Goal: Task Accomplishment & Management: Manage account settings

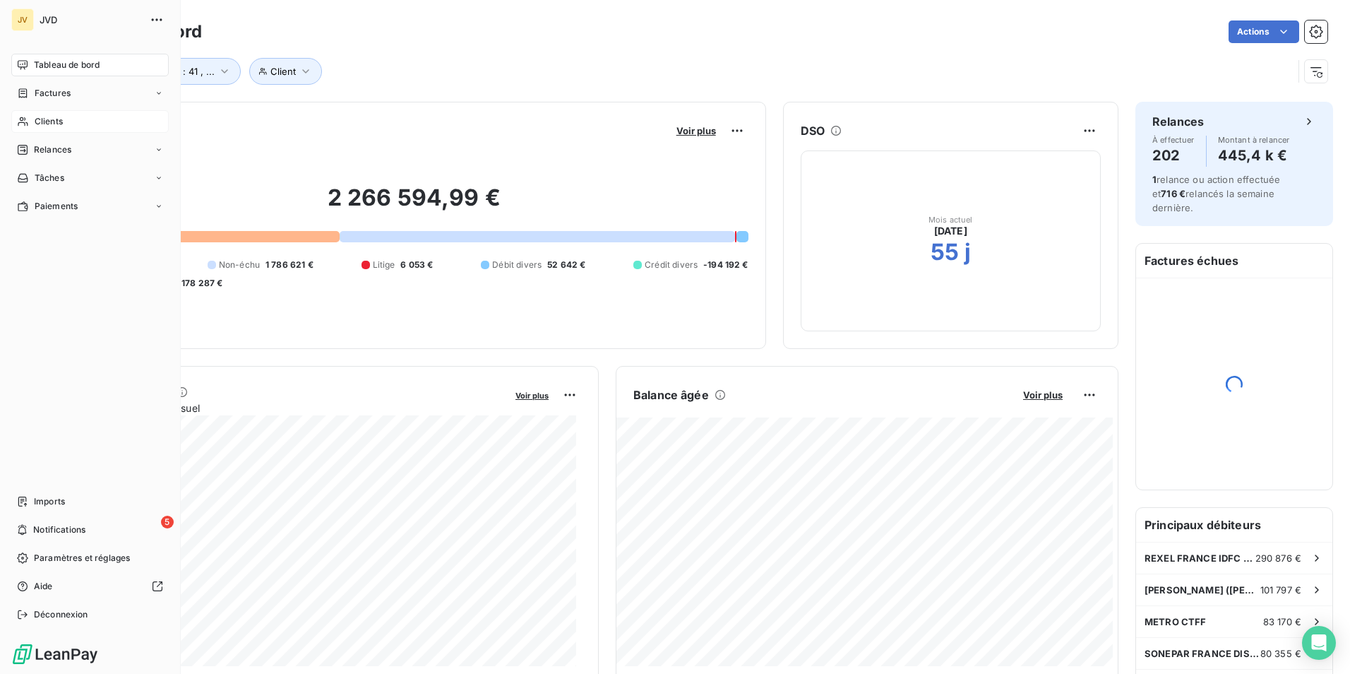
click at [42, 115] on span "Clients" at bounding box center [49, 121] width 28 height 13
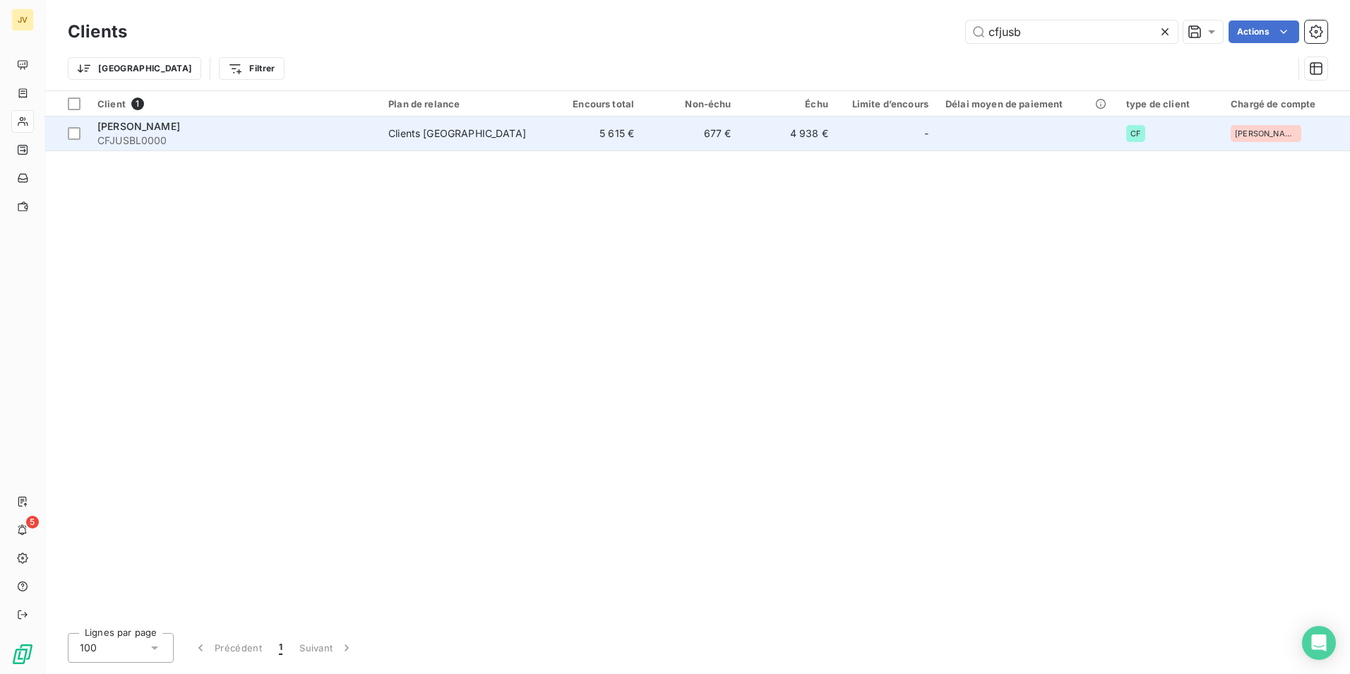
type input "cfjusb"
click at [230, 138] on span "CFJUSBL0000" at bounding box center [234, 140] width 274 height 14
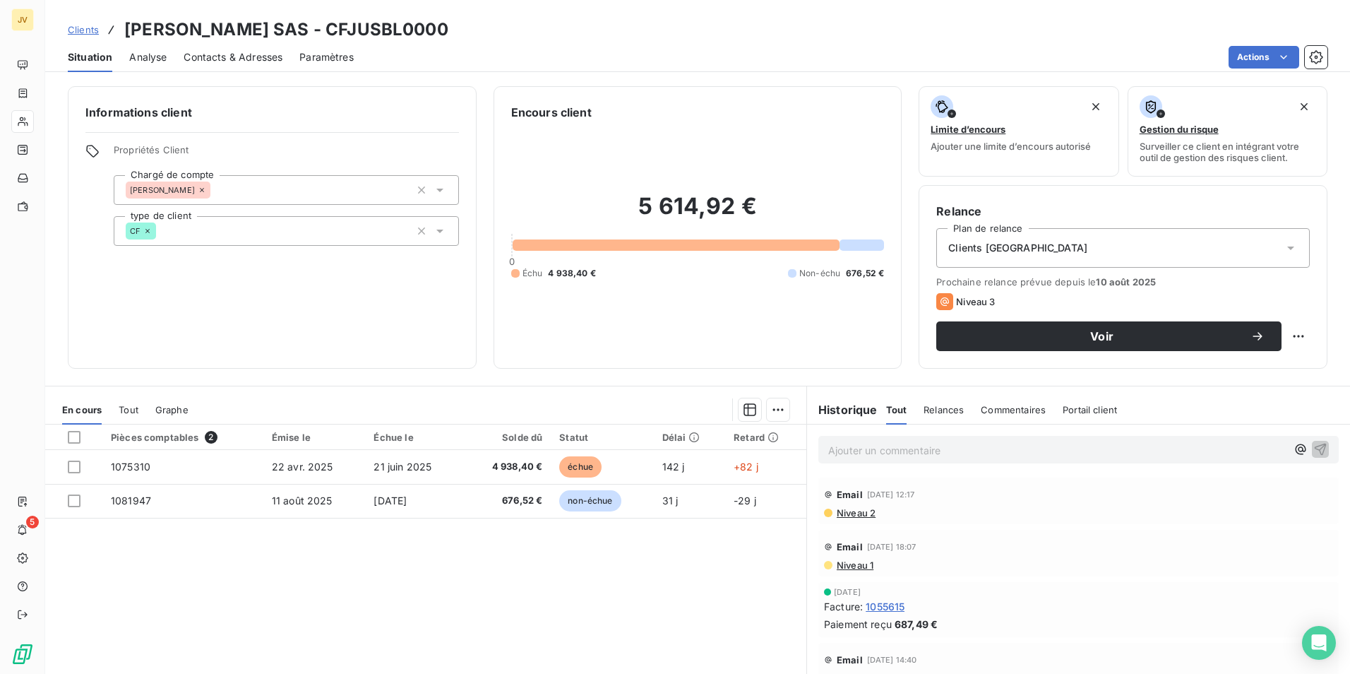
click at [220, 57] on span "Contacts & Adresses" at bounding box center [233, 57] width 99 height 14
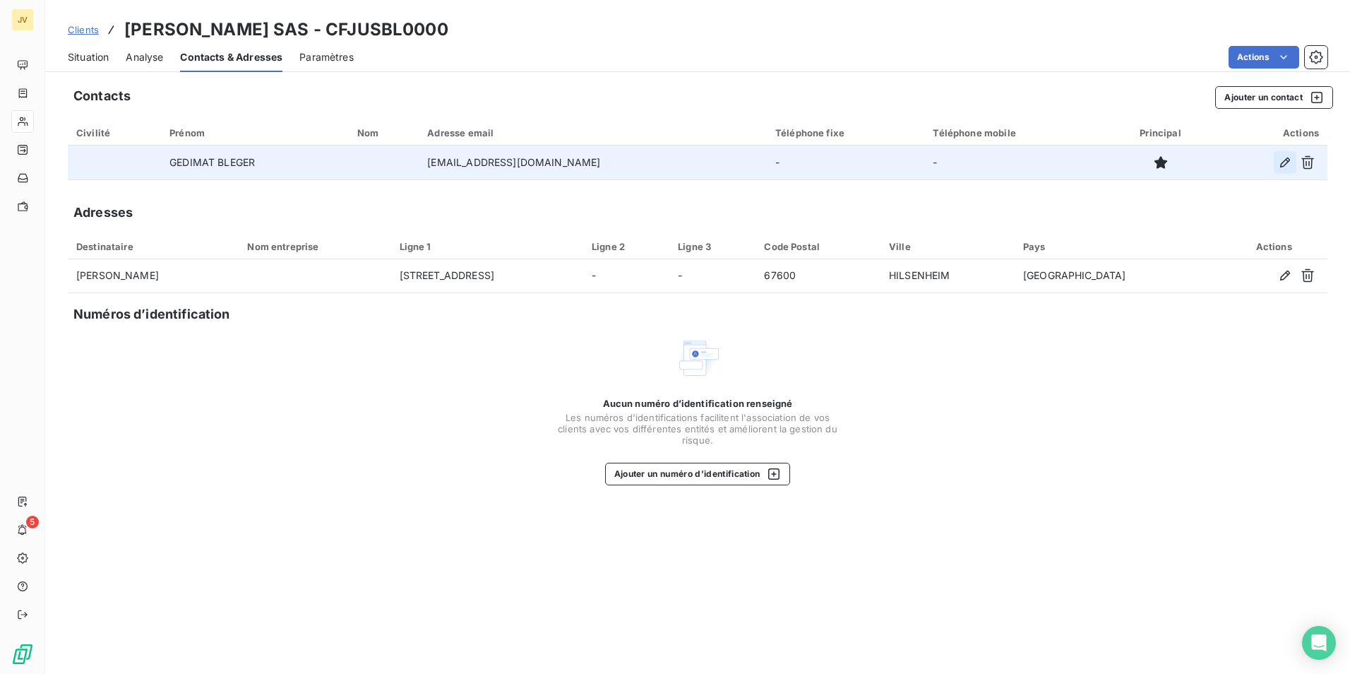
click at [1279, 162] on button "button" at bounding box center [1285, 162] width 23 height 23
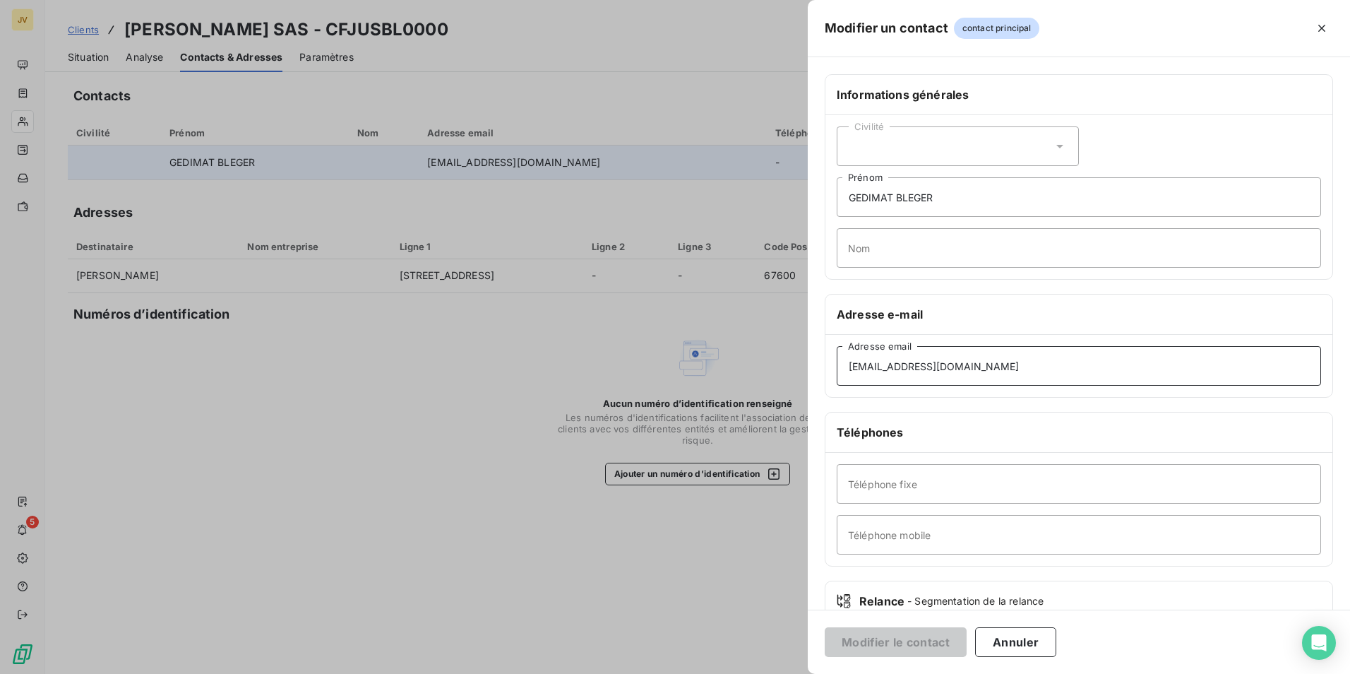
drag, startPoint x: 1000, startPoint y: 364, endPoint x: 534, endPoint y: 356, distance: 466.2
click at [577, 673] on div "Modifier un contact contact principal Informations générales Civilité GEDIMAT B…" at bounding box center [675, 674] width 1350 height 0
paste input "facture"
click at [881, 369] on input "[EMAIL_ADDRESS][DOMAIN_NAME]" at bounding box center [1079, 366] width 485 height 40
type input "[EMAIL_ADDRESS][DOMAIN_NAME]"
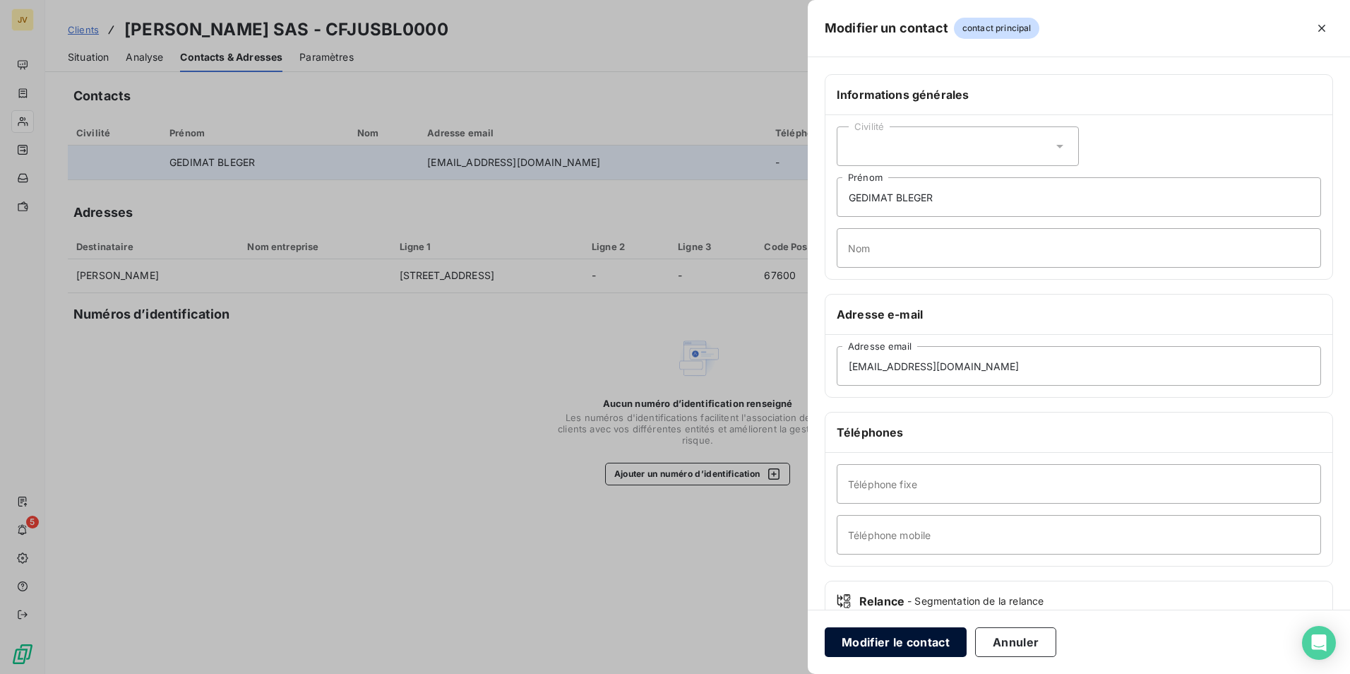
click at [922, 643] on button "Modifier le contact" at bounding box center [896, 642] width 142 height 30
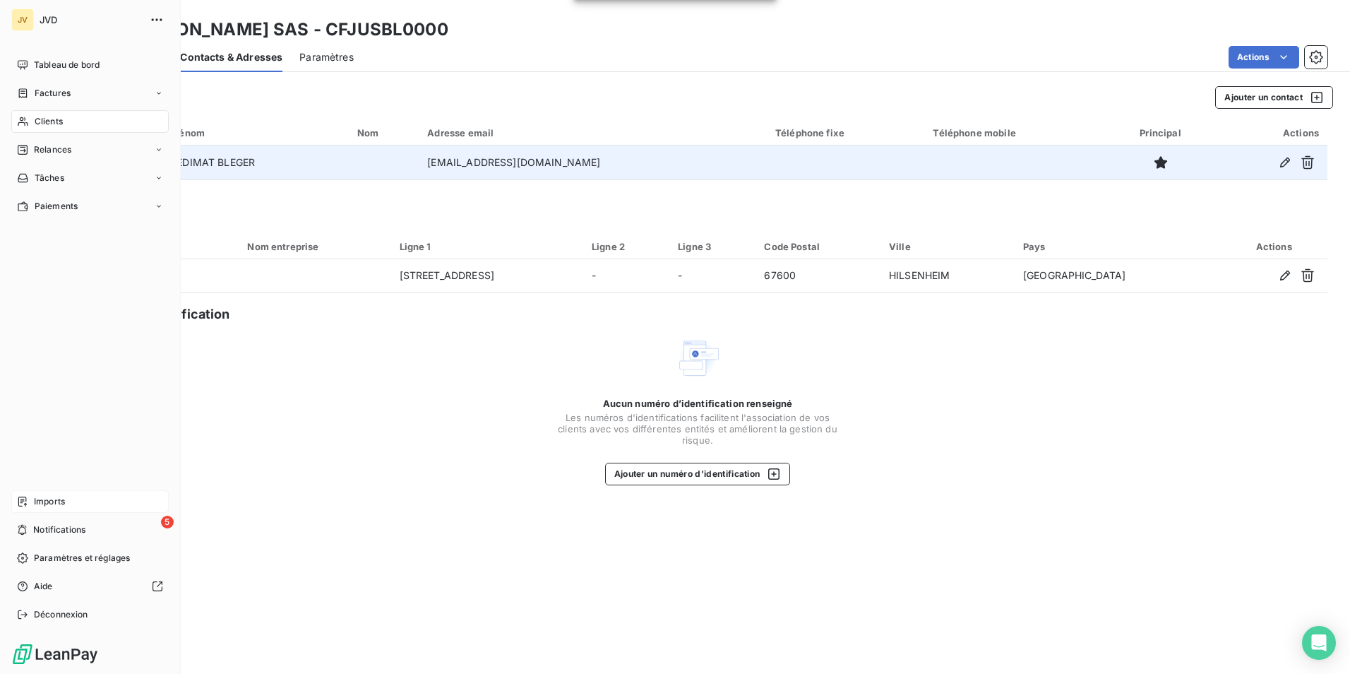
click at [61, 503] on span "Imports" at bounding box center [49, 501] width 31 height 13
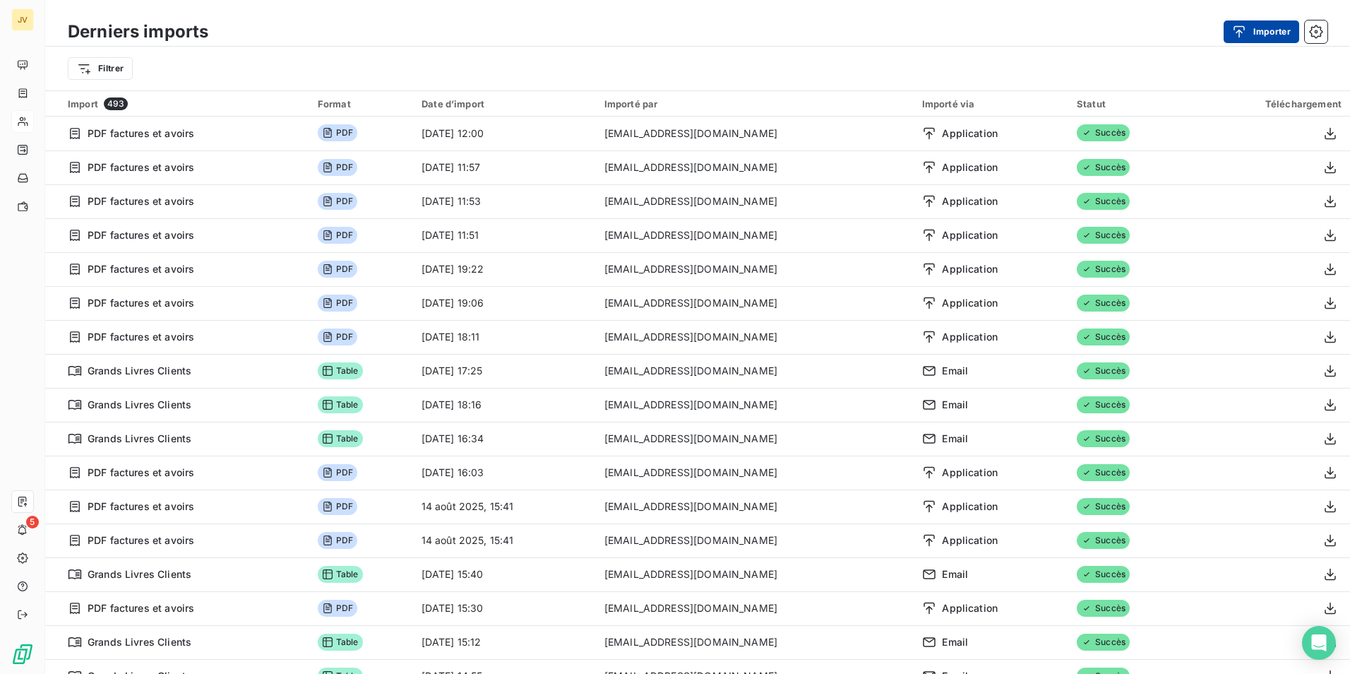
click at [1271, 33] on button "Importer" at bounding box center [1262, 31] width 76 height 23
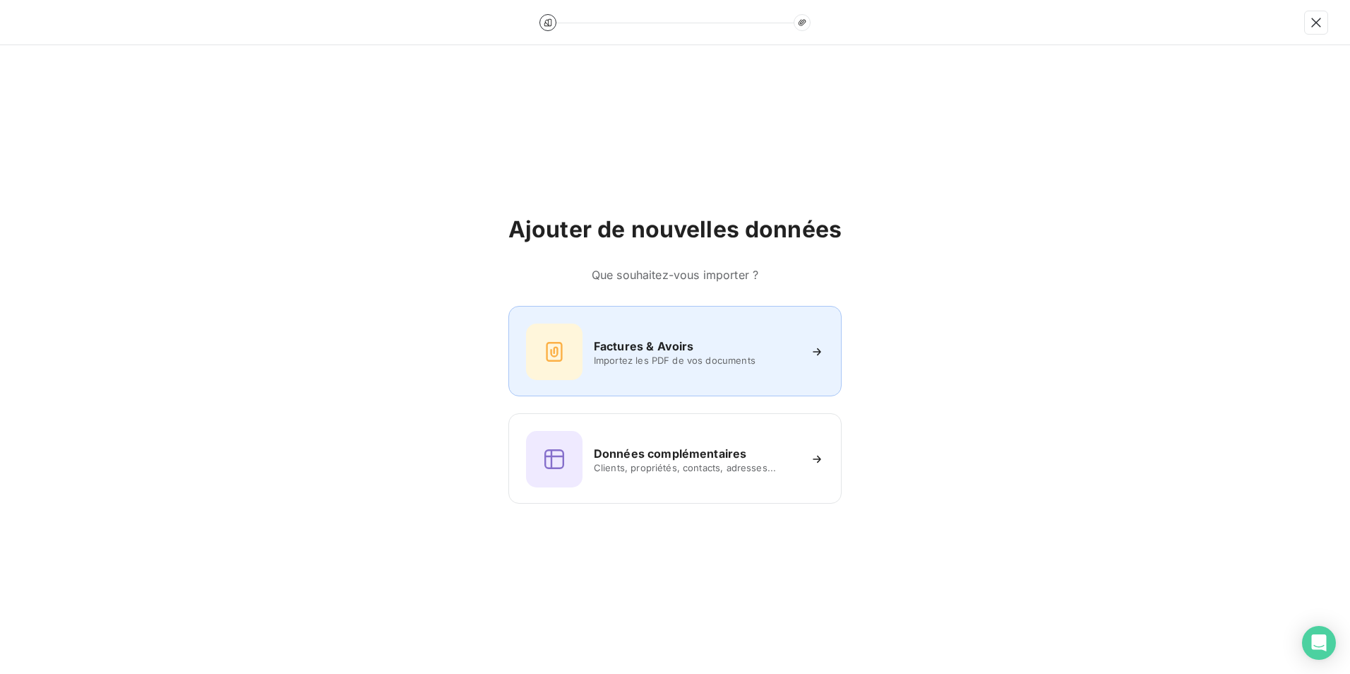
click at [655, 357] on span "Importez les PDF de vos documents" at bounding box center [696, 360] width 205 height 11
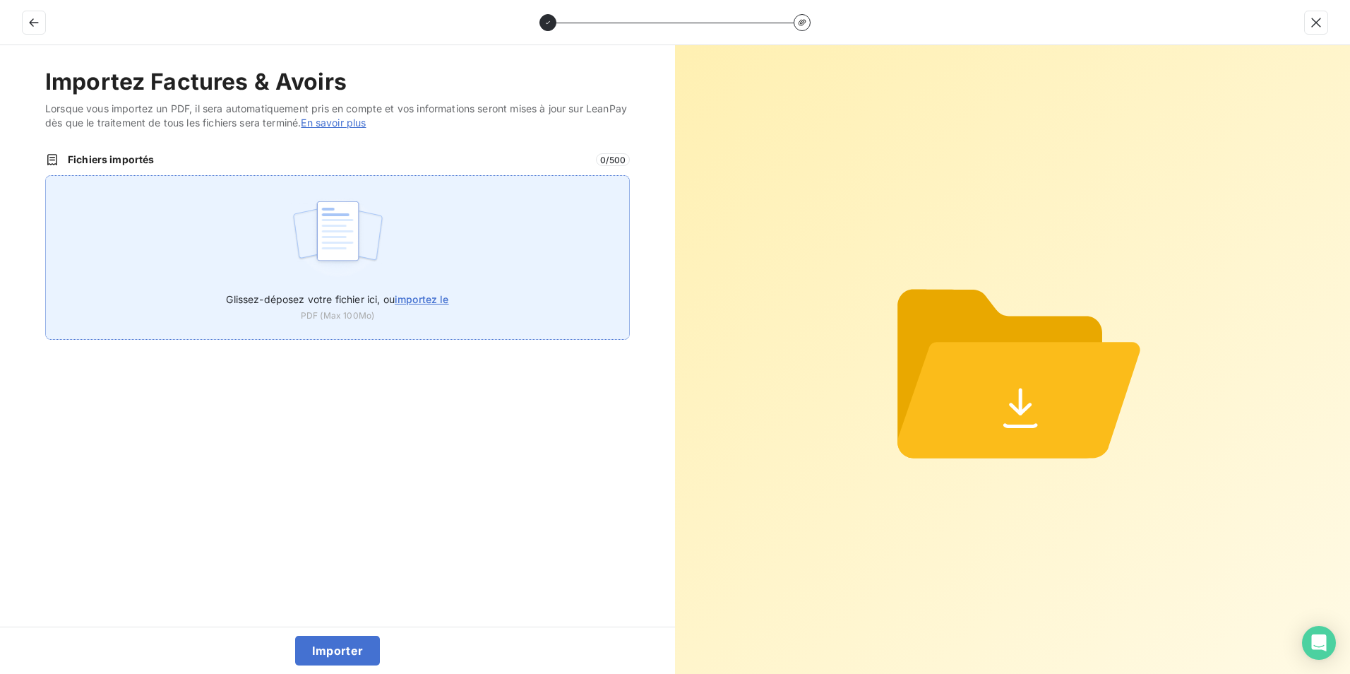
click at [343, 228] on img at bounding box center [338, 238] width 94 height 90
type input "C:\fakepath\FAC 1075310.pdf"
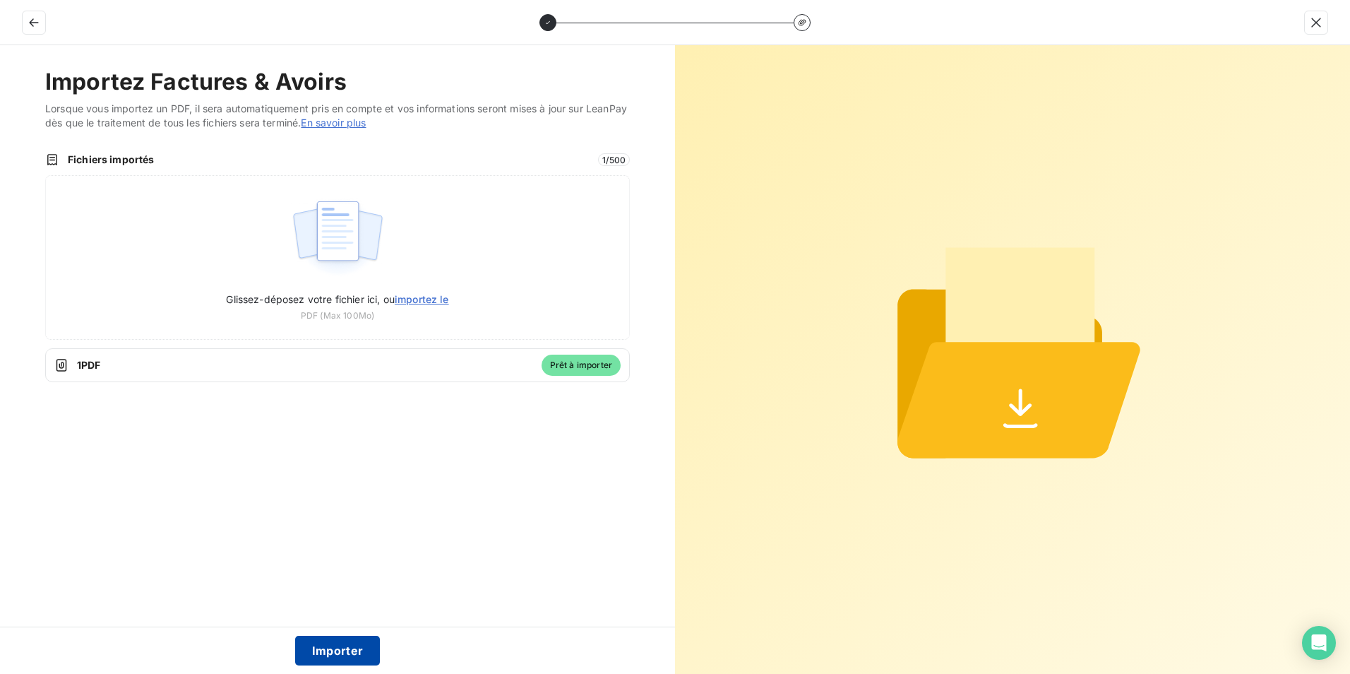
click at [319, 643] on button "Importer" at bounding box center [337, 651] width 85 height 30
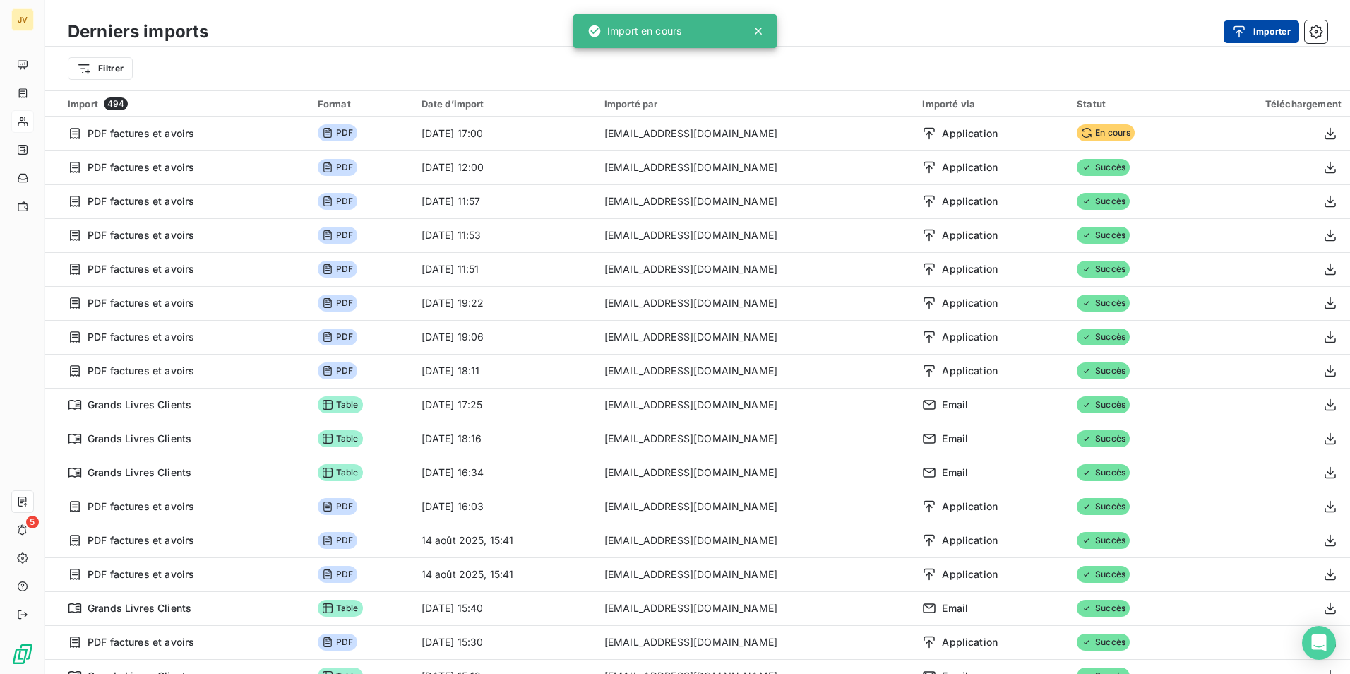
click at [1259, 31] on button "Importer" at bounding box center [1262, 31] width 76 height 23
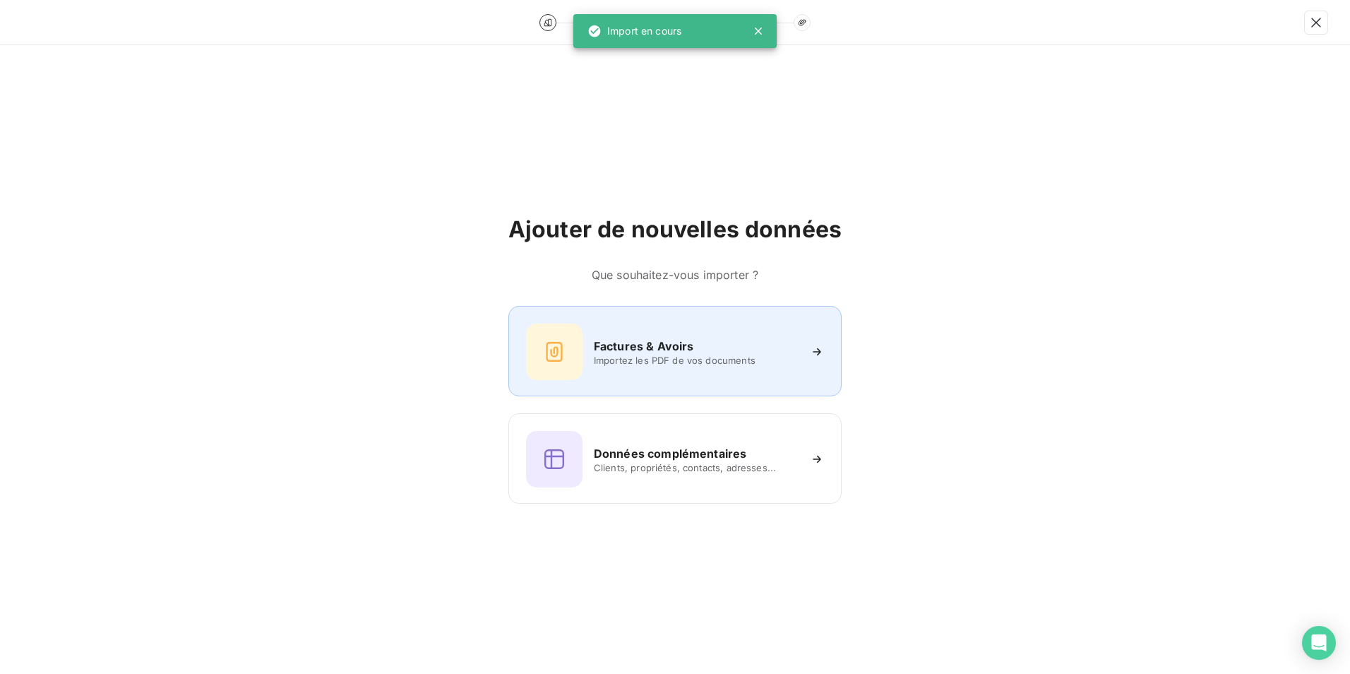
click at [621, 345] on h6 "Factures & Avoirs" at bounding box center [644, 346] width 100 height 17
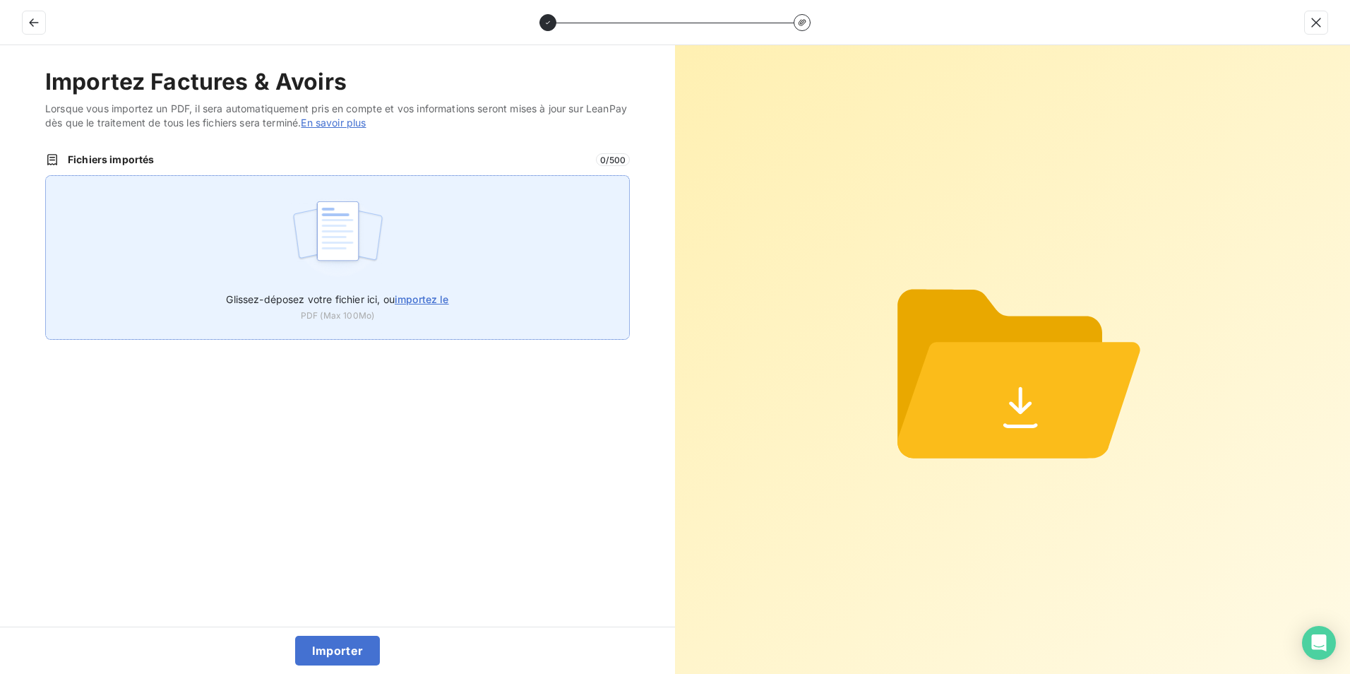
click at [322, 232] on img at bounding box center [338, 238] width 94 height 90
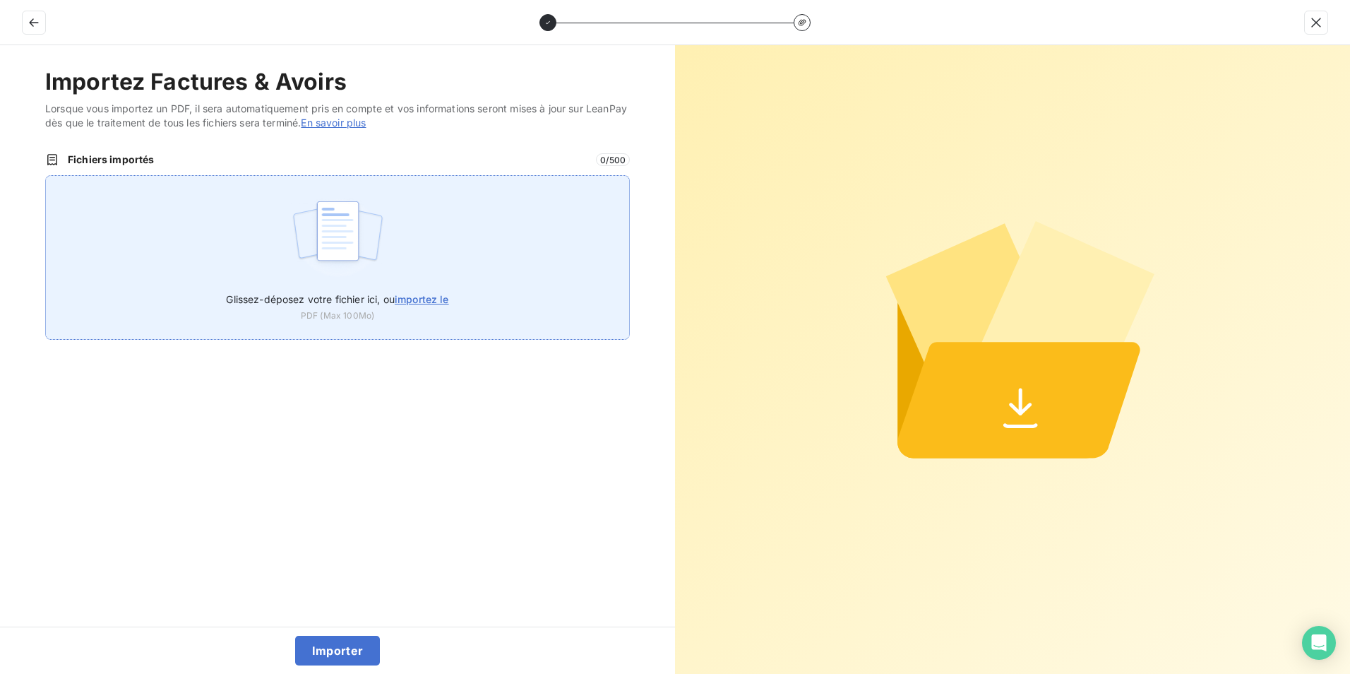
type input "C:\fakepath\FAC 1081947.pdf"
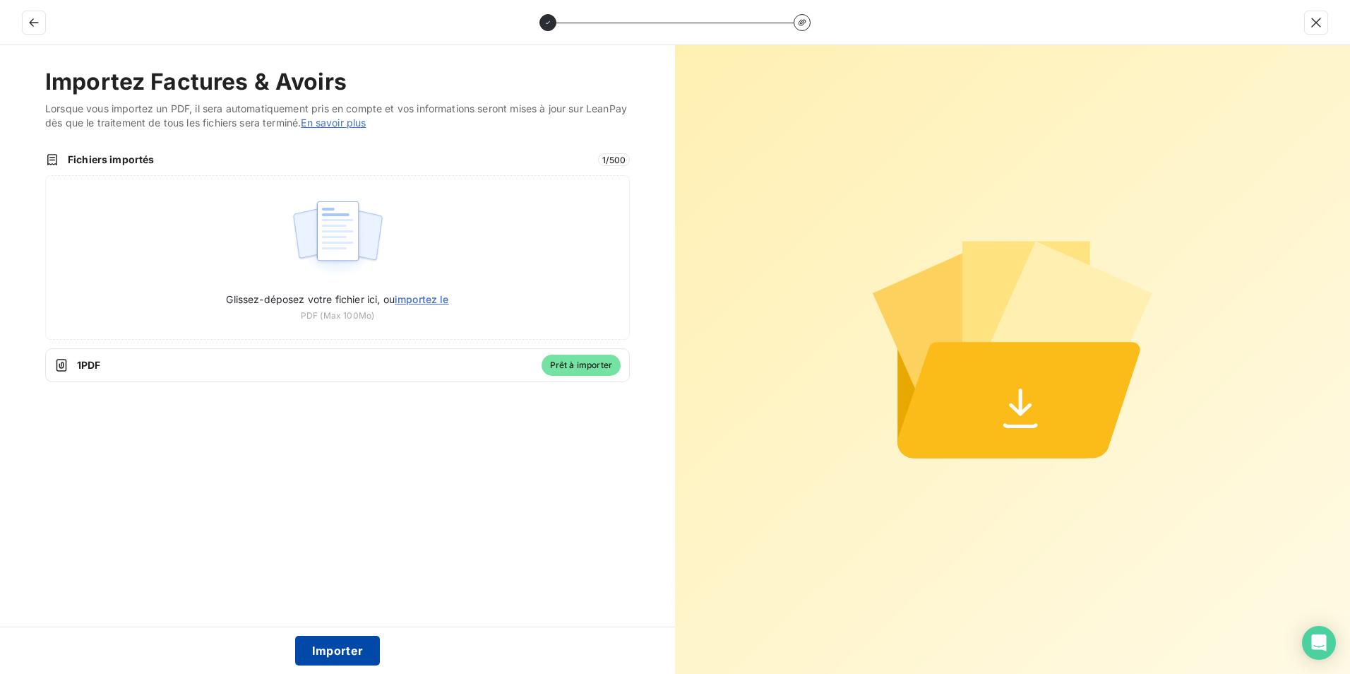
click at [348, 643] on button "Importer" at bounding box center [337, 651] width 85 height 30
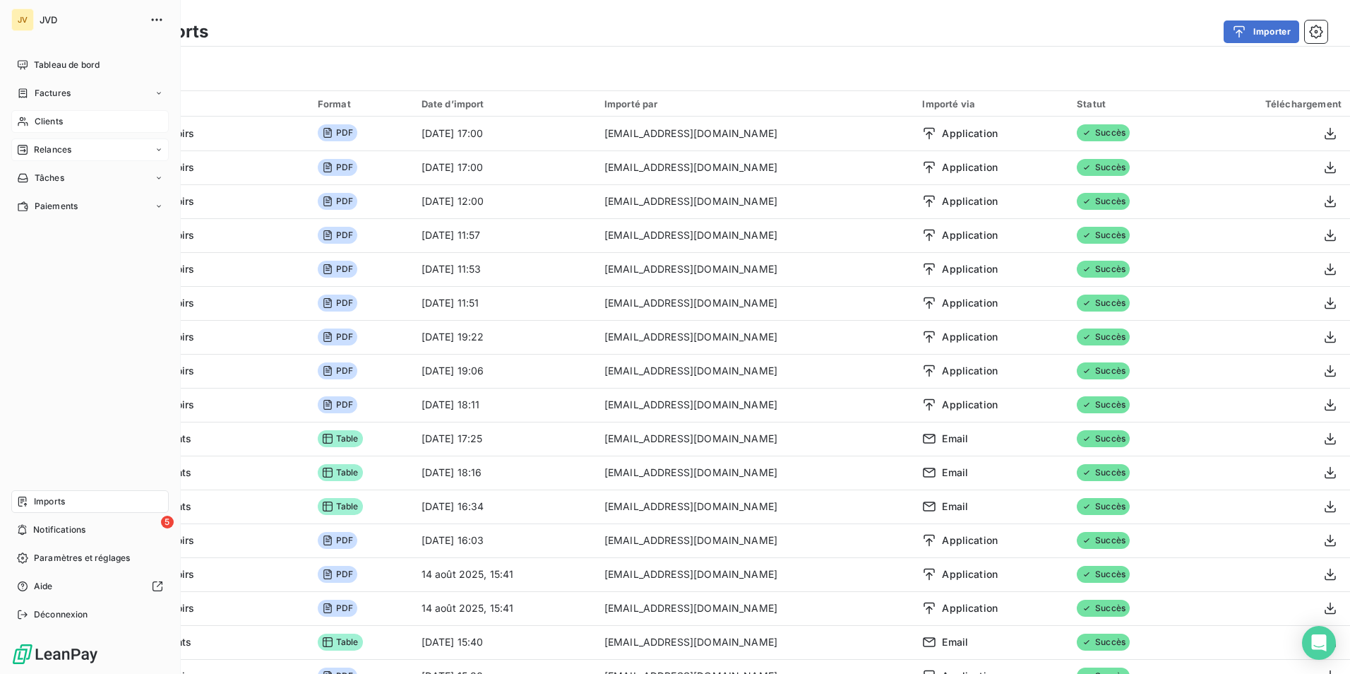
click at [49, 147] on span "Relances" at bounding box center [52, 149] width 37 height 13
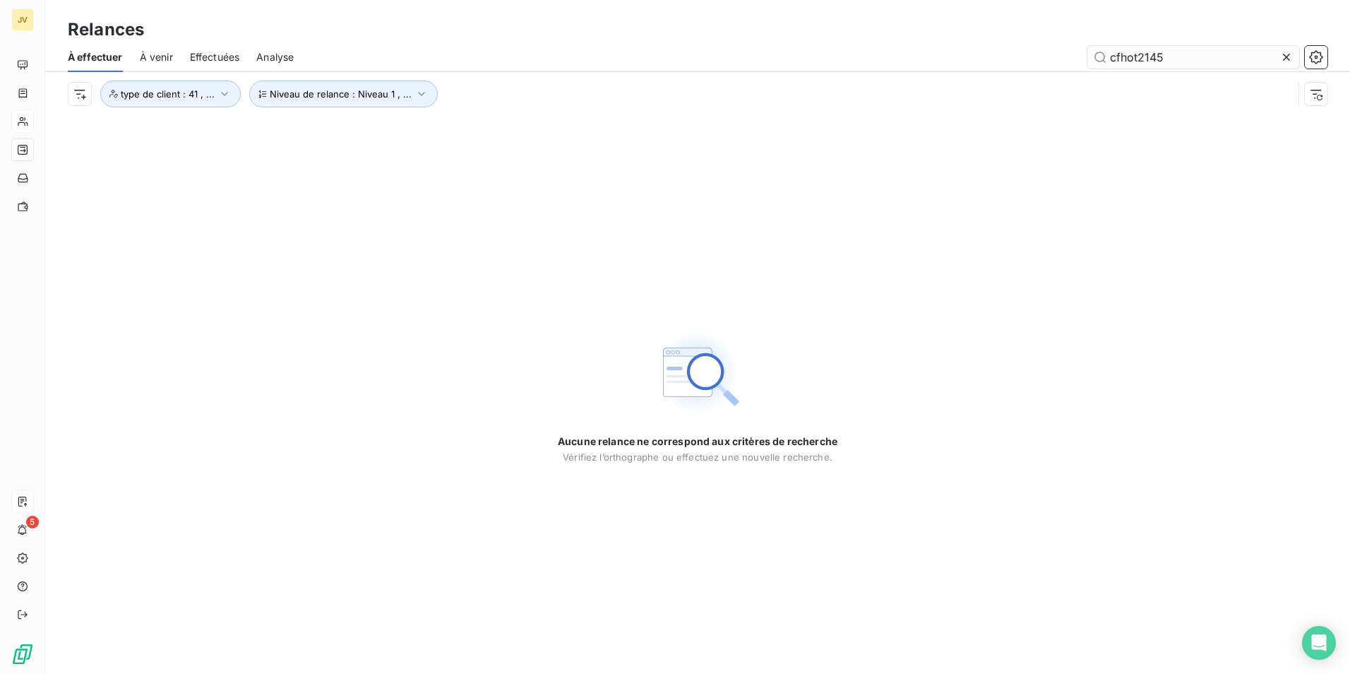
click at [1181, 61] on input "cfhot2145" at bounding box center [1194, 57] width 212 height 23
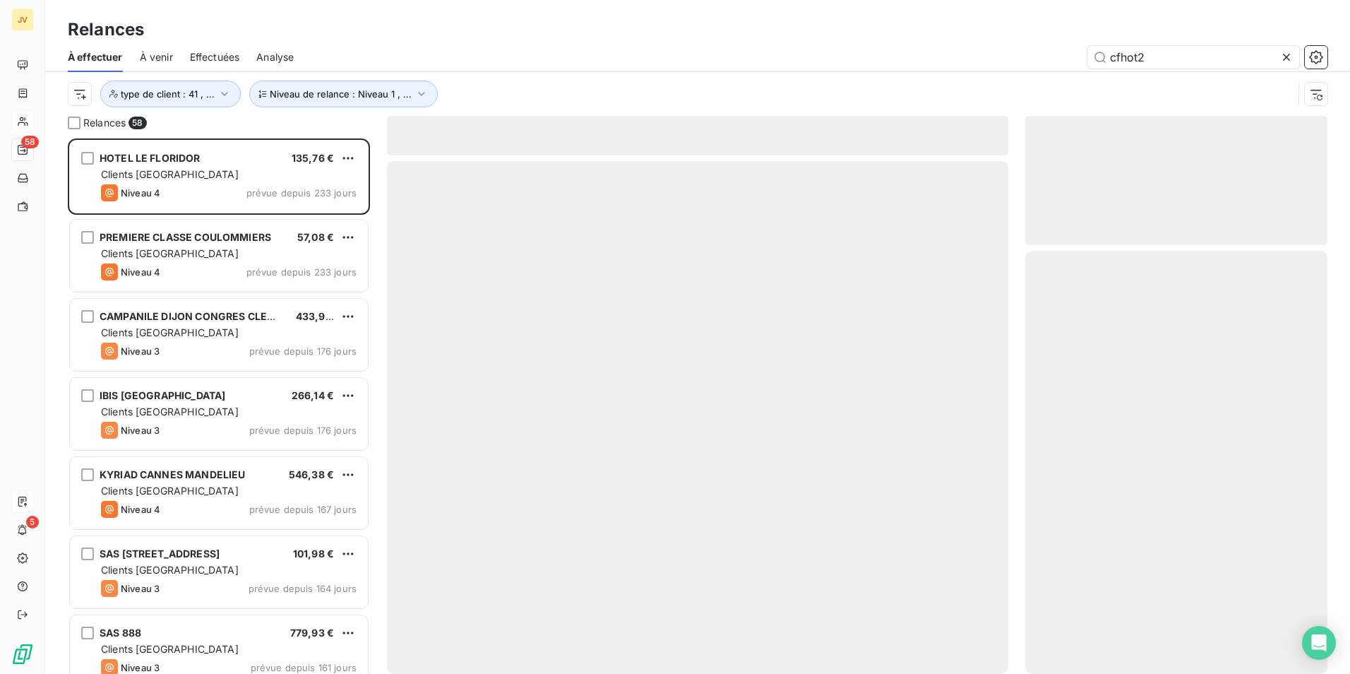
scroll to position [525, 292]
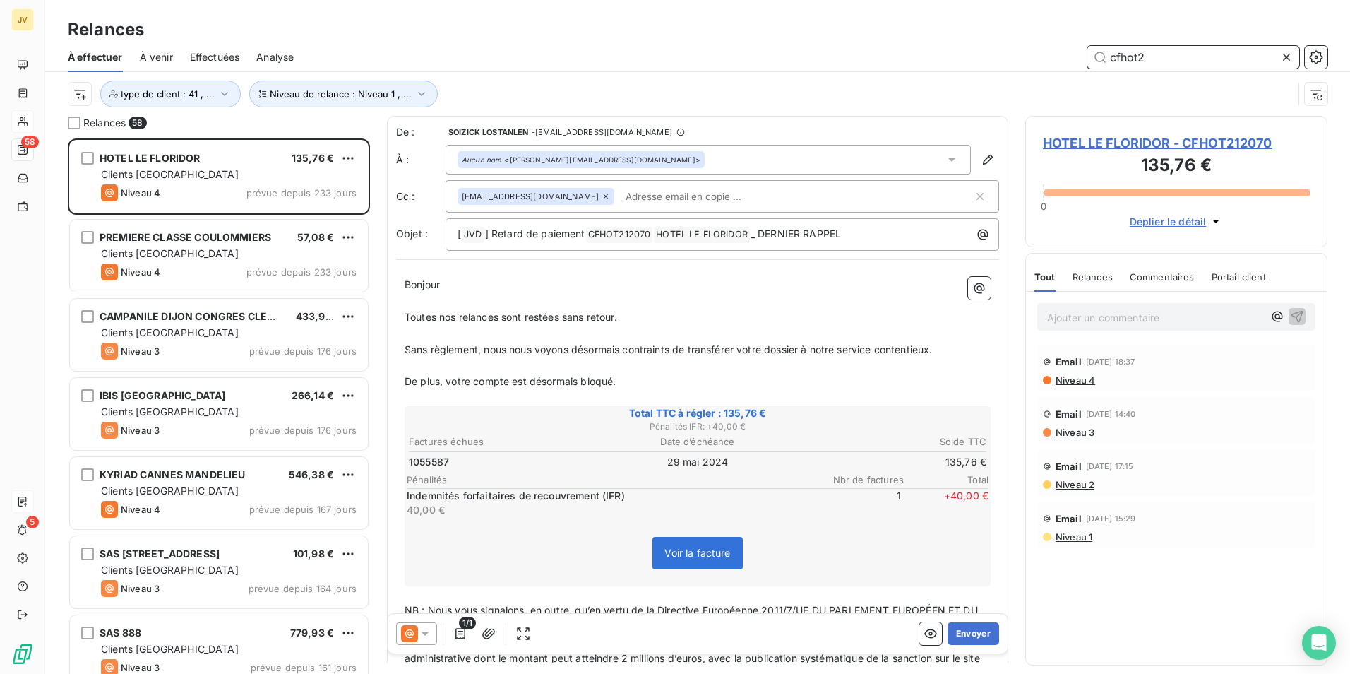
click at [1163, 62] on input "cfhot2" at bounding box center [1194, 57] width 212 height 23
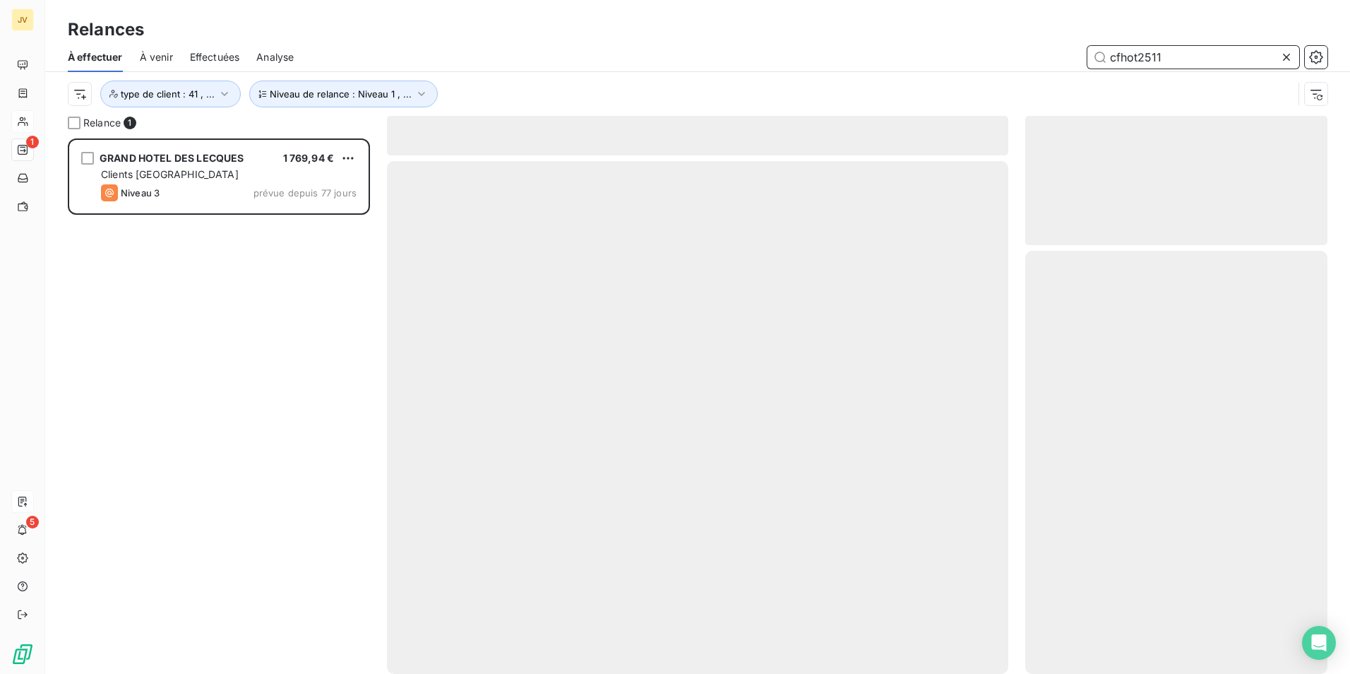
scroll to position [525, 292]
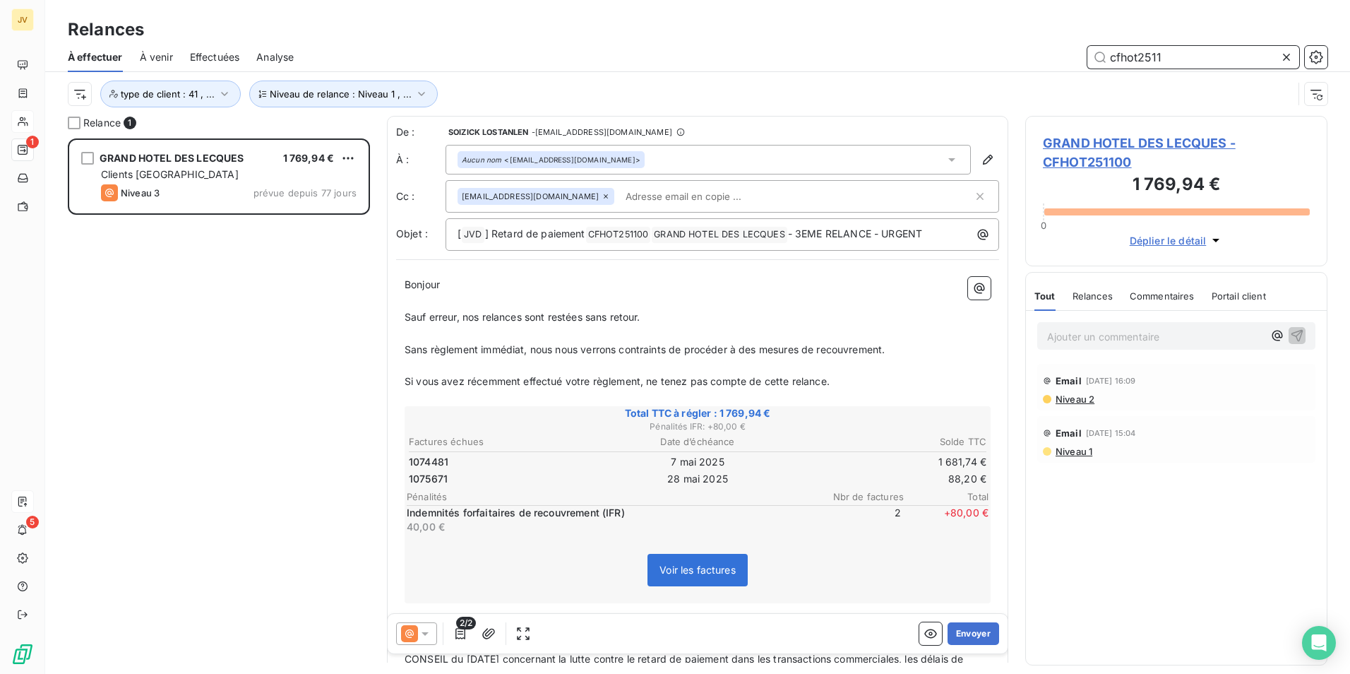
type input "cfhot2511"
click at [170, 58] on span "À venir" at bounding box center [156, 57] width 33 height 14
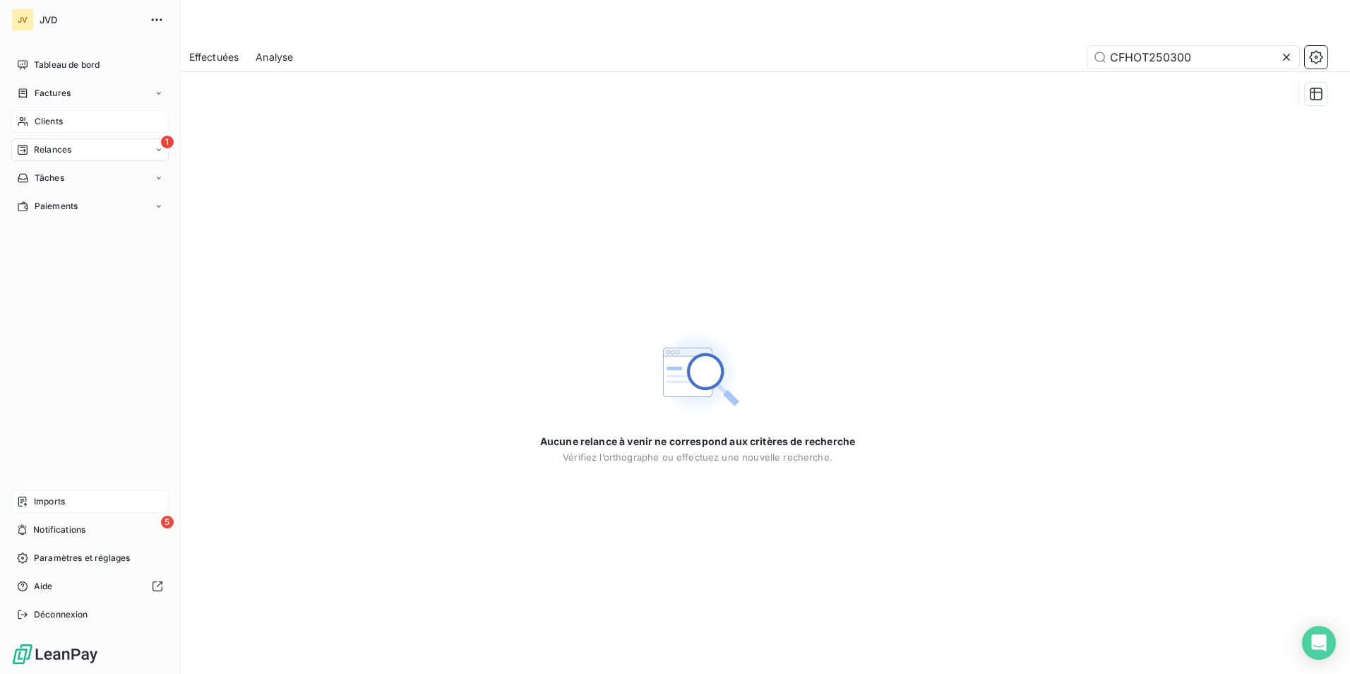
drag, startPoint x: 47, startPoint y: 146, endPoint x: 176, endPoint y: 145, distance: 129.3
click at [47, 147] on span "Relances" at bounding box center [52, 149] width 37 height 13
drag, startPoint x: 52, startPoint y: 117, endPoint x: 174, endPoint y: 105, distance: 122.8
click at [51, 117] on span "Clients" at bounding box center [49, 121] width 28 height 13
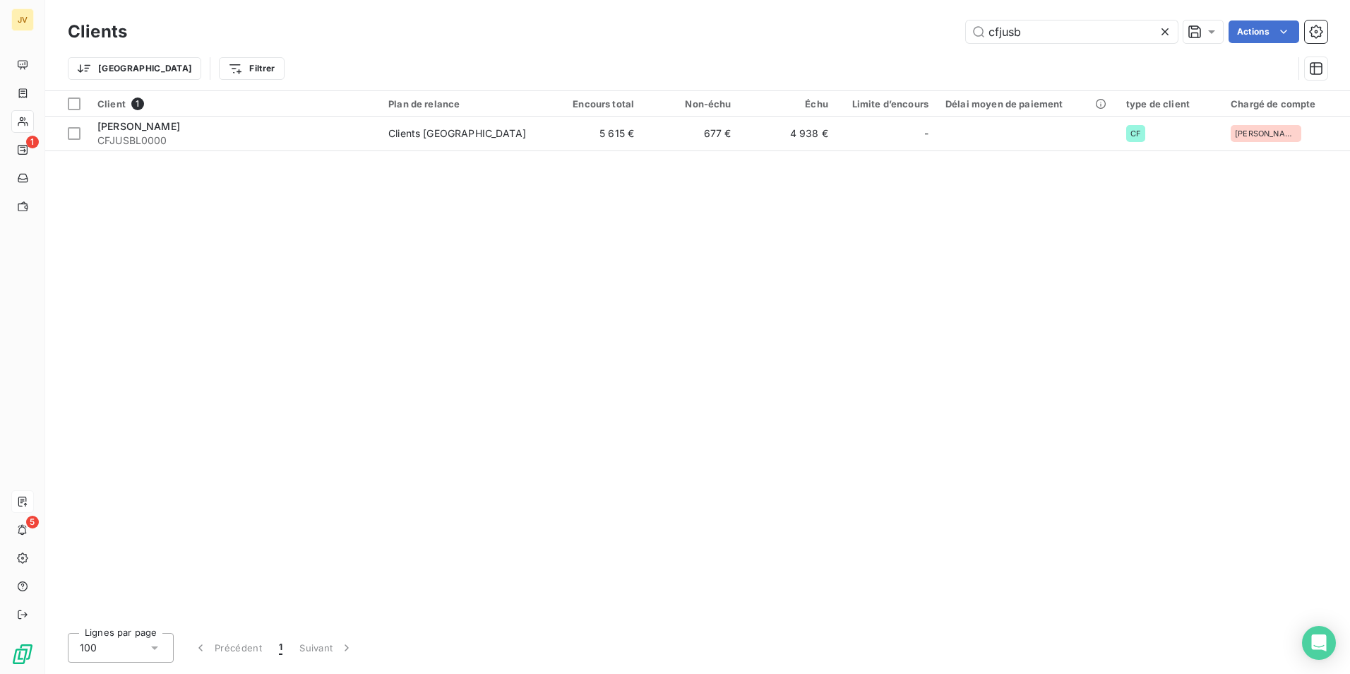
drag, startPoint x: 1036, startPoint y: 37, endPoint x: 542, endPoint y: 23, distance: 494.6
click at [542, 23] on div "cfjusb Actions" at bounding box center [736, 31] width 1184 height 23
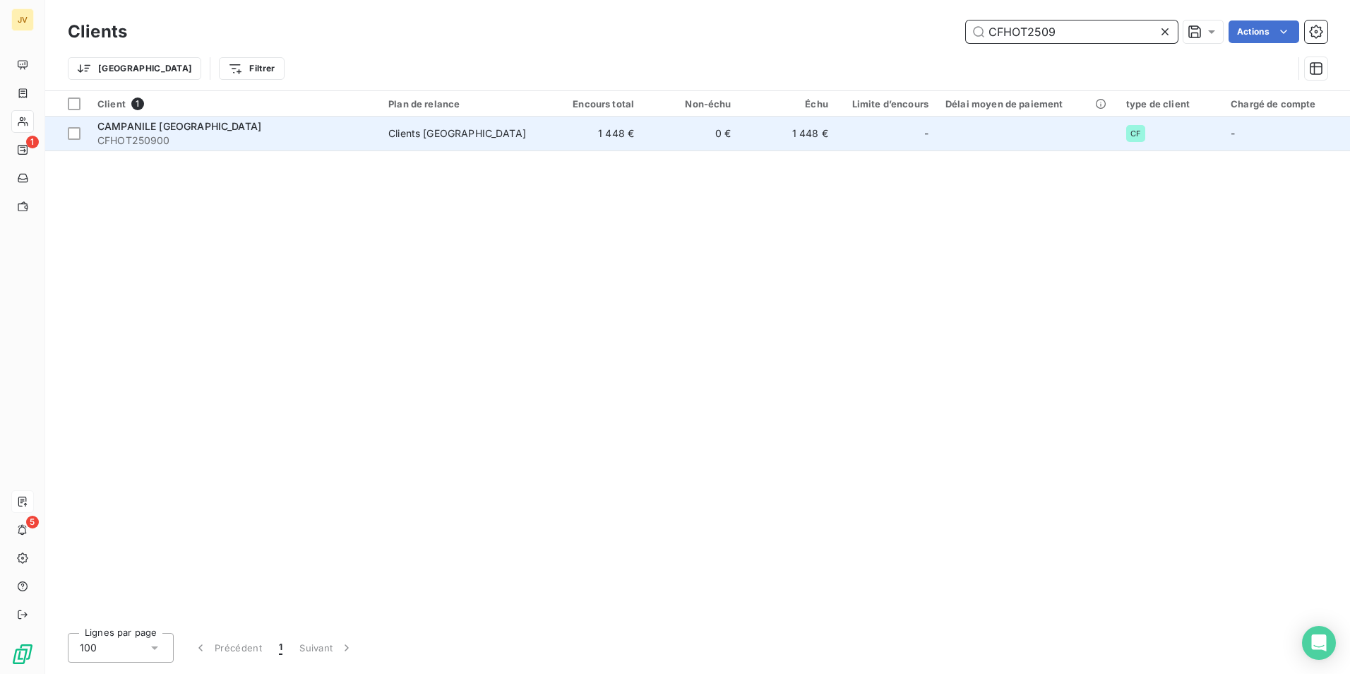
type input "CFHOT2509"
click at [253, 130] on span "CAMPANILE [GEOGRAPHIC_DATA]" at bounding box center [179, 126] width 164 height 12
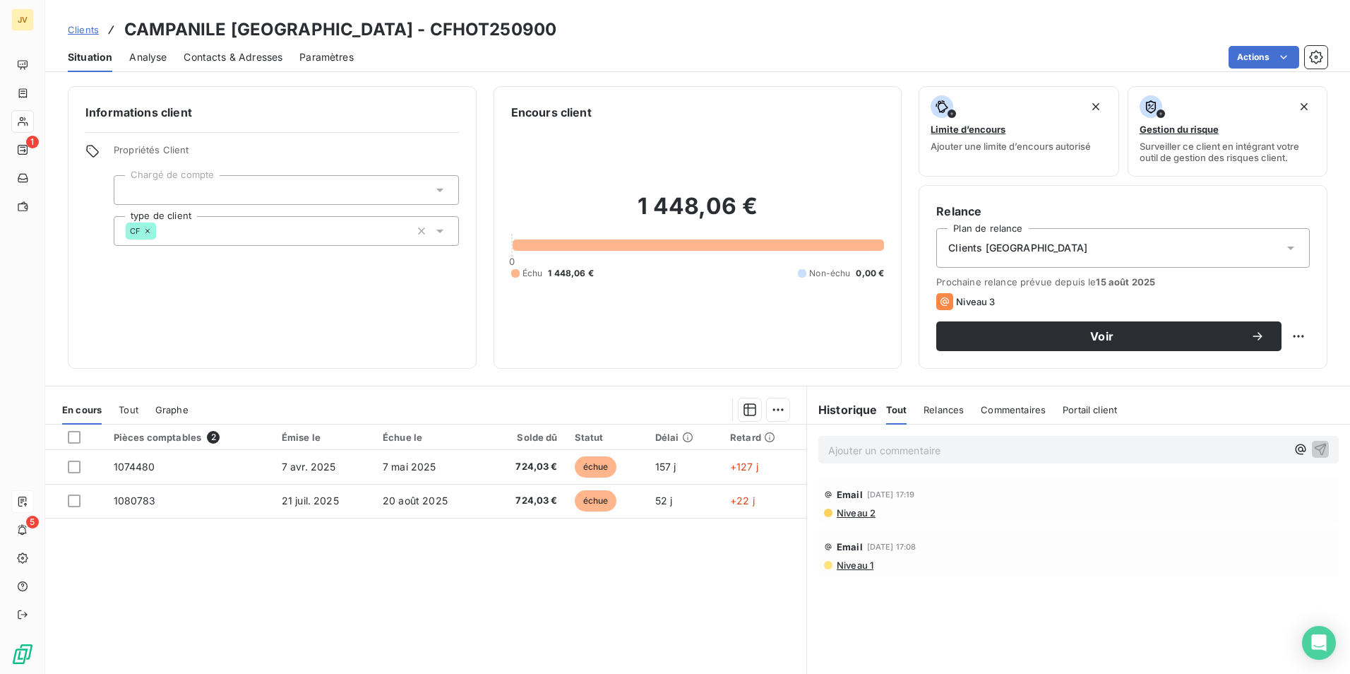
click at [253, 59] on span "Contacts & Adresses" at bounding box center [233, 57] width 99 height 14
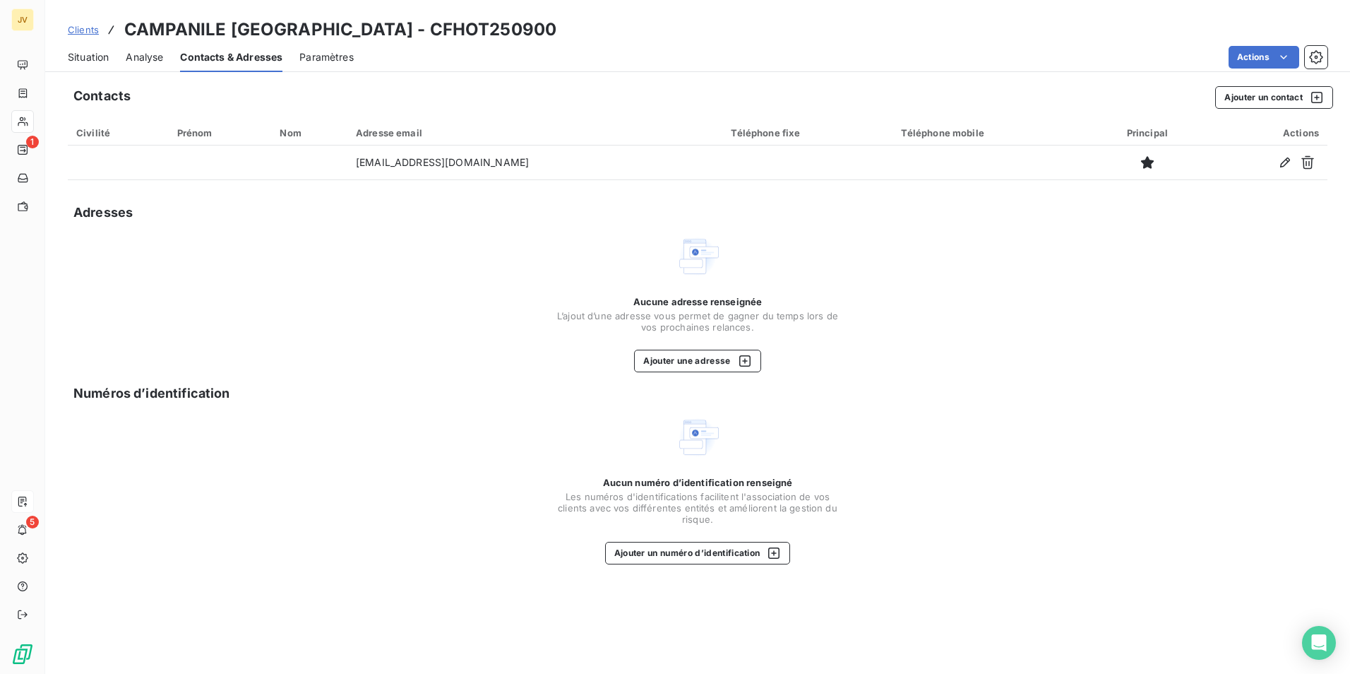
click at [102, 59] on span "Situation" at bounding box center [88, 57] width 41 height 14
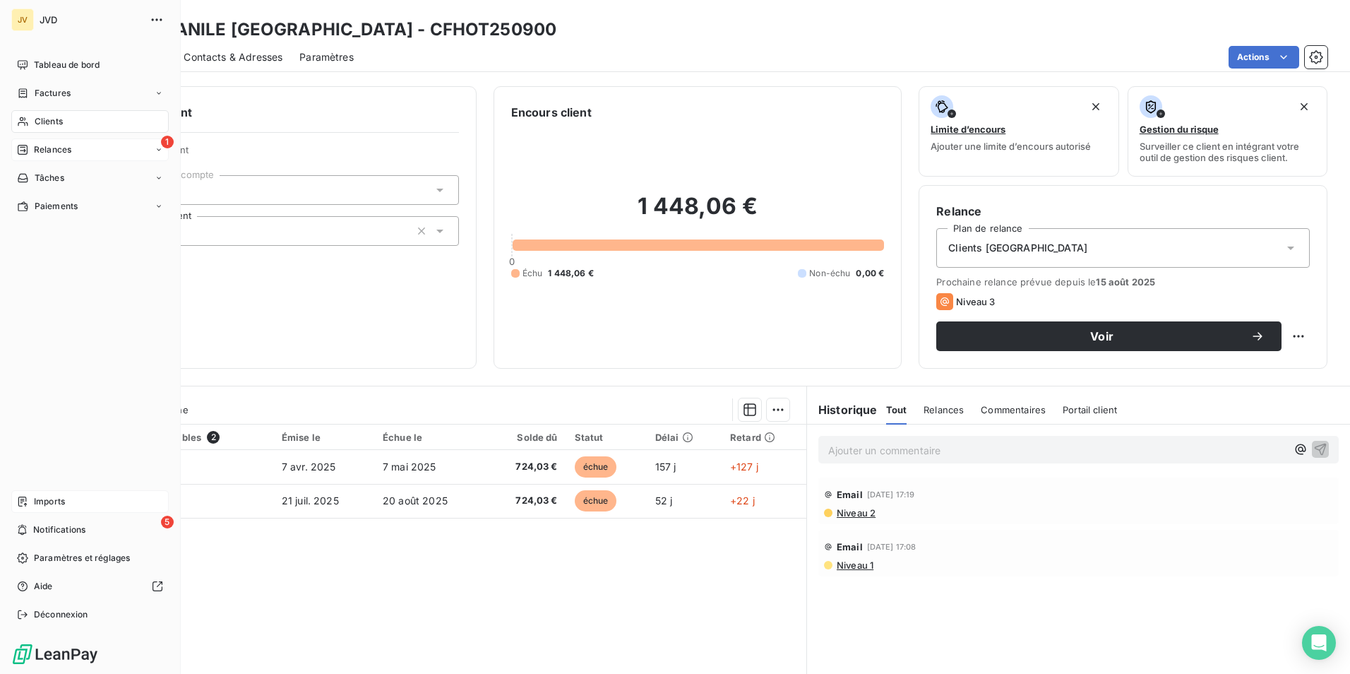
click at [53, 151] on span "Relances" at bounding box center [52, 149] width 37 height 13
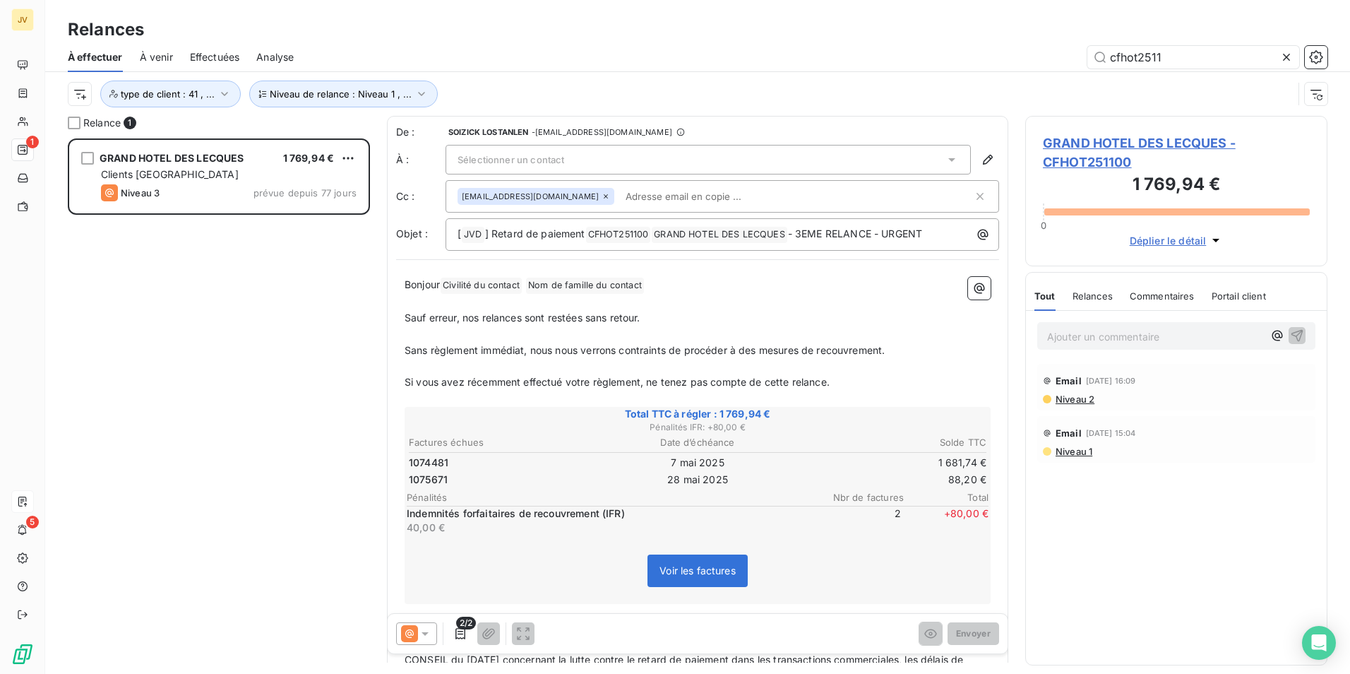
scroll to position [525, 292]
click at [1175, 64] on input "cfhot2511" at bounding box center [1194, 57] width 212 height 23
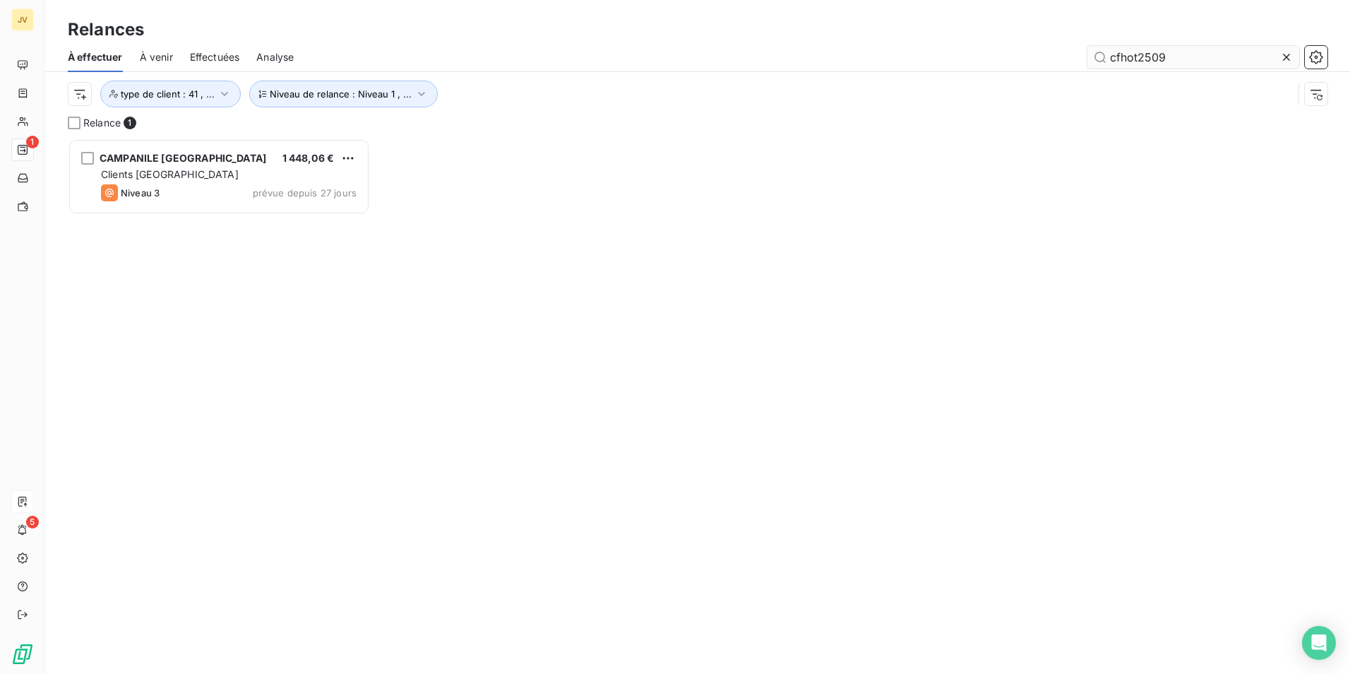
scroll to position [525, 292]
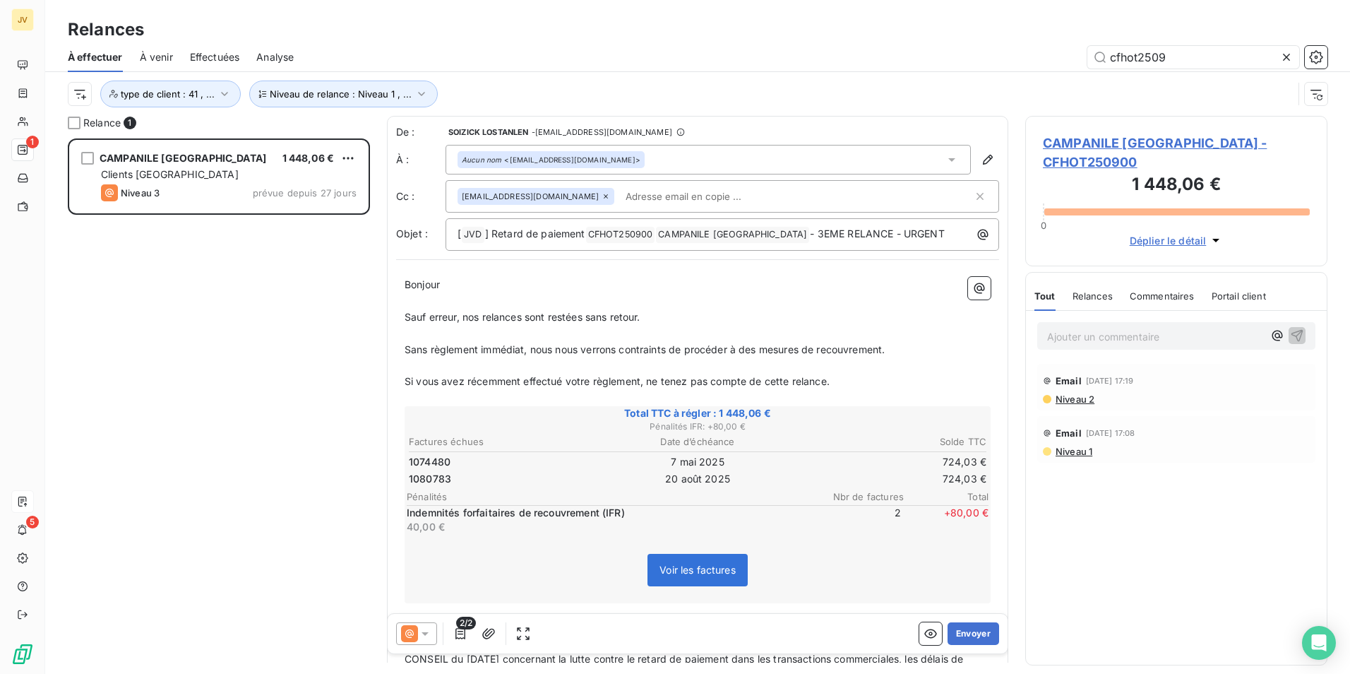
click at [1100, 301] on span "Relances" at bounding box center [1093, 295] width 40 height 11
type input "cfhot2509"
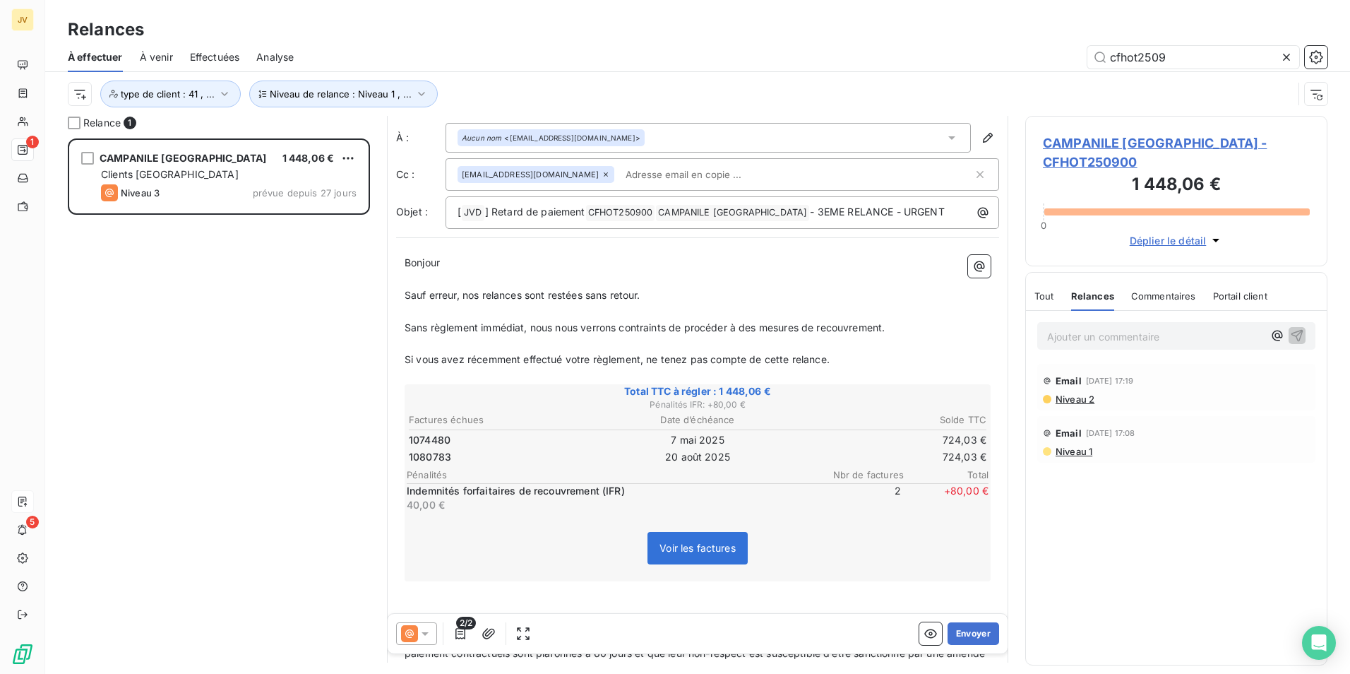
scroll to position [0, 0]
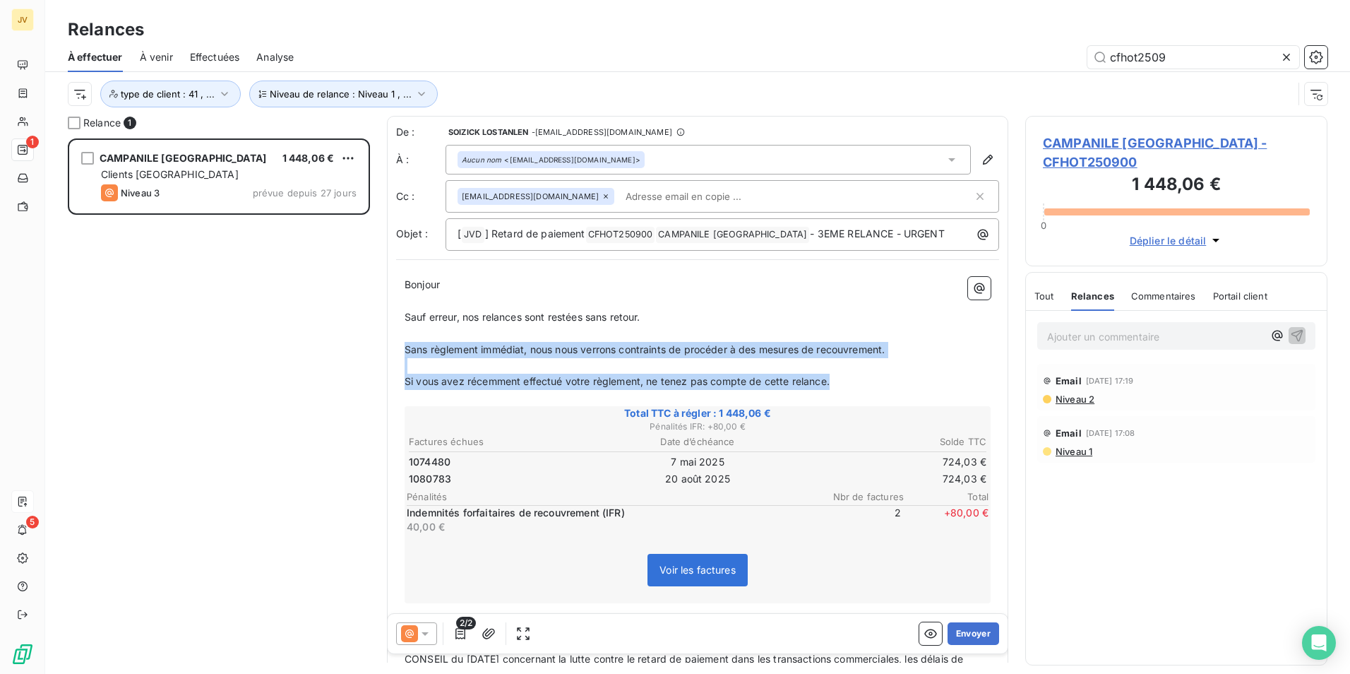
drag, startPoint x: 408, startPoint y: 349, endPoint x: 835, endPoint y: 388, distance: 428.4
click at [835, 388] on div "Bonjour ﻿ ﻿ ﻿ ﻿ Sauf erreur, nos relances sont restées sans retour. ﻿ Sans règl…" at bounding box center [698, 618] width 586 height 682
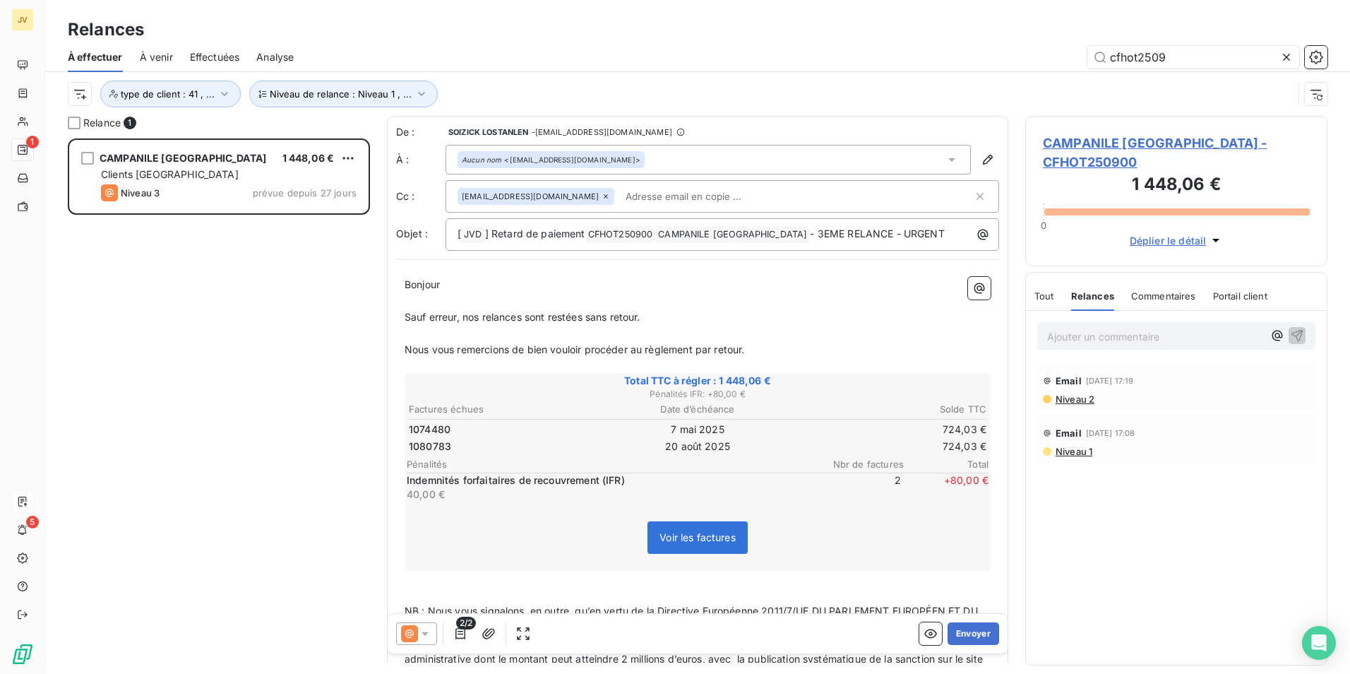
drag, startPoint x: 446, startPoint y: 287, endPoint x: 381, endPoint y: 287, distance: 65.7
click at [381, 287] on div "Relance 1 CAMPANILE LA ROCHE-SUR-YON 1 448,06 € Clients France Niveau 3 prévue …" at bounding box center [697, 395] width 1305 height 558
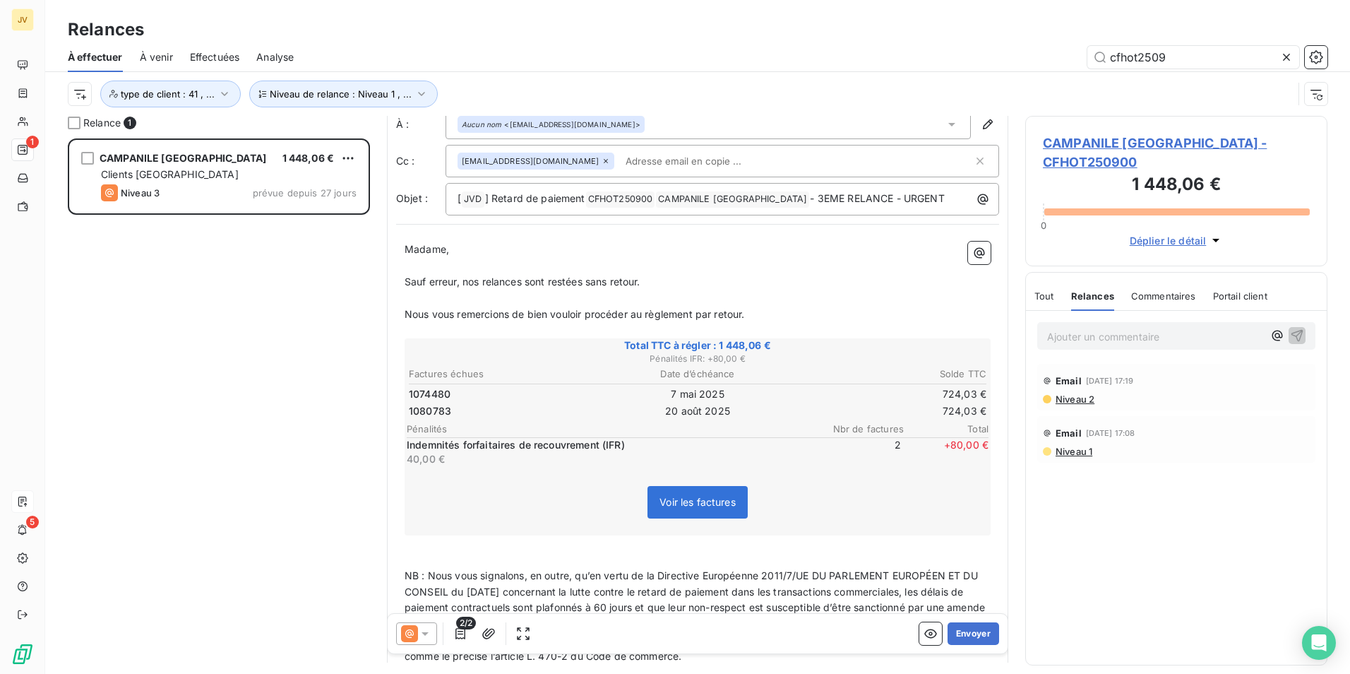
scroll to position [71, 0]
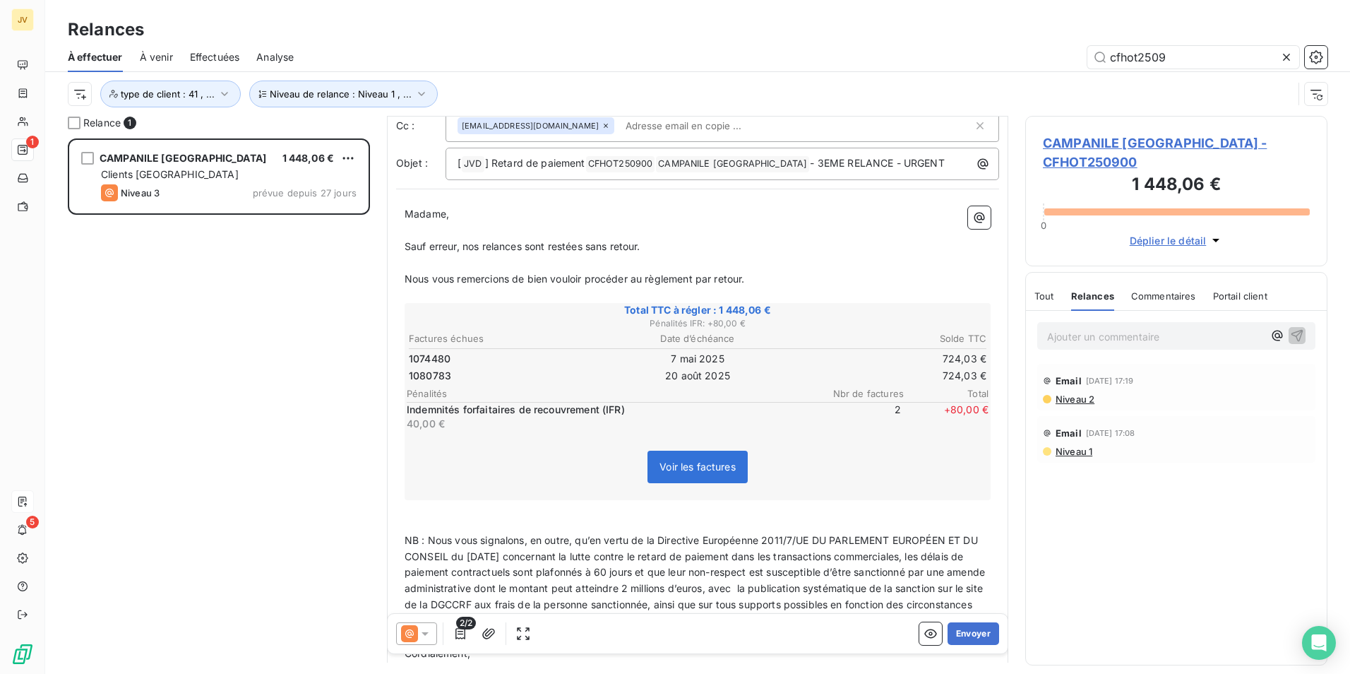
click at [468, 245] on span "Sauf erreur, nos relances sont restées sans retour." at bounding box center [523, 246] width 236 height 12
click at [465, 244] on span "Sauf erreur, nos relances sont restées sans retour." at bounding box center [523, 246] width 236 height 12
click at [745, 280] on span "Nous vous remercions de bien vouloir procéder au règlement par retour." at bounding box center [575, 279] width 340 height 12
click at [673, 247] on span "Sauf erreur, toutes nos relances sont restées sans retour." at bounding box center [539, 246] width 268 height 12
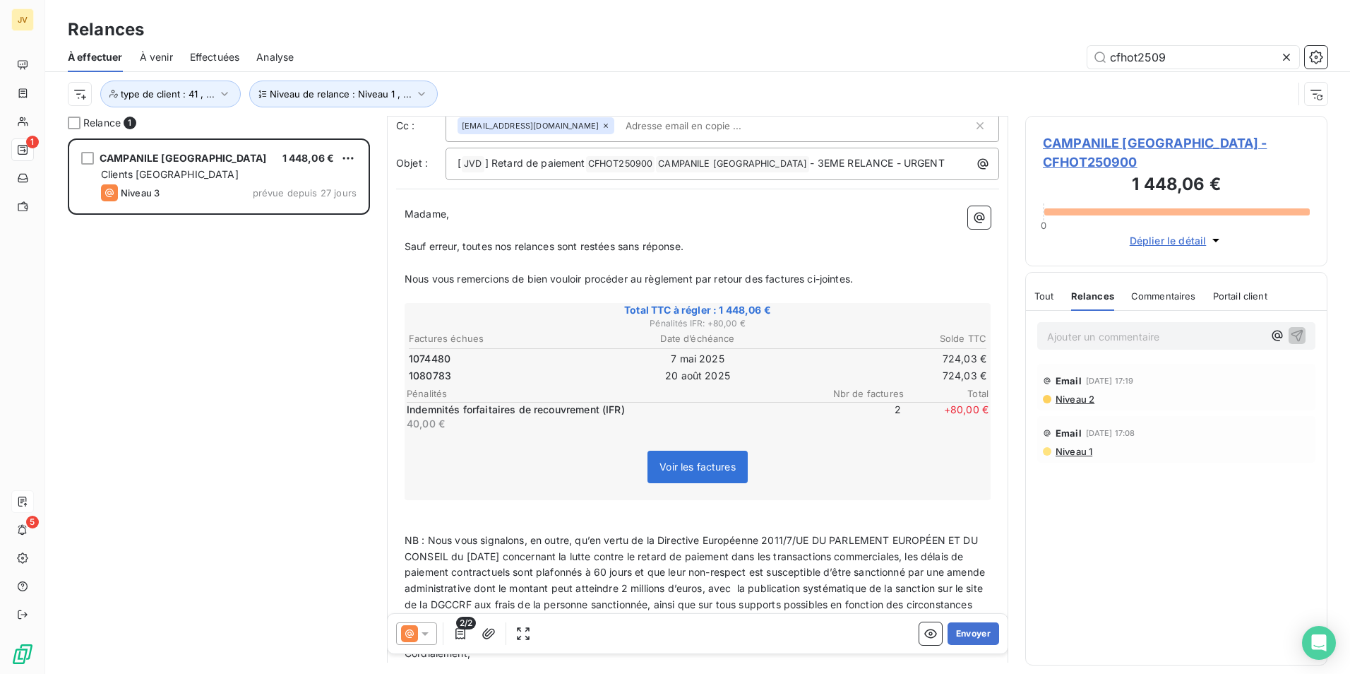
click at [891, 279] on p "Nous vous remercions de bien vouloir procéder au règlement par retour des factu…" at bounding box center [698, 279] width 586 height 16
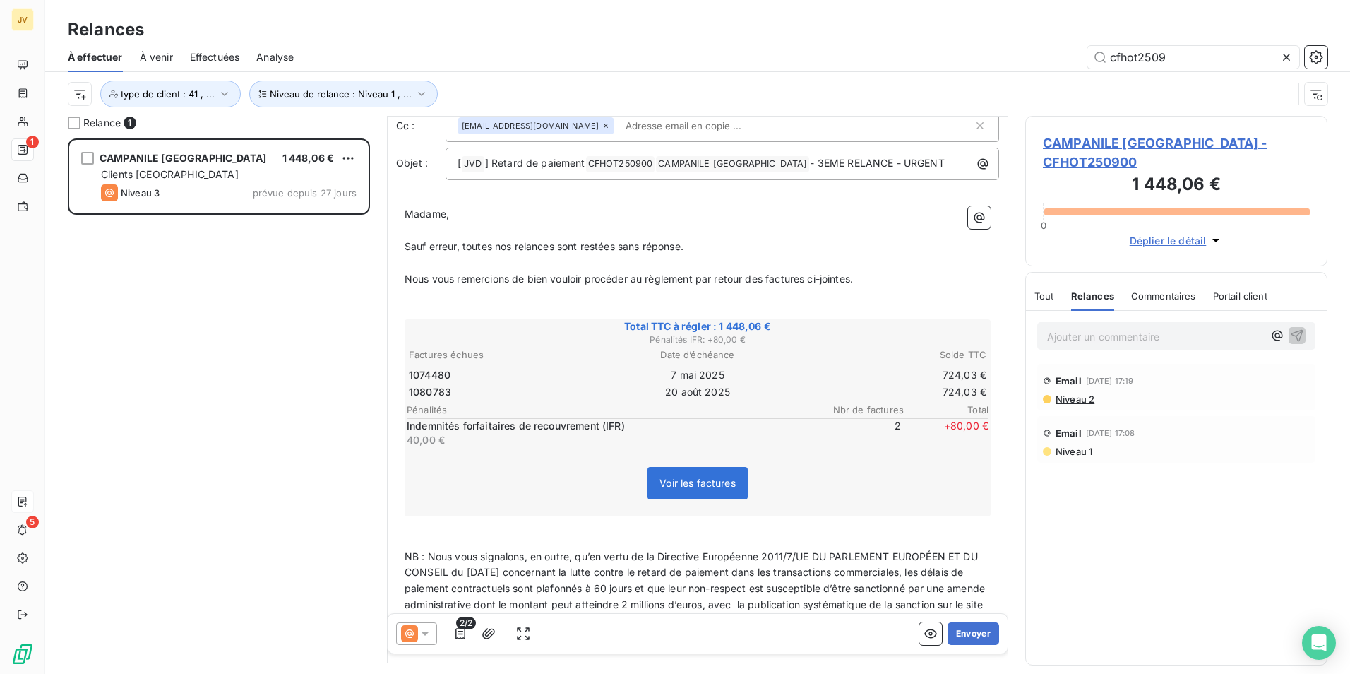
click at [946, 424] on span "+ 80,00 €" at bounding box center [946, 433] width 85 height 28
click at [638, 387] on td "20 août 2025" at bounding box center [698, 392] width 192 height 16
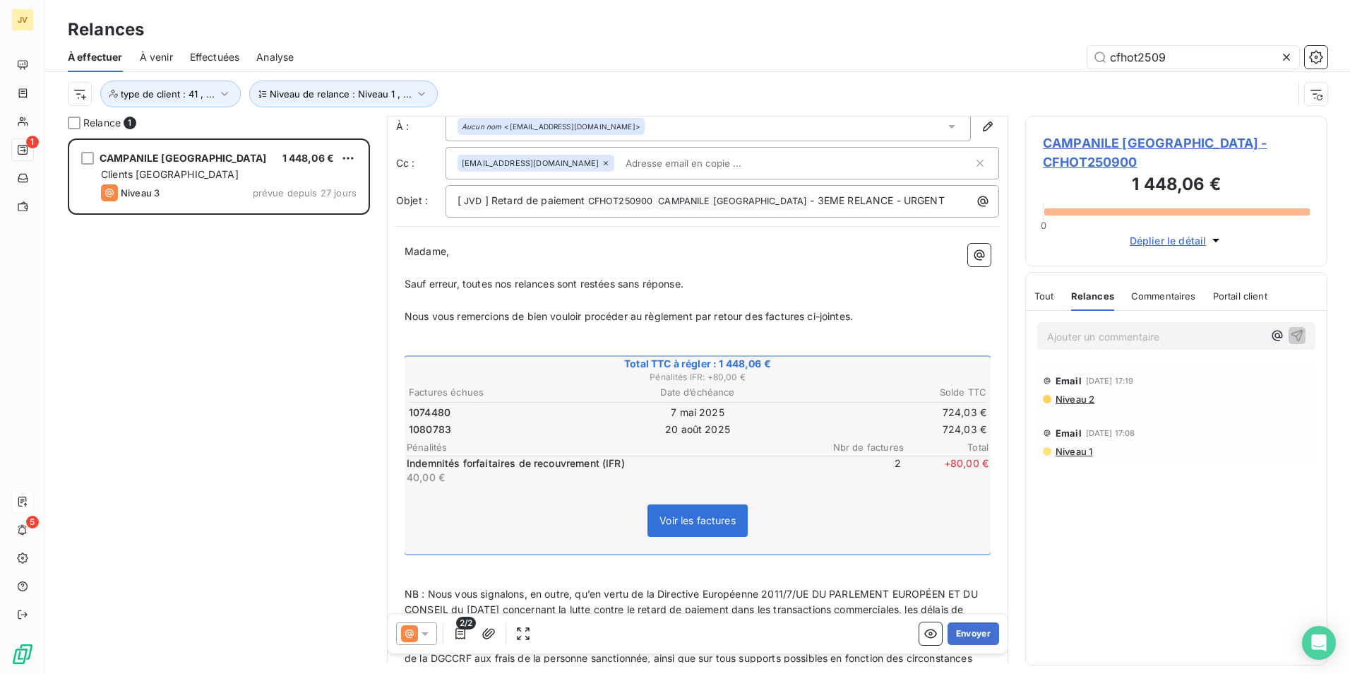
scroll to position [0, 0]
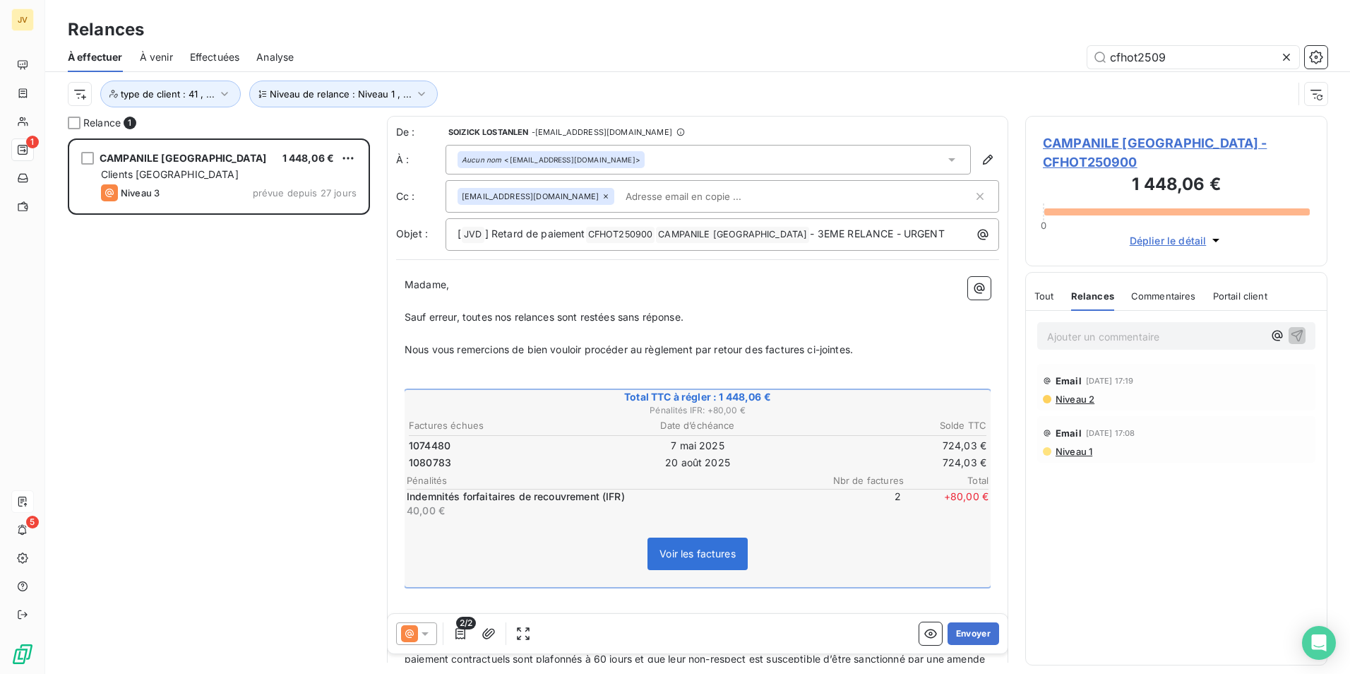
click at [949, 160] on icon at bounding box center [952, 160] width 7 height 4
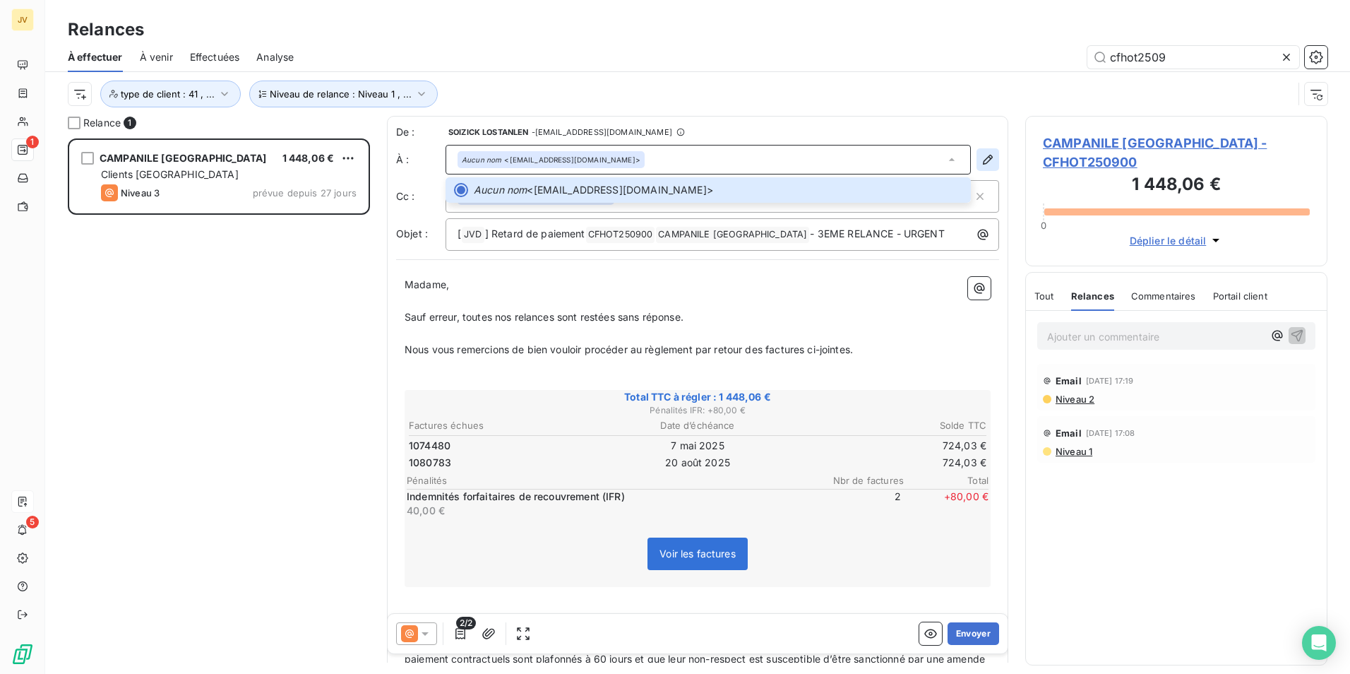
click at [981, 160] on icon "button" at bounding box center [988, 160] width 14 height 14
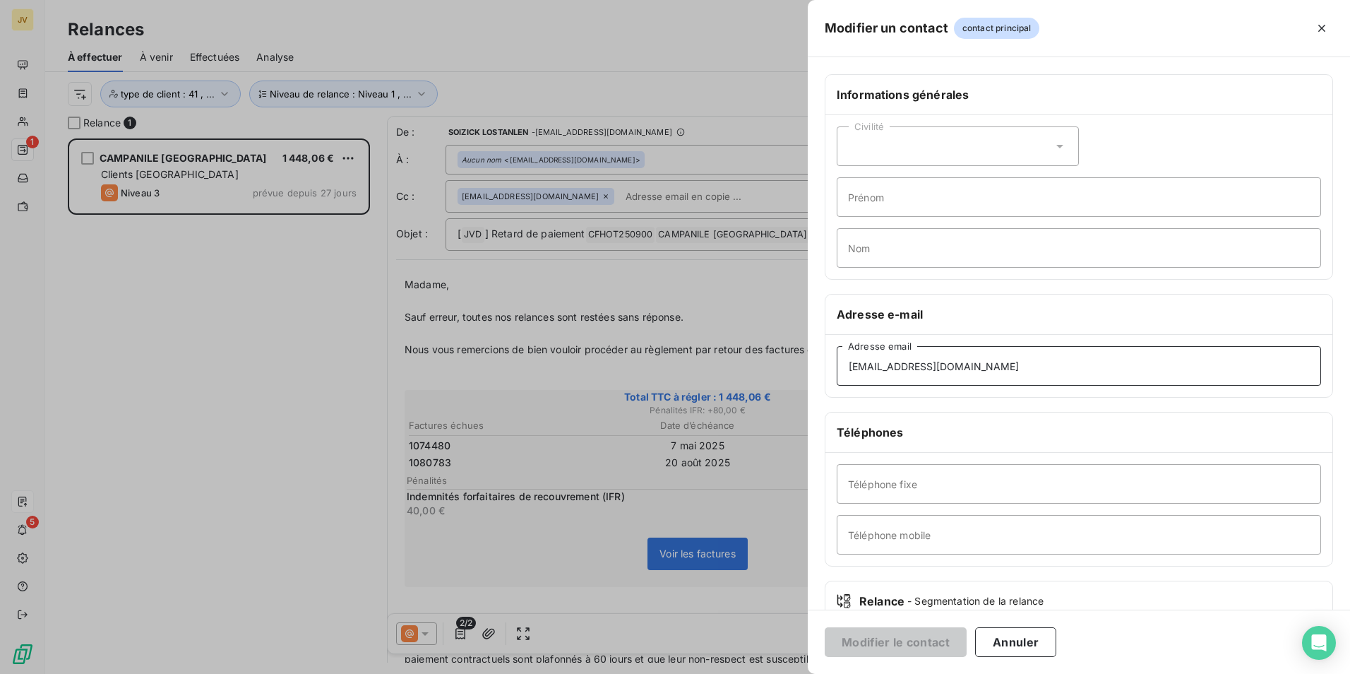
drag, startPoint x: 1053, startPoint y: 362, endPoint x: 473, endPoint y: 373, distance: 580.0
click at [473, 673] on div "Modifier un contact contact principal Informations générales Civilité Prénom No…" at bounding box center [675, 674] width 1350 height 0
type input "[EMAIL_ADDRESS][DOMAIN_NAME]"
click at [899, 636] on button "Modifier le contact" at bounding box center [896, 642] width 142 height 30
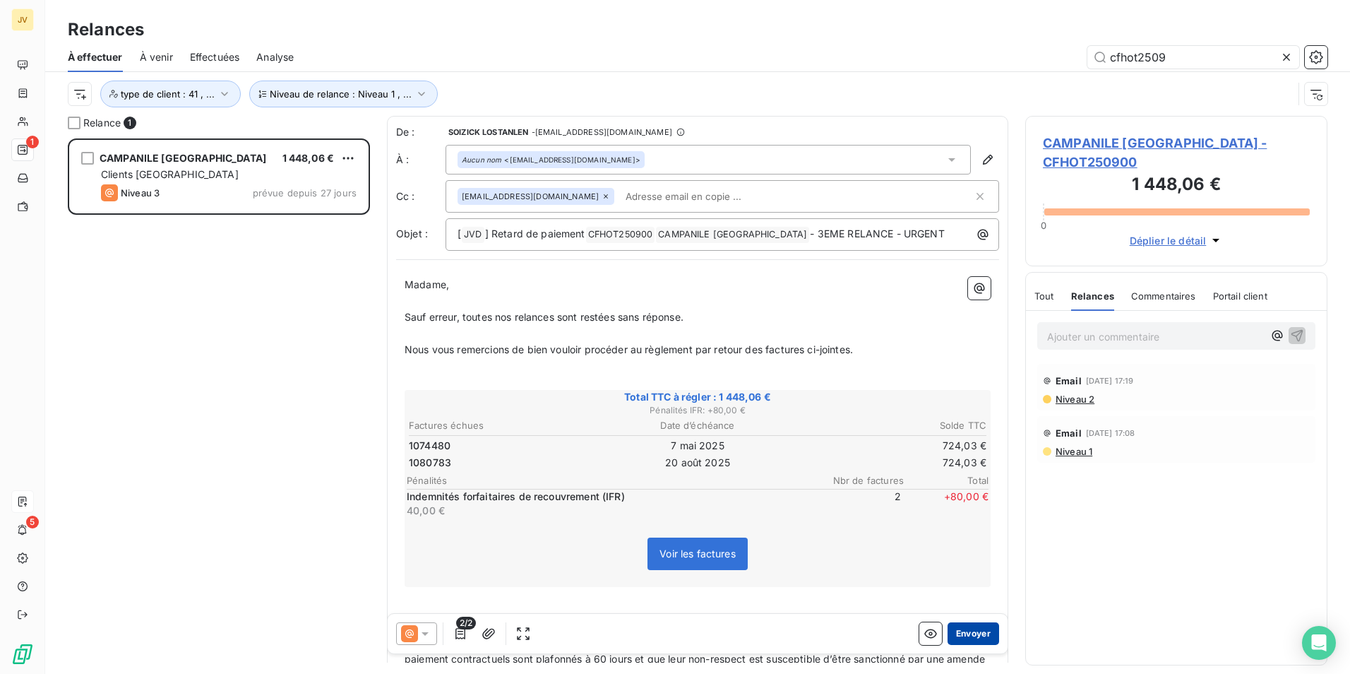
click at [967, 635] on button "Envoyer" at bounding box center [974, 633] width 52 height 23
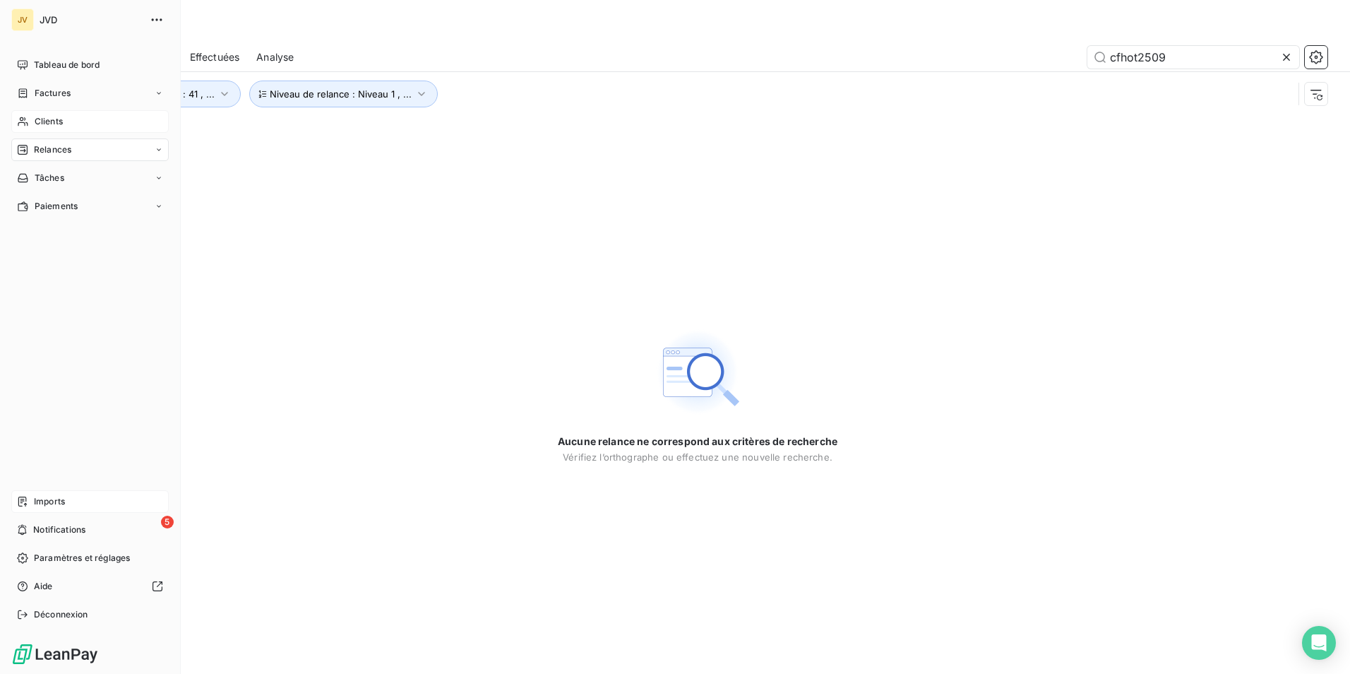
drag, startPoint x: 48, startPoint y: 121, endPoint x: 106, endPoint y: 125, distance: 58.0
click at [49, 122] on span "Clients" at bounding box center [49, 121] width 28 height 13
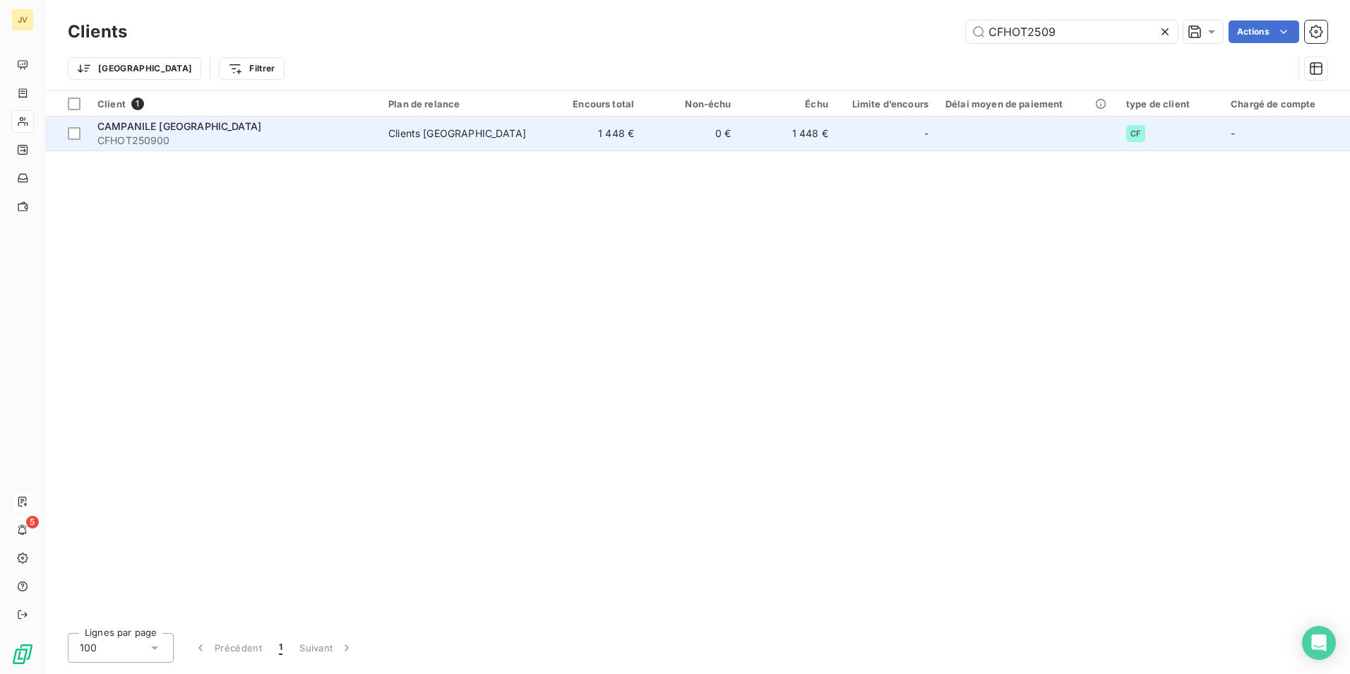
click at [565, 129] on td "1 448 €" at bounding box center [594, 134] width 97 height 34
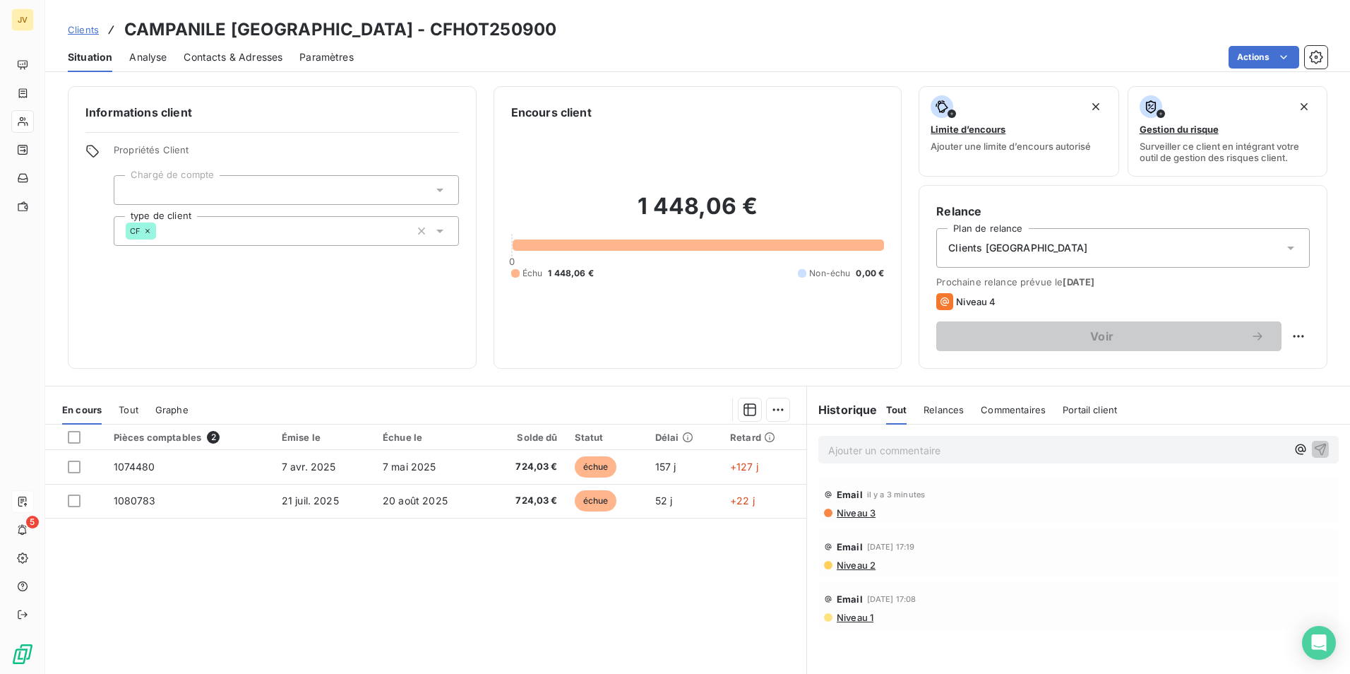
click at [261, 56] on span "Contacts & Adresses" at bounding box center [233, 57] width 99 height 14
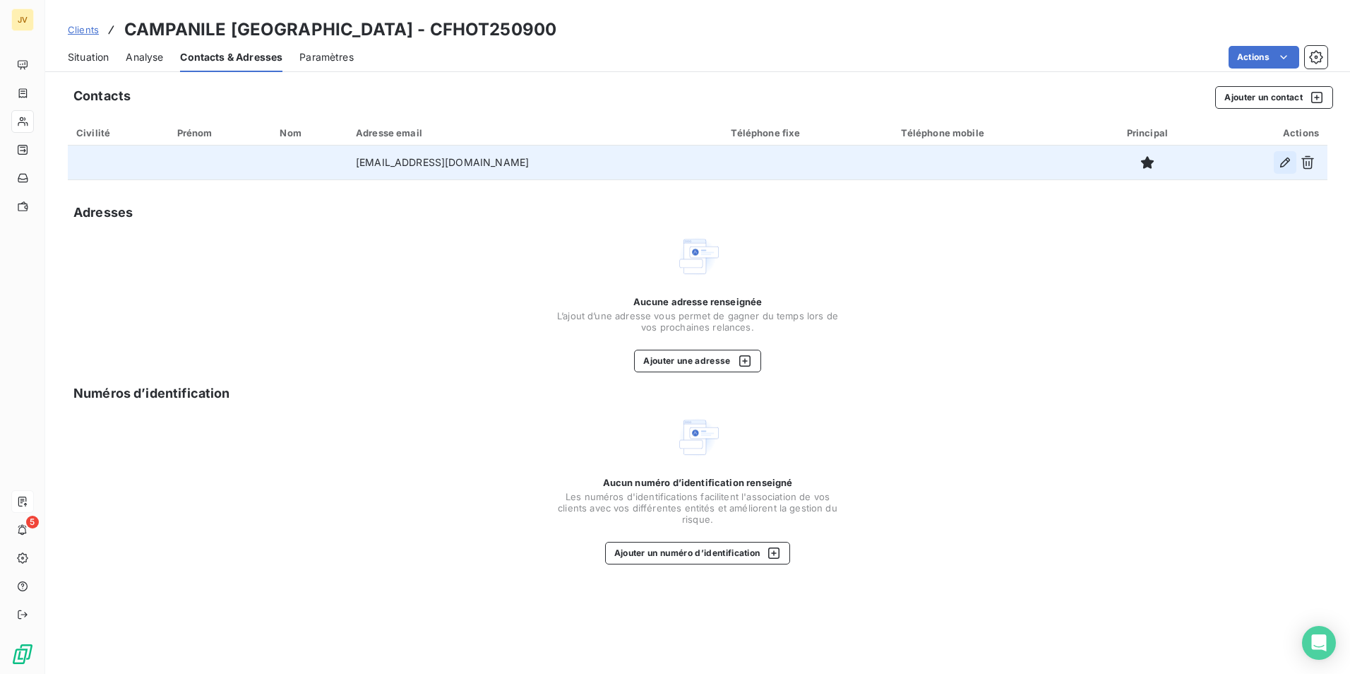
click at [1285, 162] on icon "button" at bounding box center [1285, 162] width 14 height 14
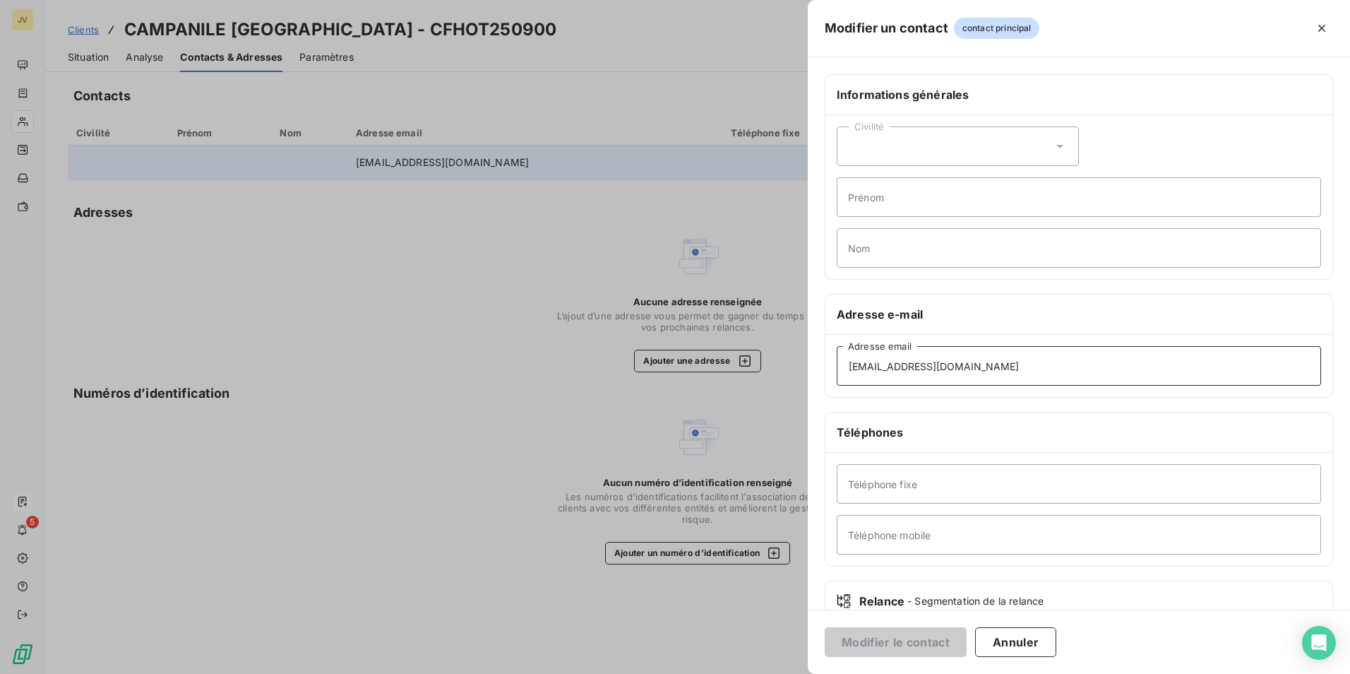
drag, startPoint x: 982, startPoint y: 372, endPoint x: 362, endPoint y: 309, distance: 623.2
click at [438, 673] on div "Modifier un contact contact principal Informations générales Civilité Prénom No…" at bounding box center [675, 674] width 1350 height 0
paste input "par retour,"
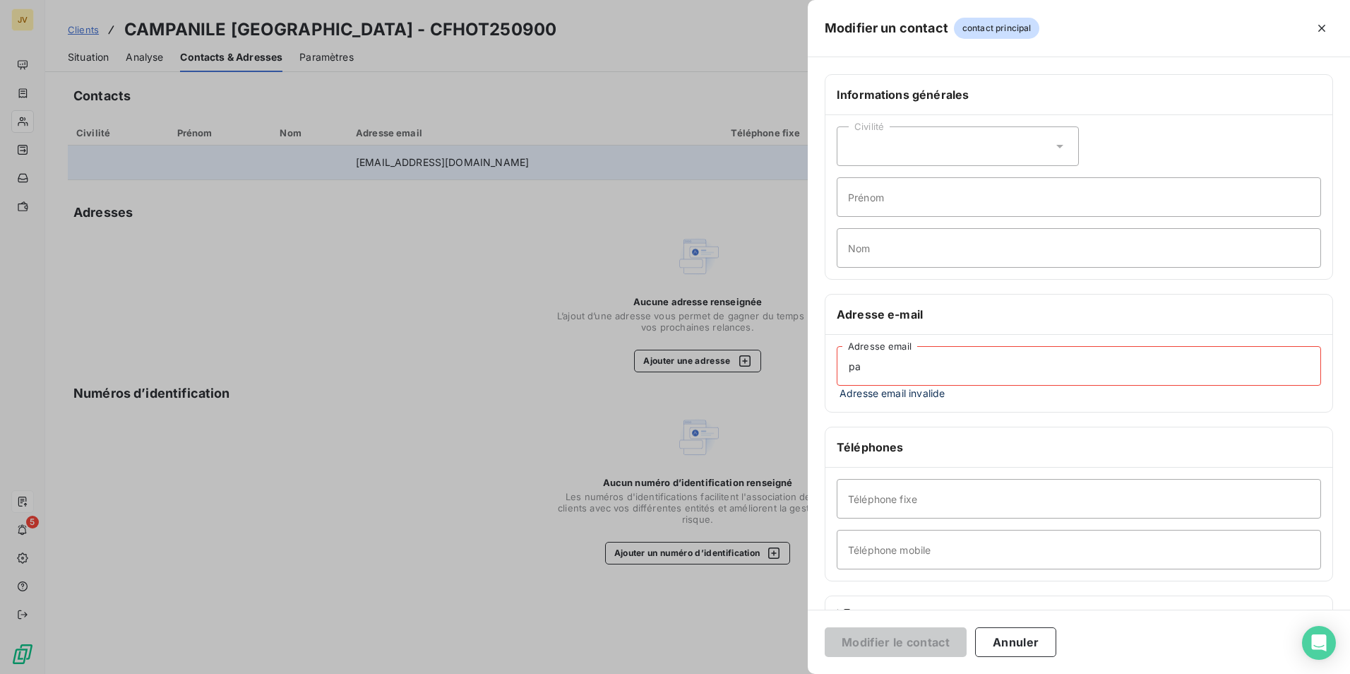
type input "p"
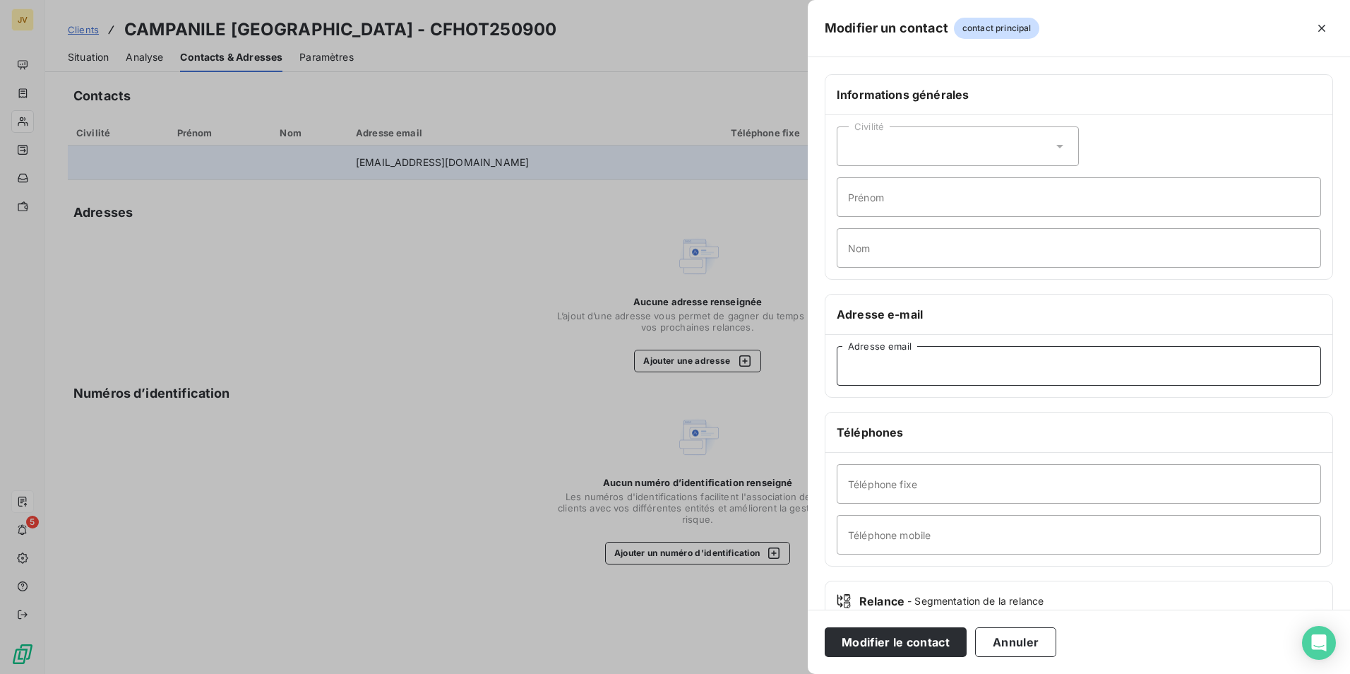
paste input "[EMAIL_ADDRESS][DOMAIN_NAME]"
type input "[EMAIL_ADDRESS][DOMAIN_NAME]"
click at [877, 641] on button "Modifier le contact" at bounding box center [896, 642] width 142 height 30
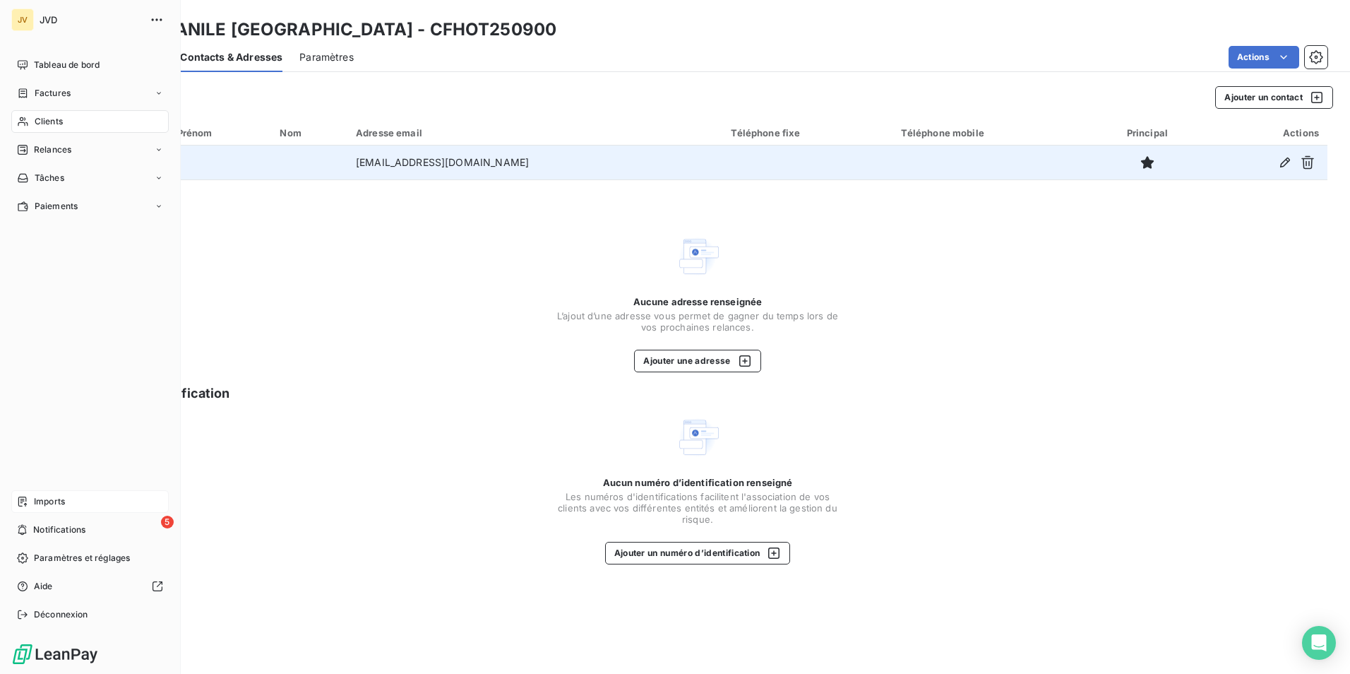
click at [44, 121] on span "Clients" at bounding box center [49, 121] width 28 height 13
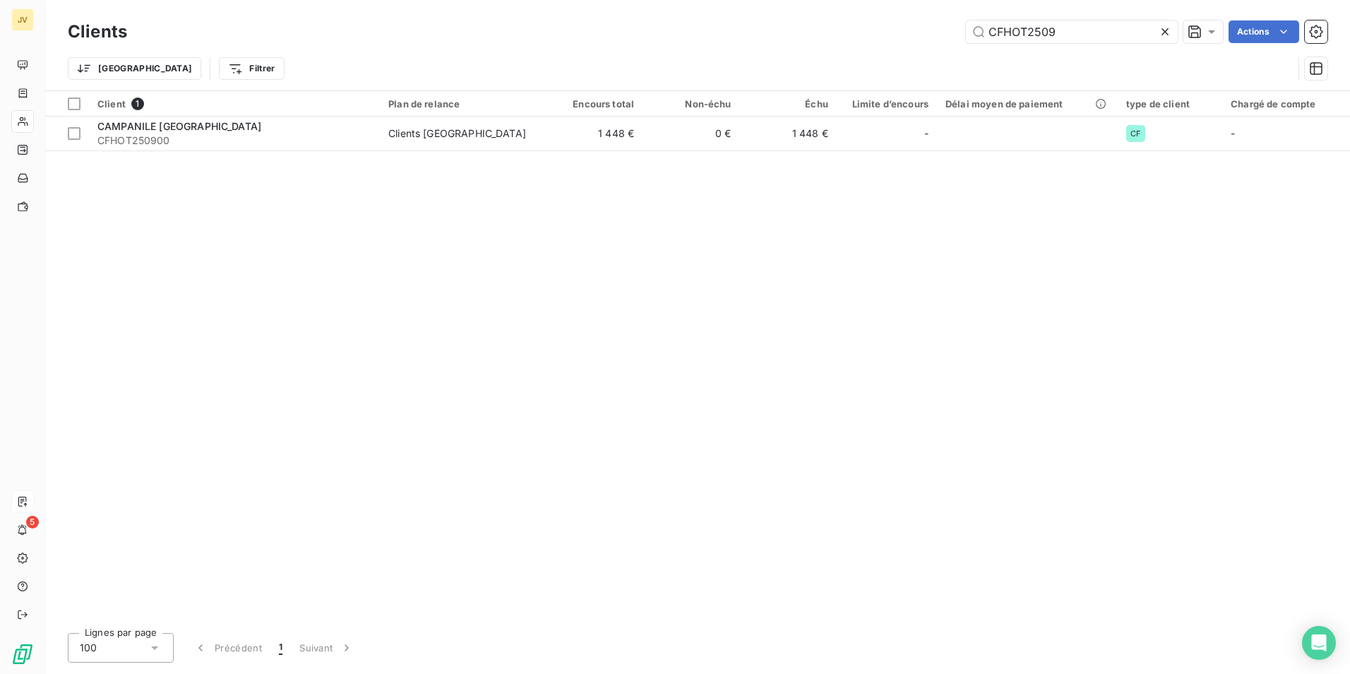
drag, startPoint x: 1059, startPoint y: 35, endPoint x: 500, endPoint y: 46, distance: 558.8
click at [541, 44] on div "Clients CFHOT2509 Actions" at bounding box center [698, 32] width 1260 height 30
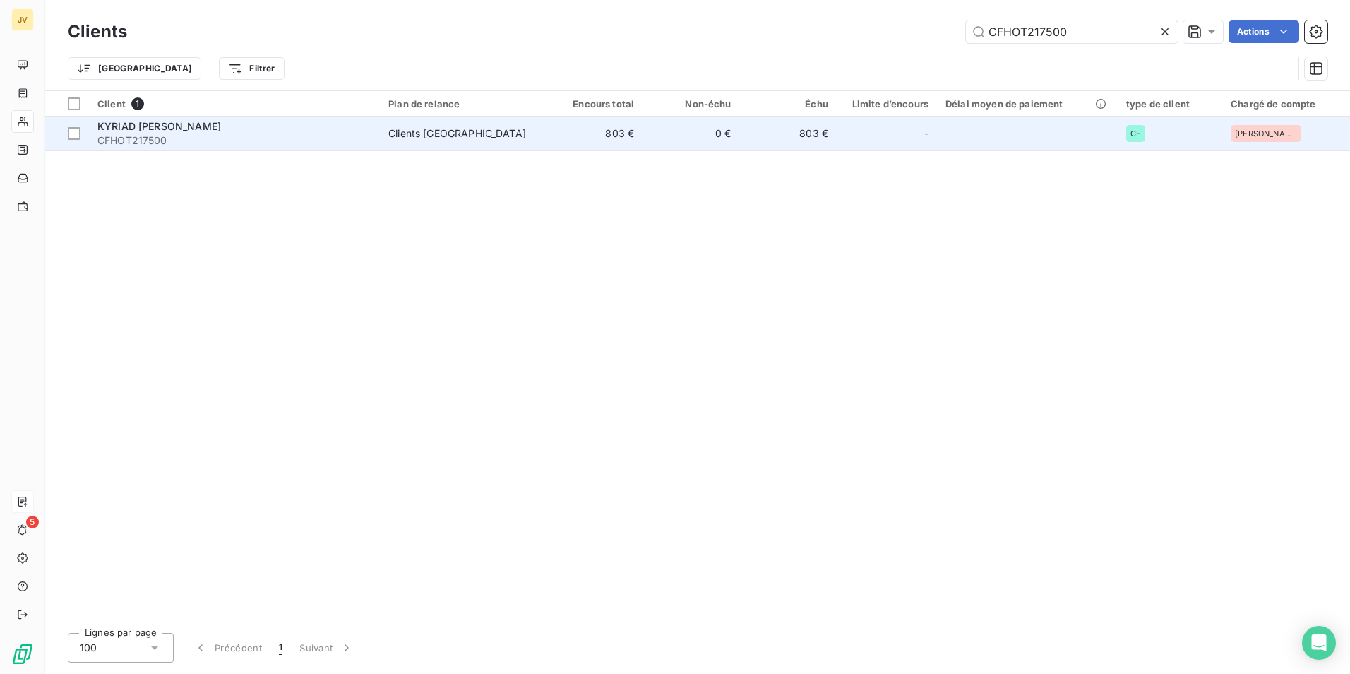
type input "CFHOT217500"
click at [222, 139] on span "CFHOT217500" at bounding box center [234, 140] width 274 height 14
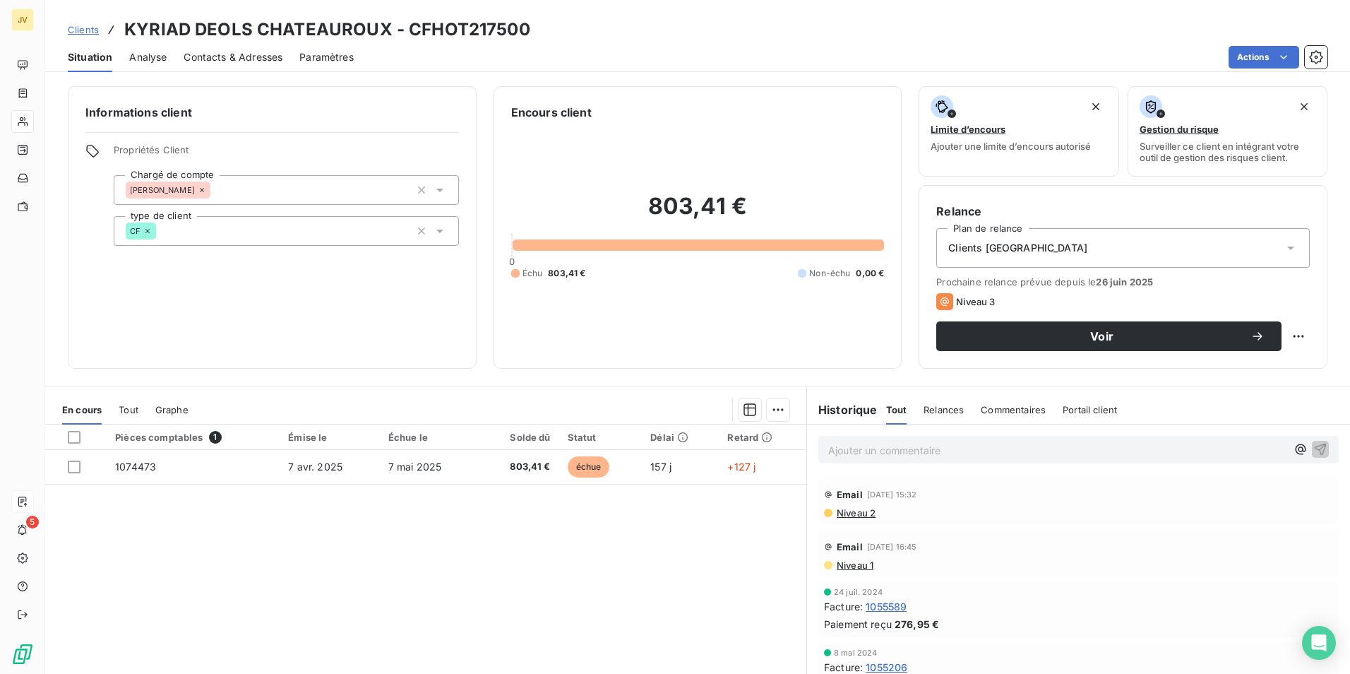
click at [238, 59] on span "Contacts & Adresses" at bounding box center [233, 57] width 99 height 14
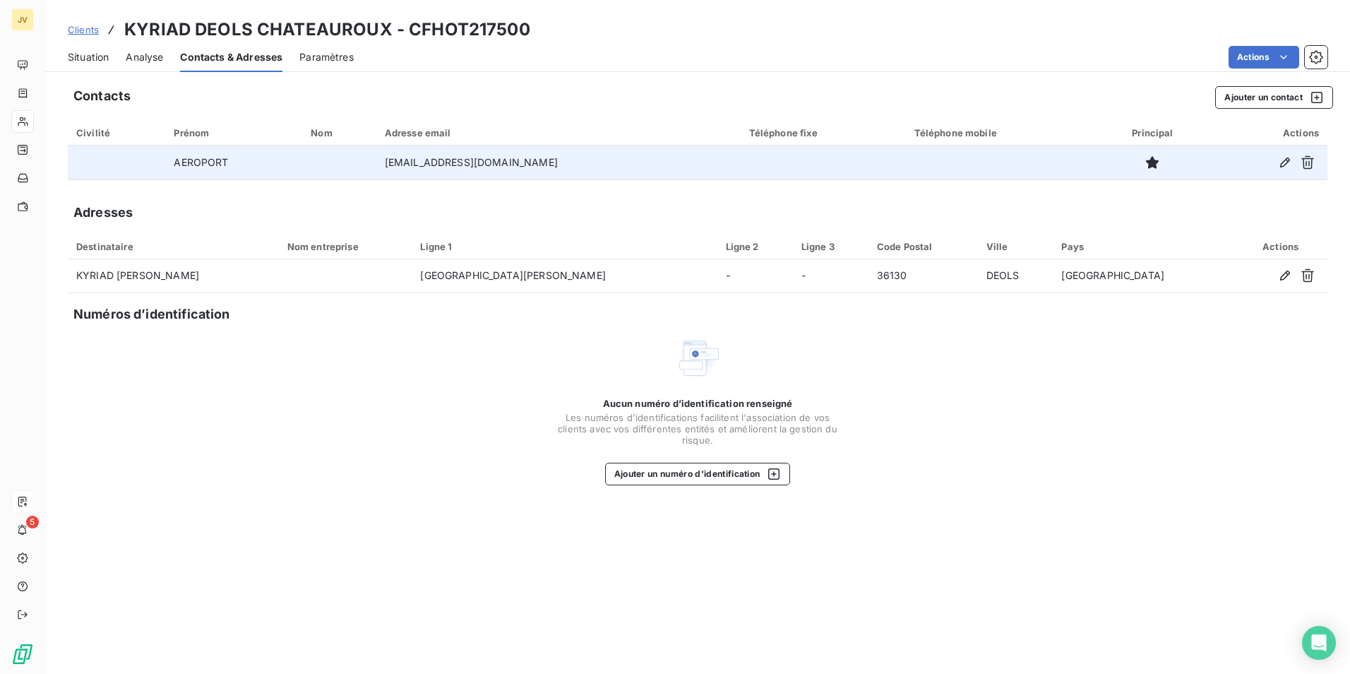
click at [465, 169] on td "[EMAIL_ADDRESS][DOMAIN_NAME]" at bounding box center [558, 162] width 364 height 34
click at [1277, 159] on button "button" at bounding box center [1285, 162] width 23 height 23
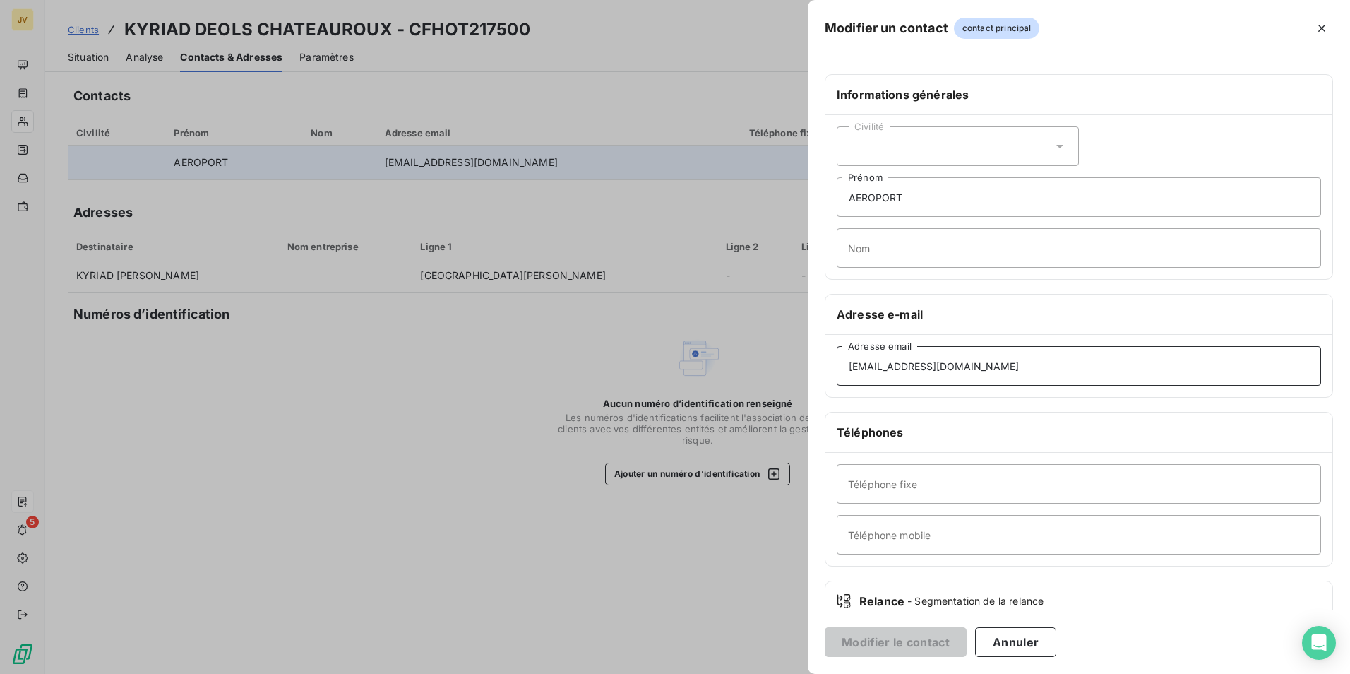
drag, startPoint x: 872, startPoint y: 364, endPoint x: 388, endPoint y: 356, distance: 483.9
click at [581, 673] on div "Modifier un contact contact principal Informations générales Civilité AEROPORT …" at bounding box center [675, 674] width 1350 height 0
paste input "manager.chateauroux.nor@kyriad"
type input "[EMAIL_ADDRESS][DOMAIN_NAME]"
click at [884, 650] on button "Modifier le contact" at bounding box center [896, 642] width 142 height 30
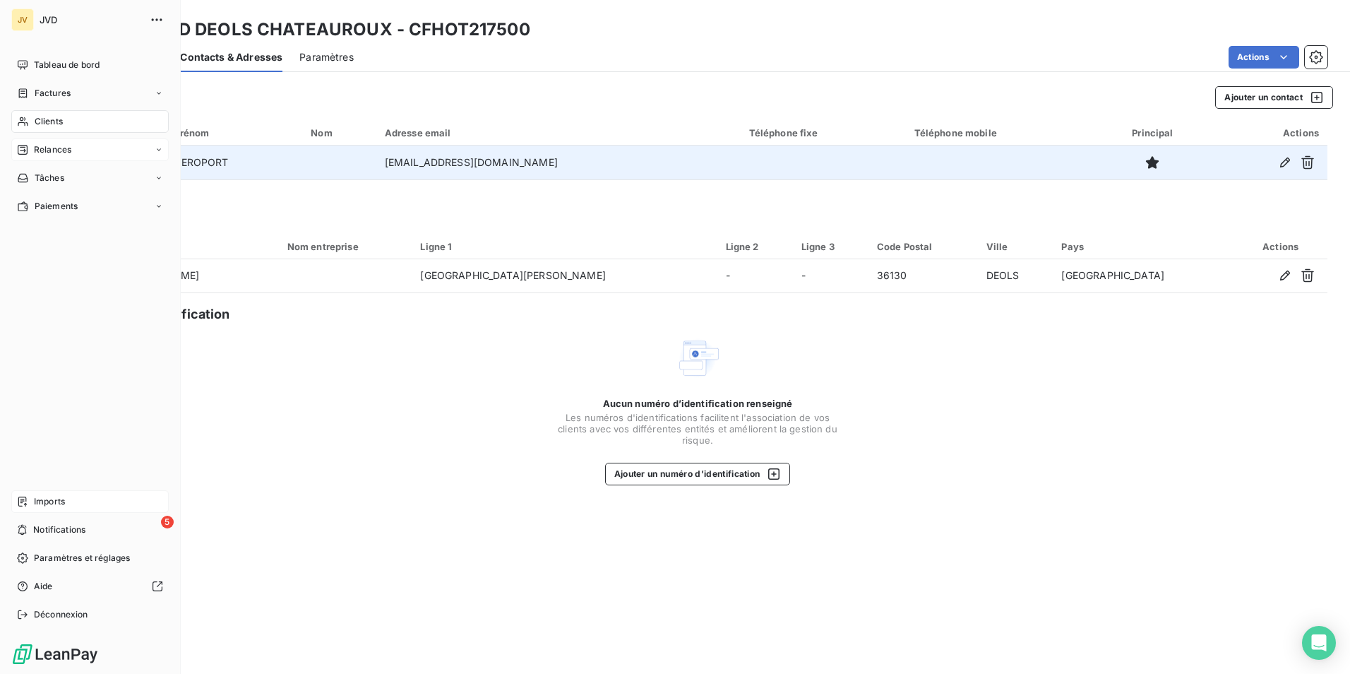
click at [45, 146] on span "Relances" at bounding box center [52, 149] width 37 height 13
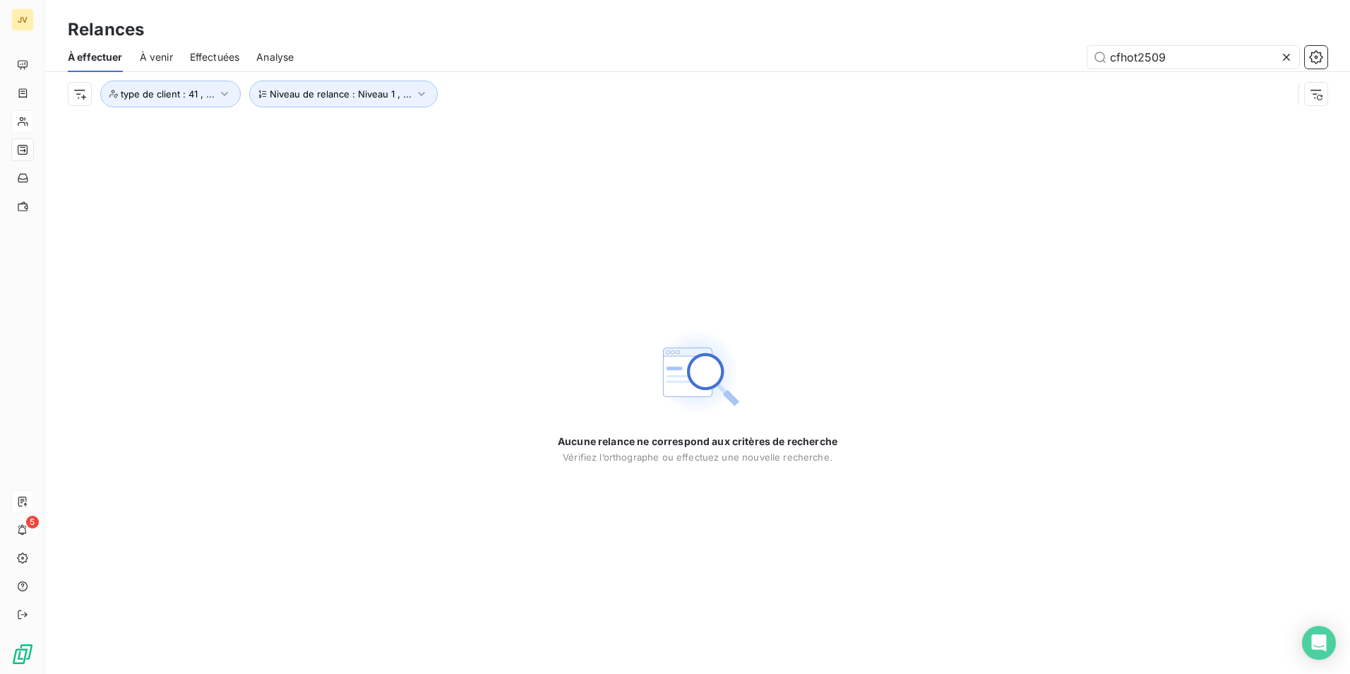
drag, startPoint x: 1164, startPoint y: 53, endPoint x: 1007, endPoint y: 51, distance: 156.8
click at [1007, 51] on div "cfhot2509" at bounding box center [819, 57] width 1017 height 23
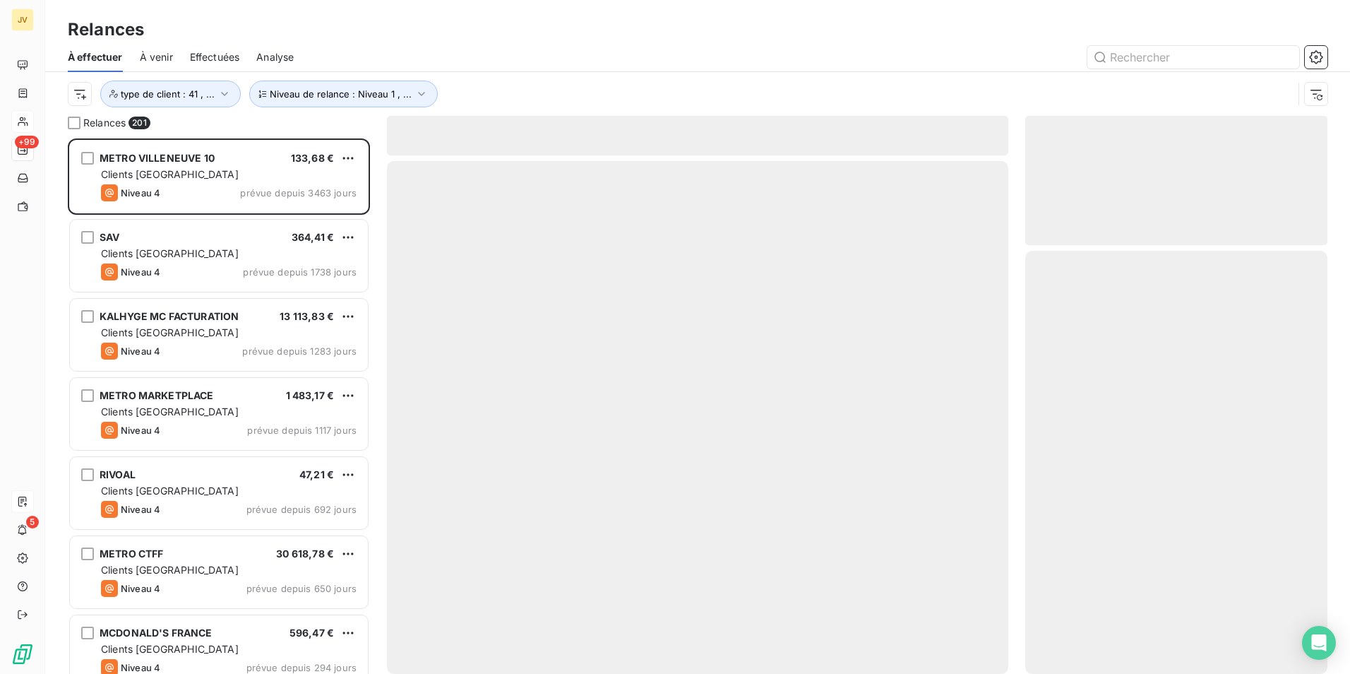
scroll to position [525, 292]
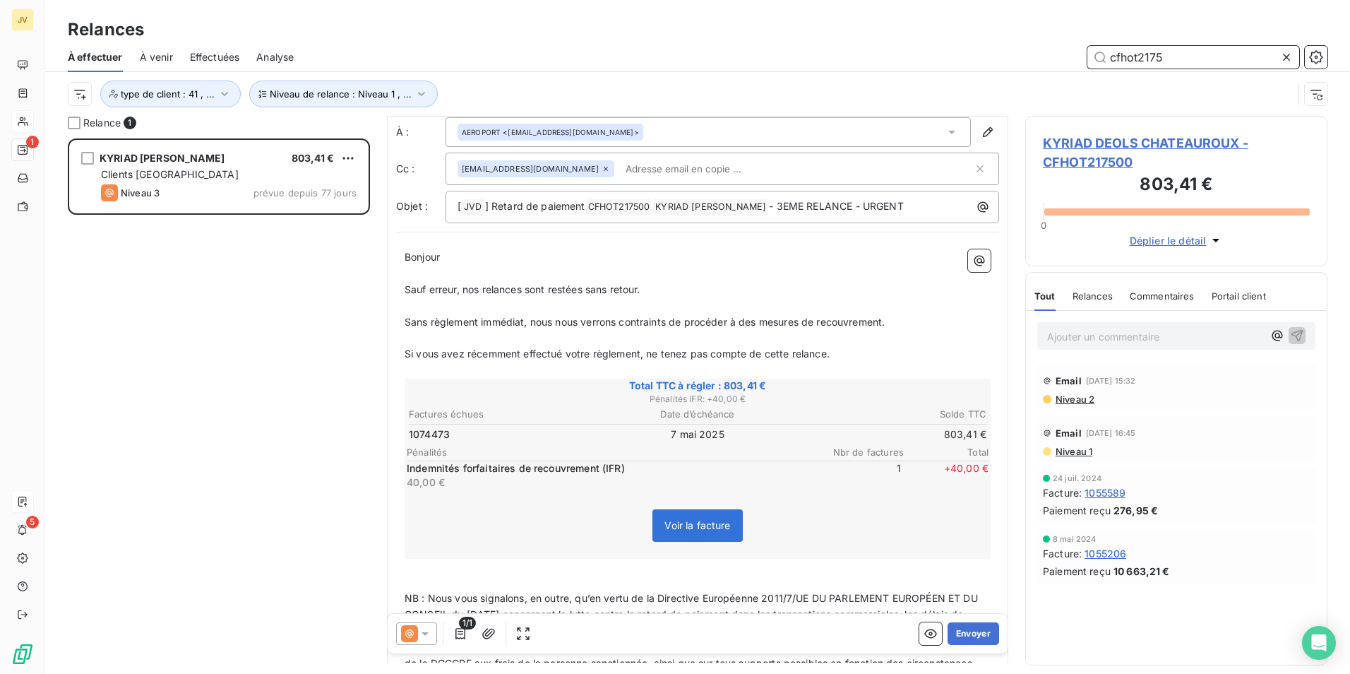
scroll to position [71, 0]
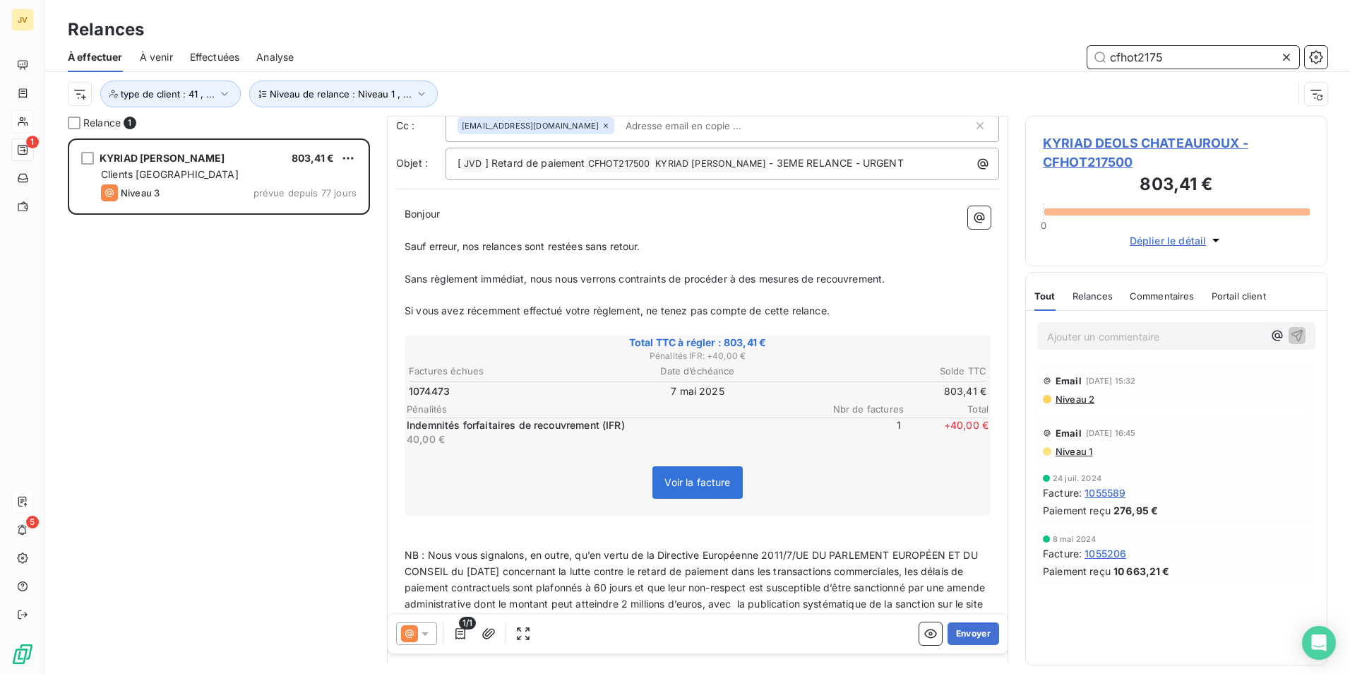
type input "cfhot2175"
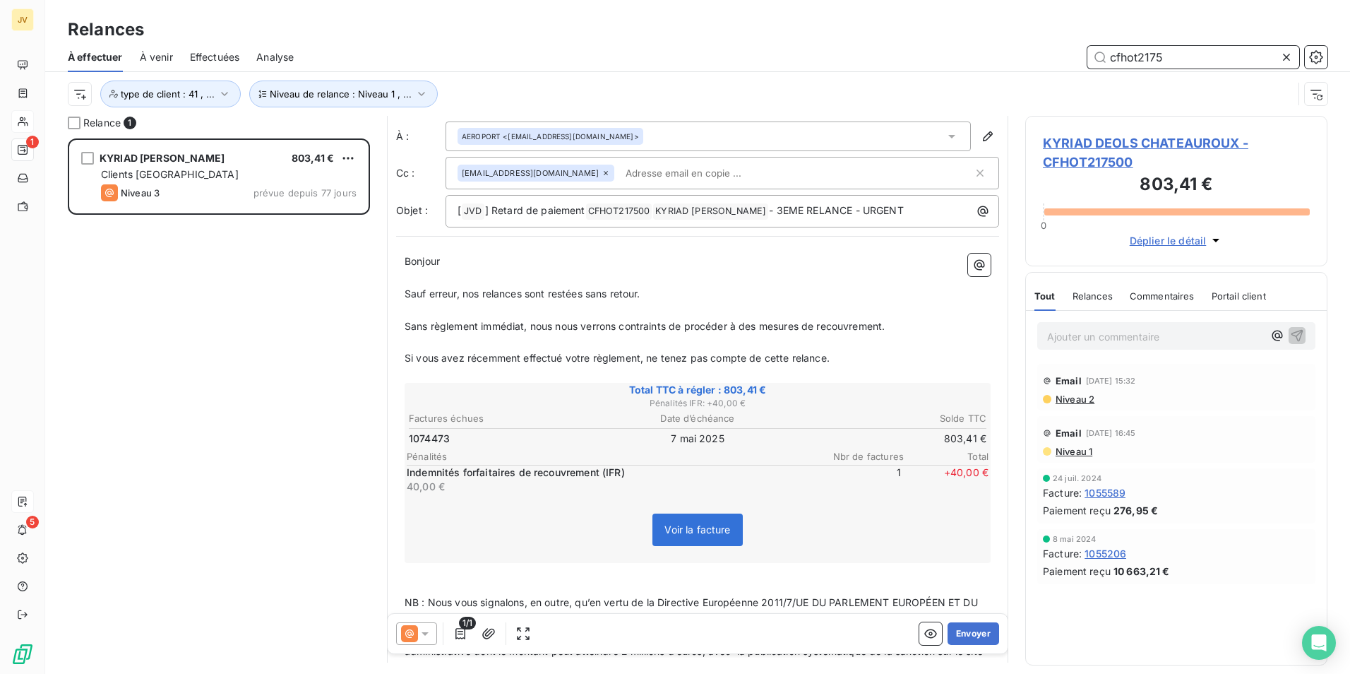
scroll to position [0, 0]
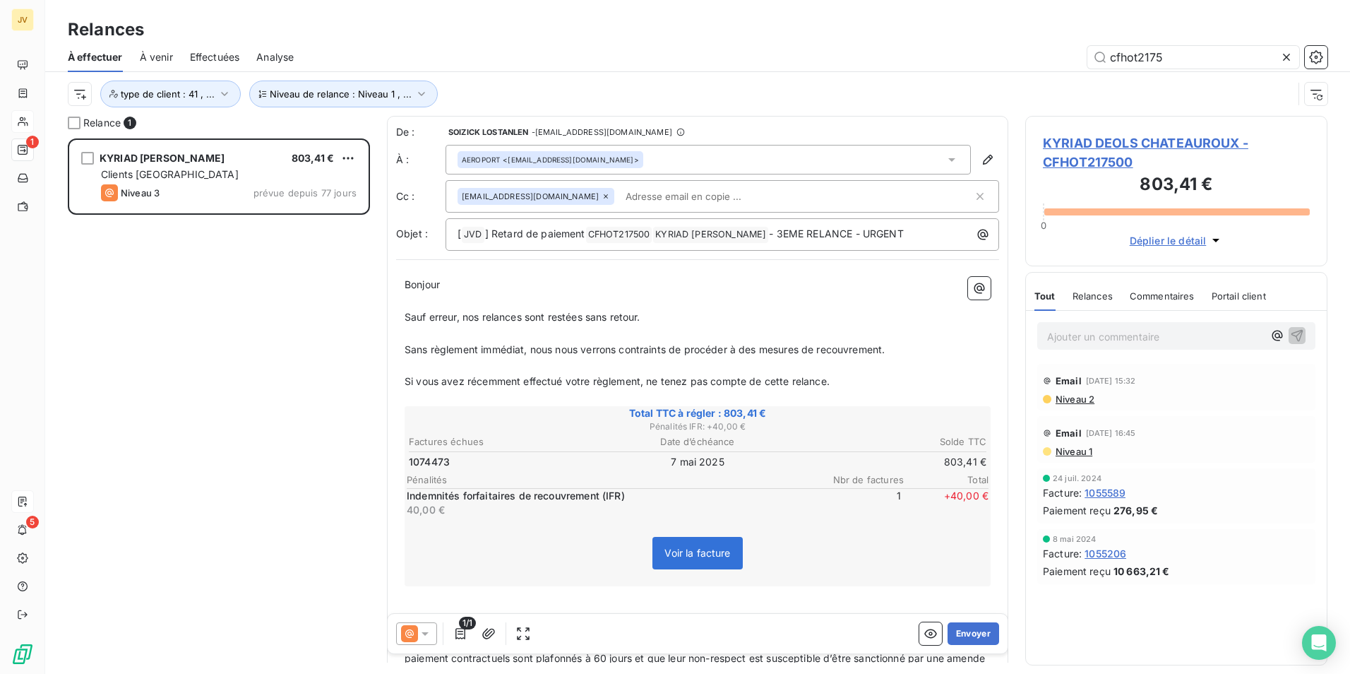
click at [945, 162] on icon at bounding box center [952, 160] width 14 height 14
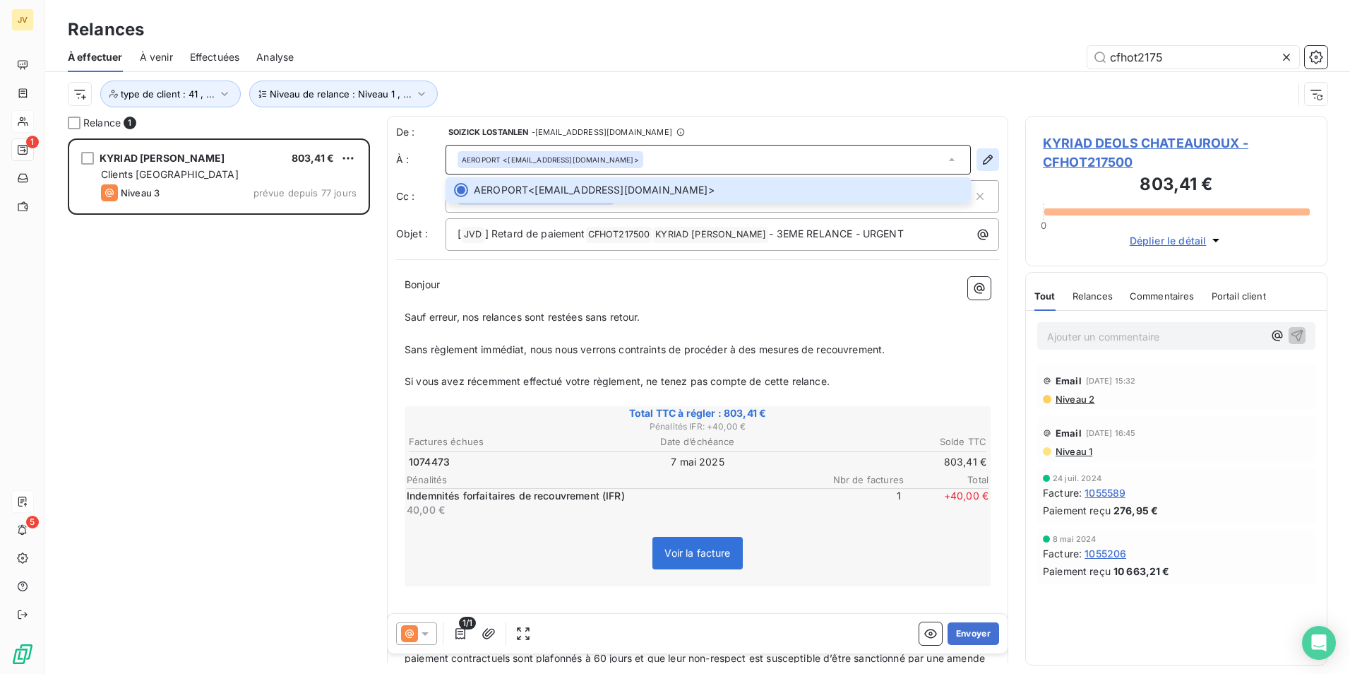
click at [977, 160] on button "button" at bounding box center [988, 159] width 23 height 23
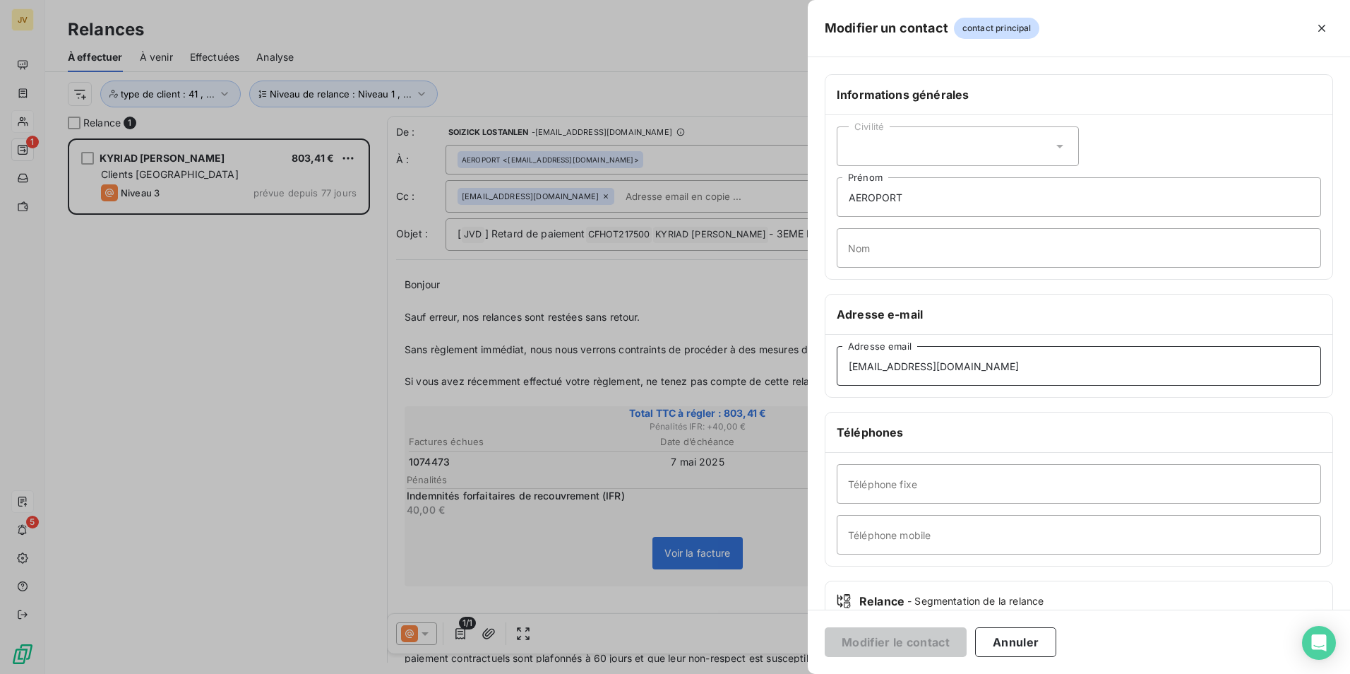
drag, startPoint x: 1033, startPoint y: 371, endPoint x: 448, endPoint y: 362, distance: 584.9
click at [450, 673] on div "Modifier un contact contact principal Informations générales Civilité AEROPORT …" at bounding box center [675, 674] width 1350 height 0
paste input "soizick.lostanlen@jv"
type input "[EMAIL_ADDRESS][DOMAIN_NAME]"
click at [893, 650] on button "Modifier le contact" at bounding box center [896, 642] width 142 height 30
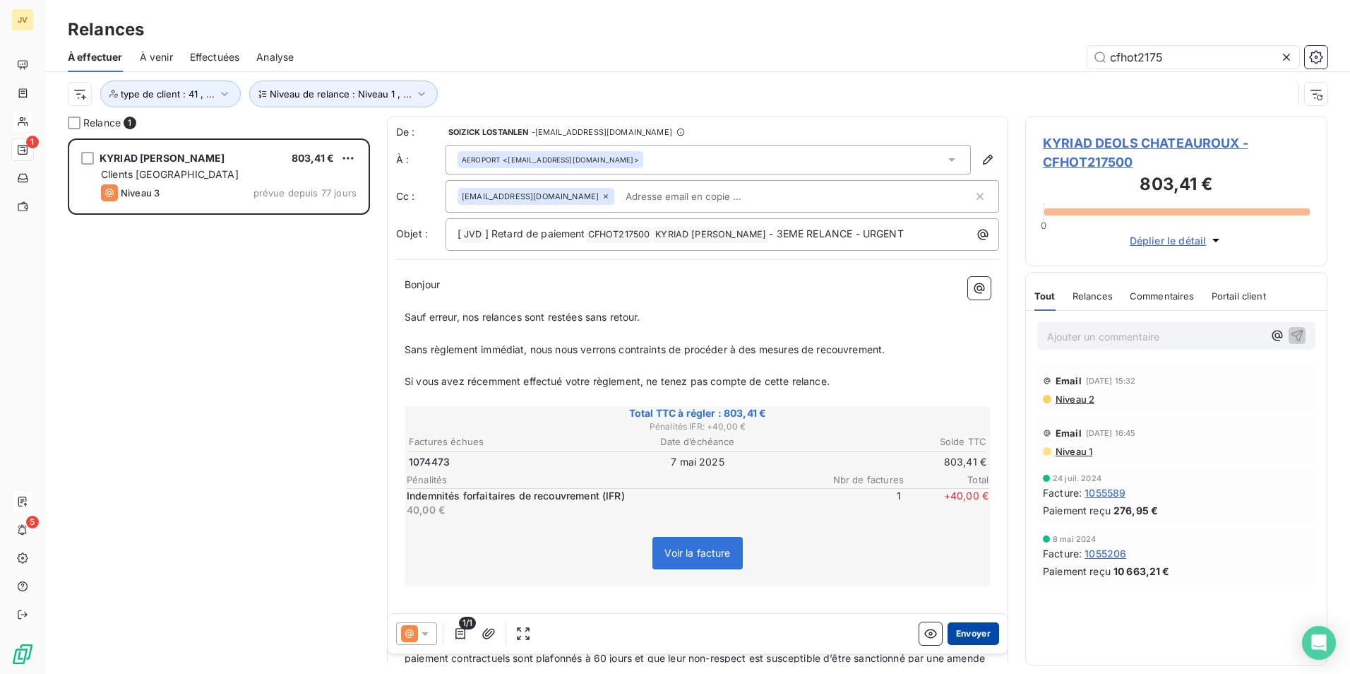
click at [966, 633] on button "Envoyer" at bounding box center [974, 633] width 52 height 23
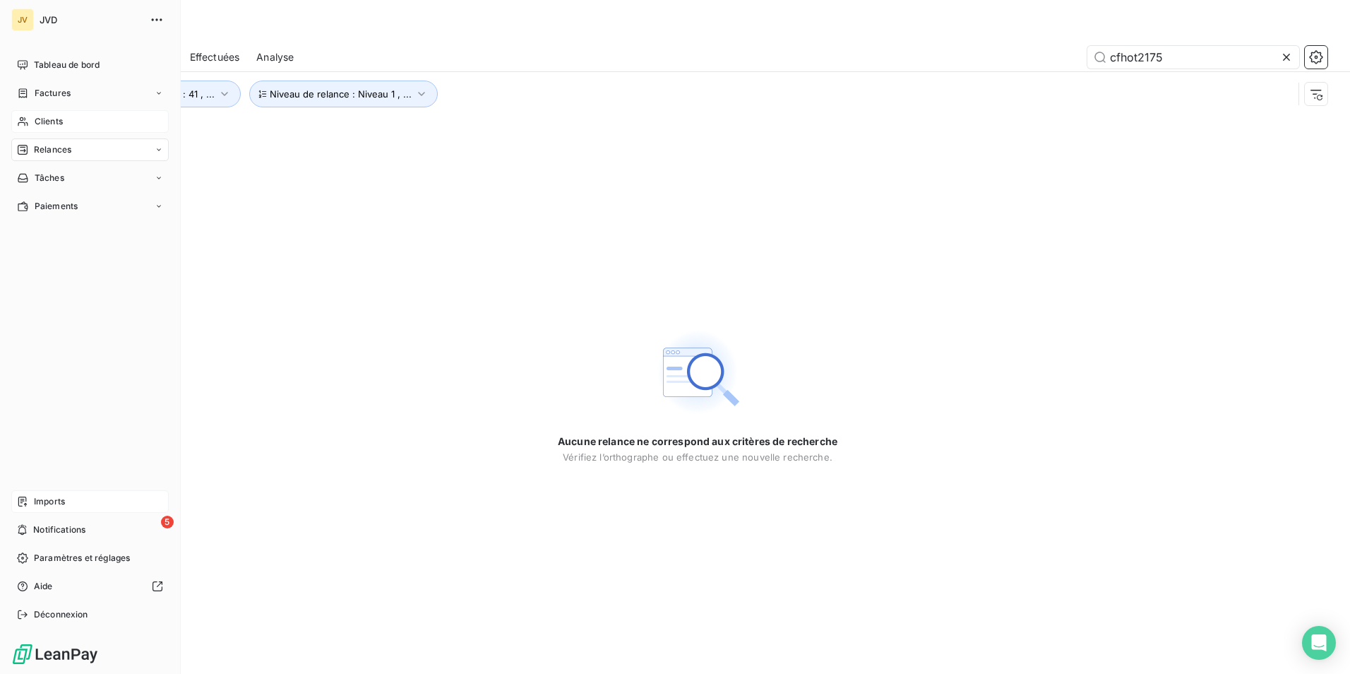
click at [39, 116] on span "Clients" at bounding box center [49, 121] width 28 height 13
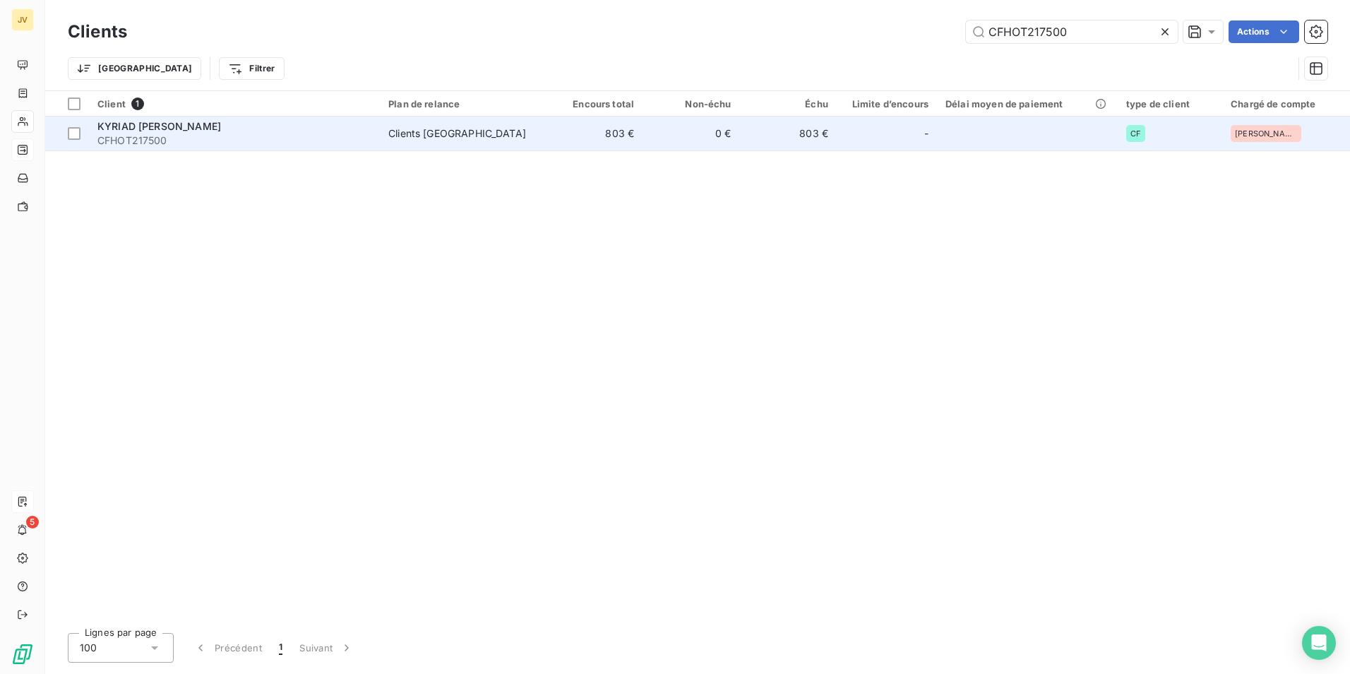
click at [212, 138] on span "CFHOT217500" at bounding box center [234, 140] width 274 height 14
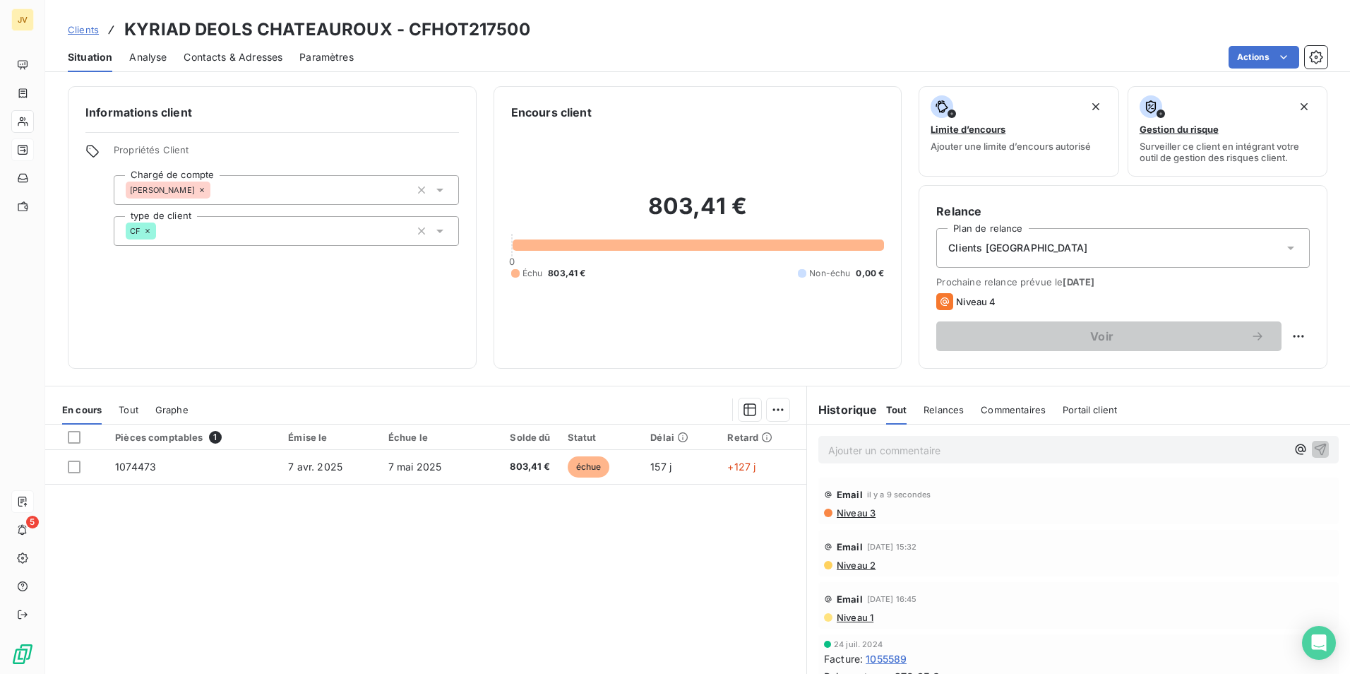
click at [241, 57] on span "Contacts & Adresses" at bounding box center [233, 57] width 99 height 14
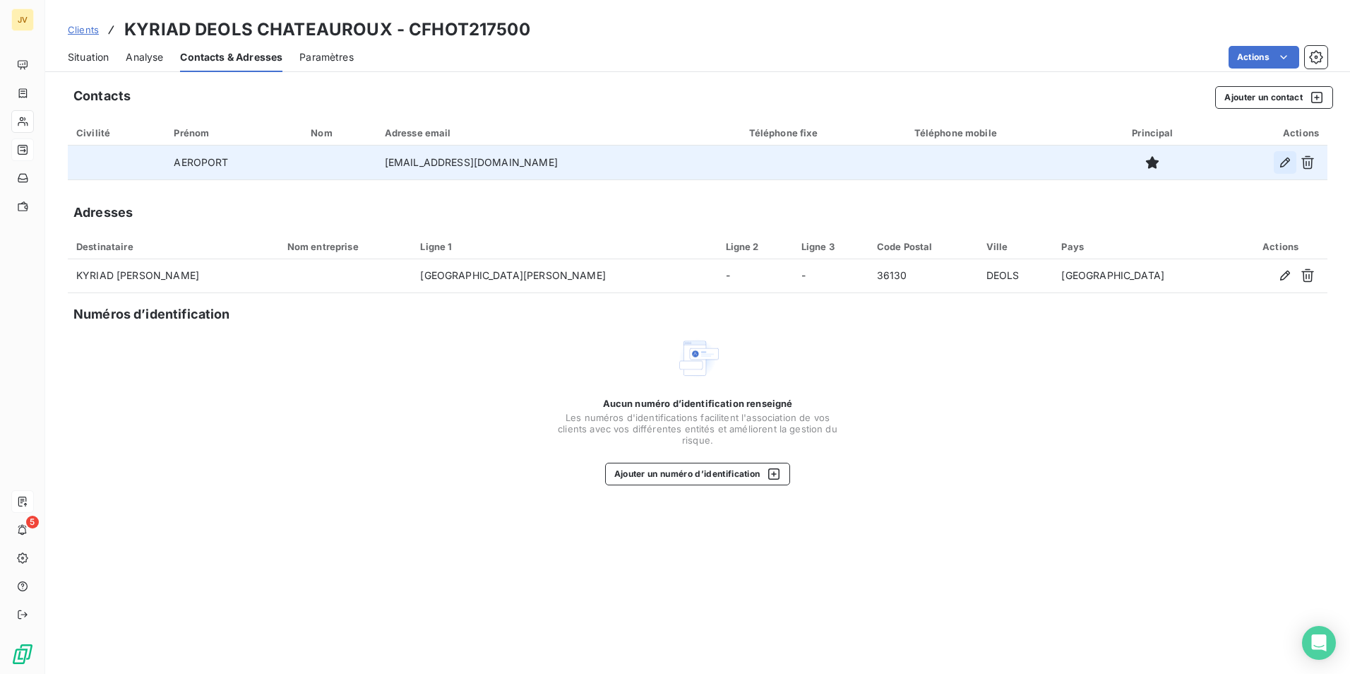
click at [1281, 162] on icon "button" at bounding box center [1285, 162] width 14 height 14
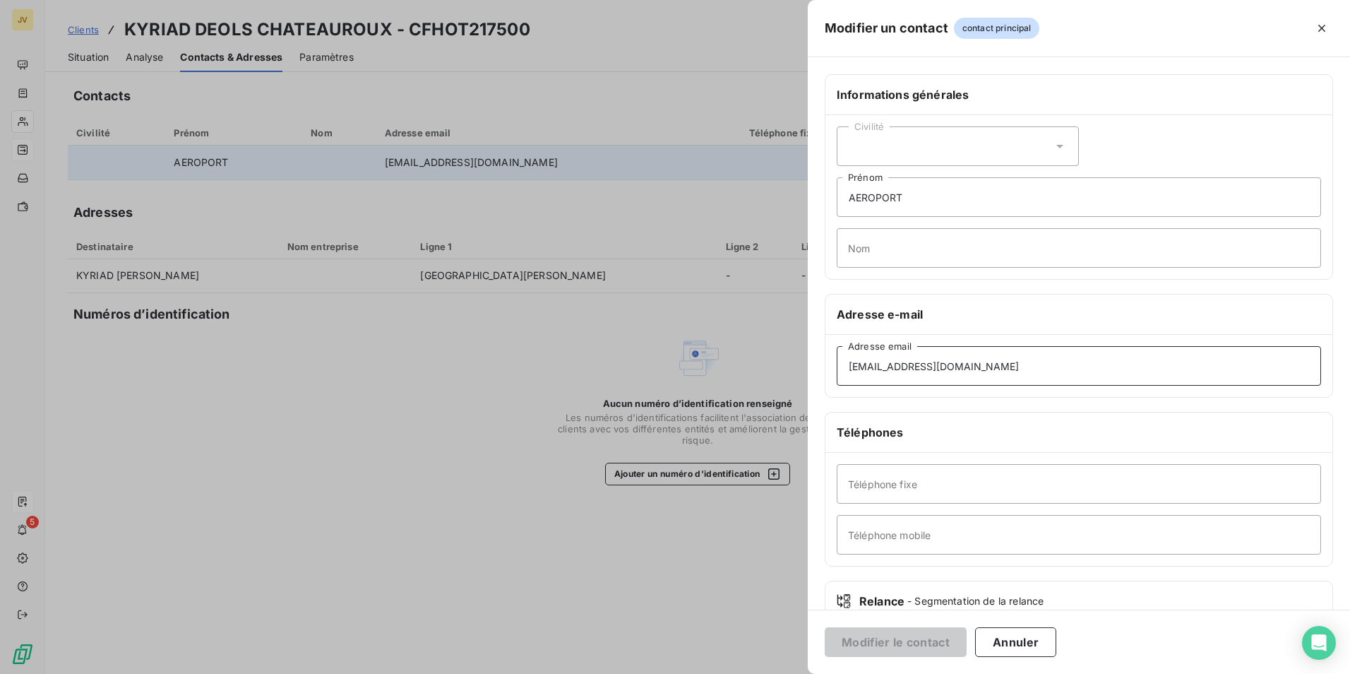
drag, startPoint x: 782, startPoint y: 357, endPoint x: 321, endPoint y: 358, distance: 460.5
click at [650, 673] on div "Modifier un contact contact principal Informations générales Civilité AEROPORT …" at bounding box center [675, 674] width 1350 height 0
paste input "manager.chateauroux.nor@kyria"
type input "[EMAIL_ADDRESS][DOMAIN_NAME]"
click at [863, 646] on button "Modifier le contact" at bounding box center [896, 642] width 142 height 30
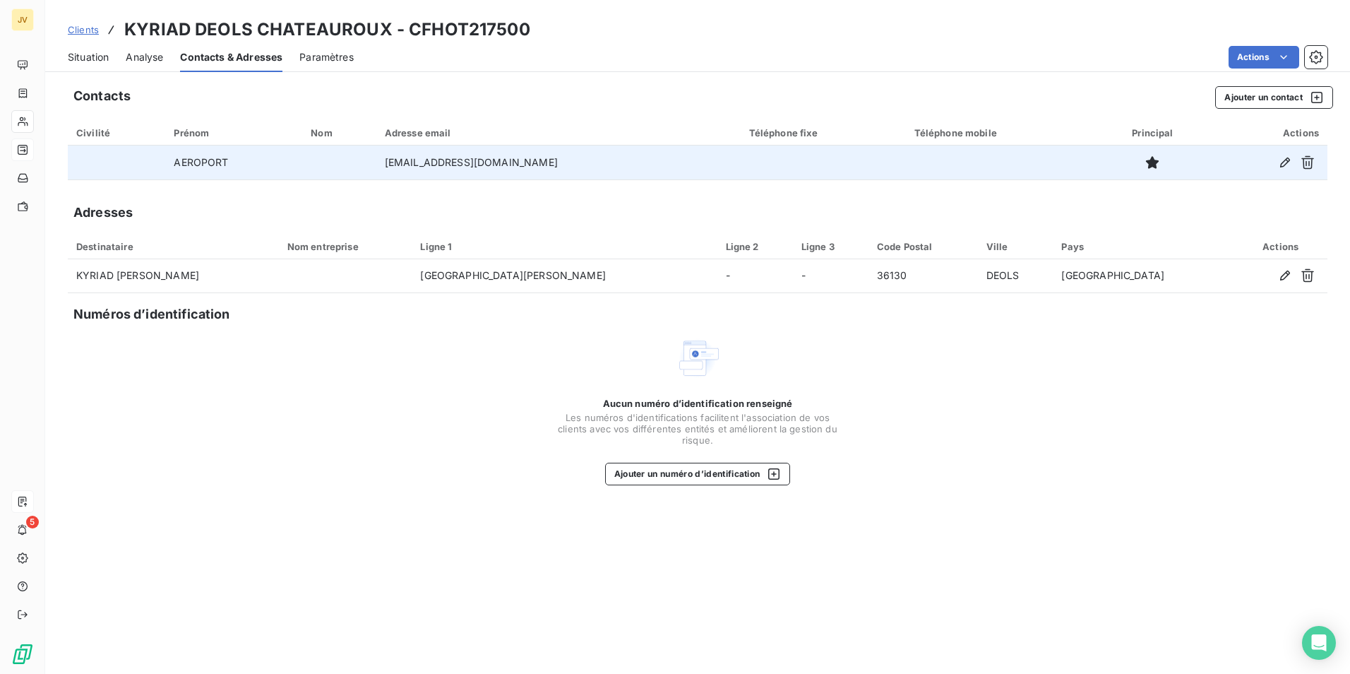
click at [480, 158] on td "[EMAIL_ADDRESS][DOMAIN_NAME]" at bounding box center [558, 162] width 364 height 34
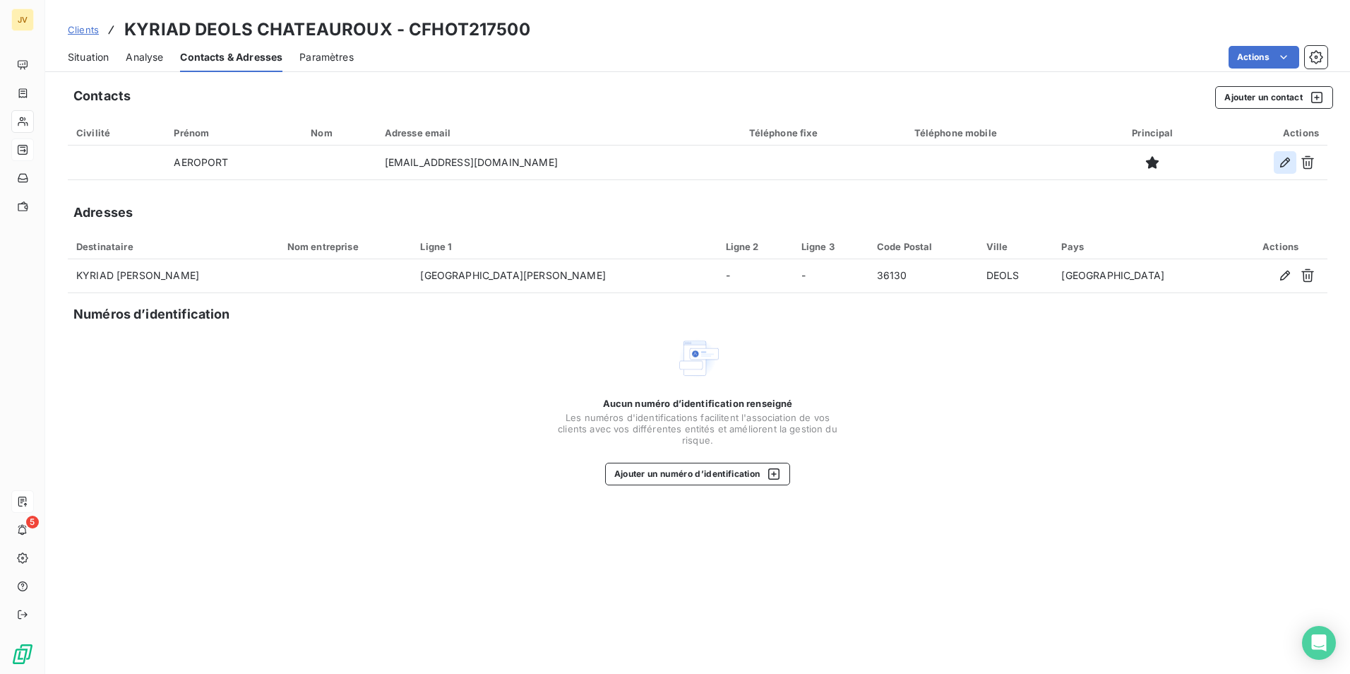
click at [1283, 162] on icon "button" at bounding box center [1285, 162] width 10 height 10
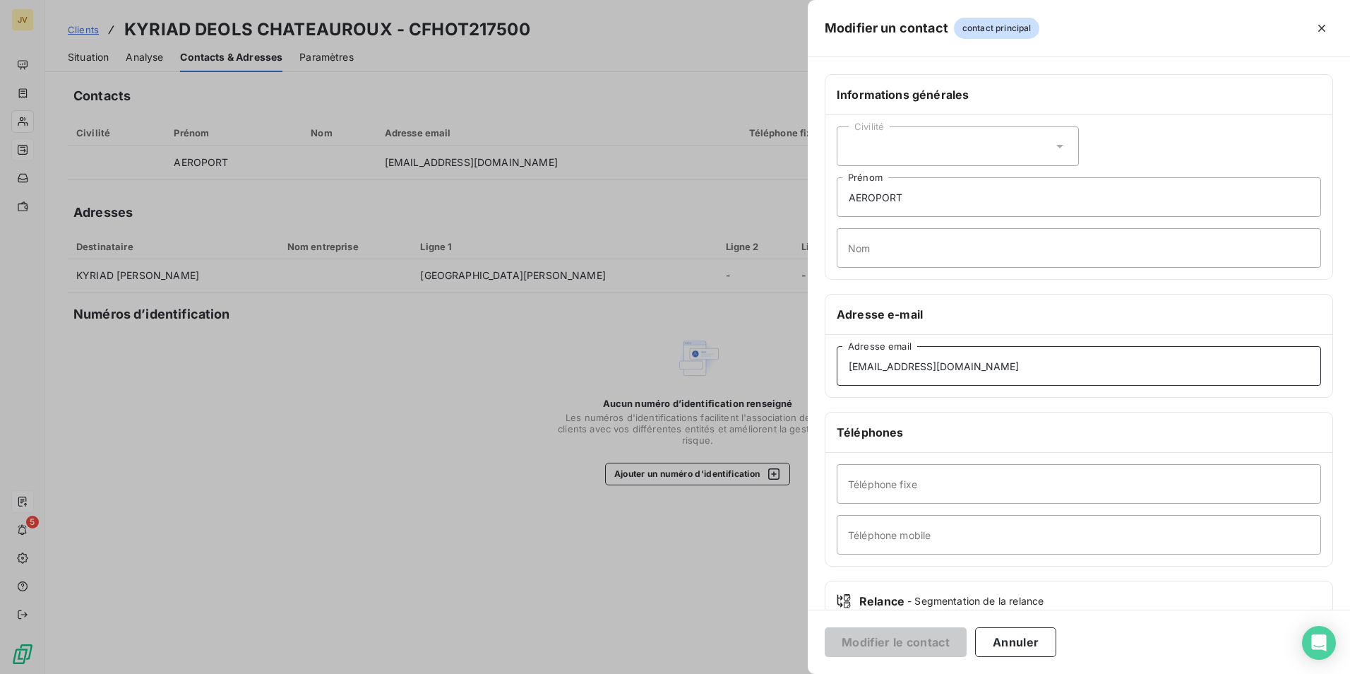
click at [970, 366] on input "[EMAIL_ADDRESS][DOMAIN_NAME]" at bounding box center [1079, 366] width 485 height 40
type input "[EMAIL_ADDRESS][DOMAIN_NAME]"
click at [893, 637] on button "Modifier le contact" at bounding box center [896, 642] width 142 height 30
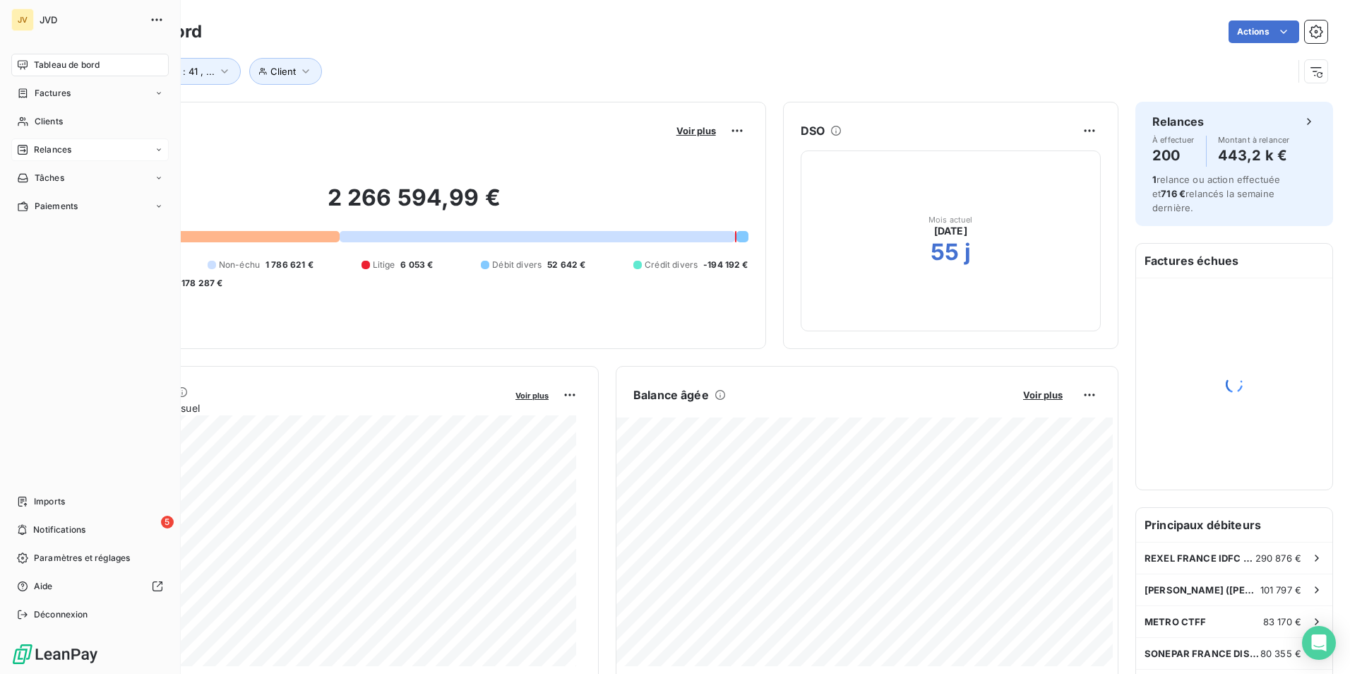
click at [42, 148] on span "Relances" at bounding box center [52, 149] width 37 height 13
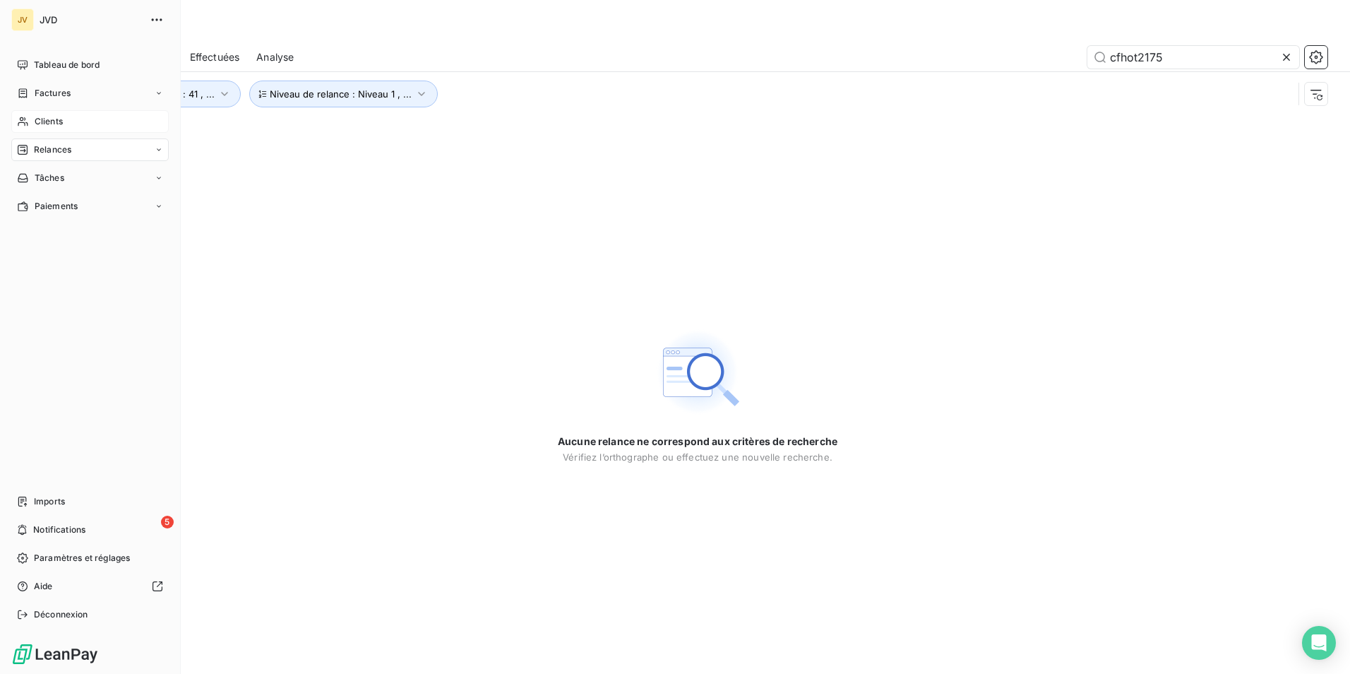
click at [42, 114] on div "Clients" at bounding box center [89, 121] width 157 height 23
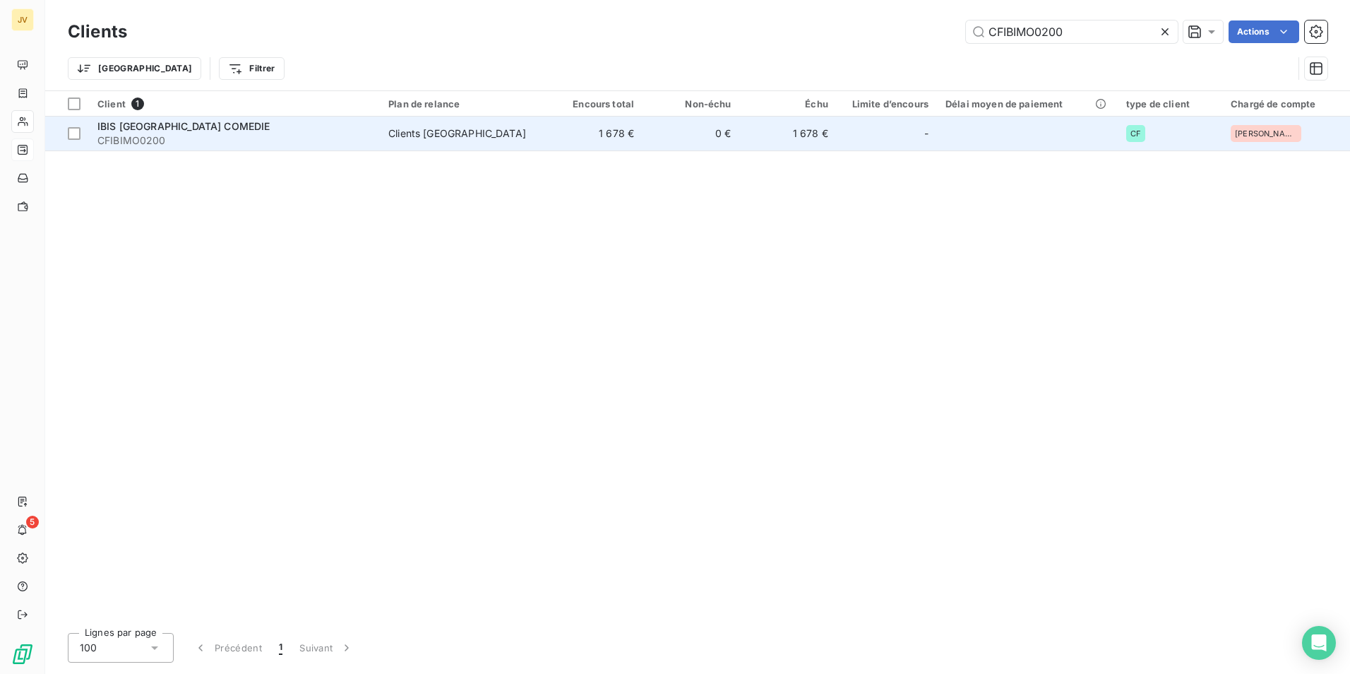
type input "CFIBIMO0200"
click at [232, 137] on span "CFIBIMO0200" at bounding box center [234, 140] width 274 height 14
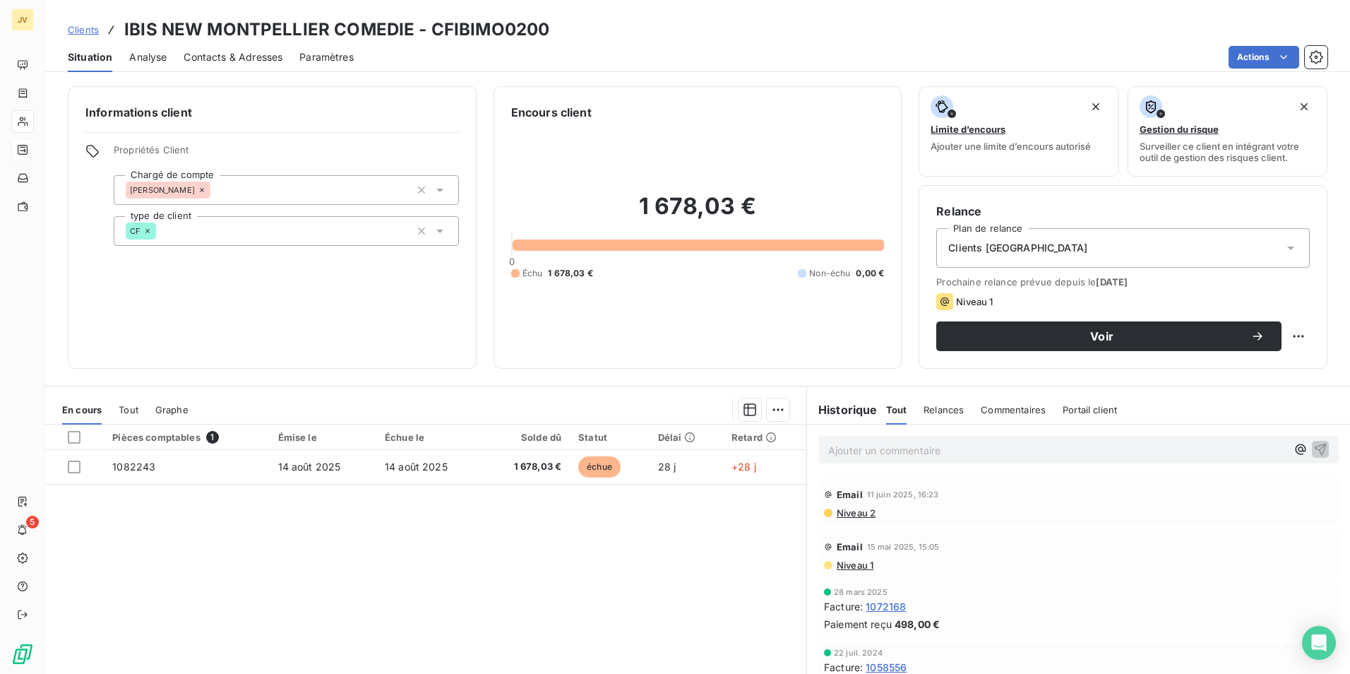
click at [239, 60] on span "Contacts & Adresses" at bounding box center [233, 57] width 99 height 14
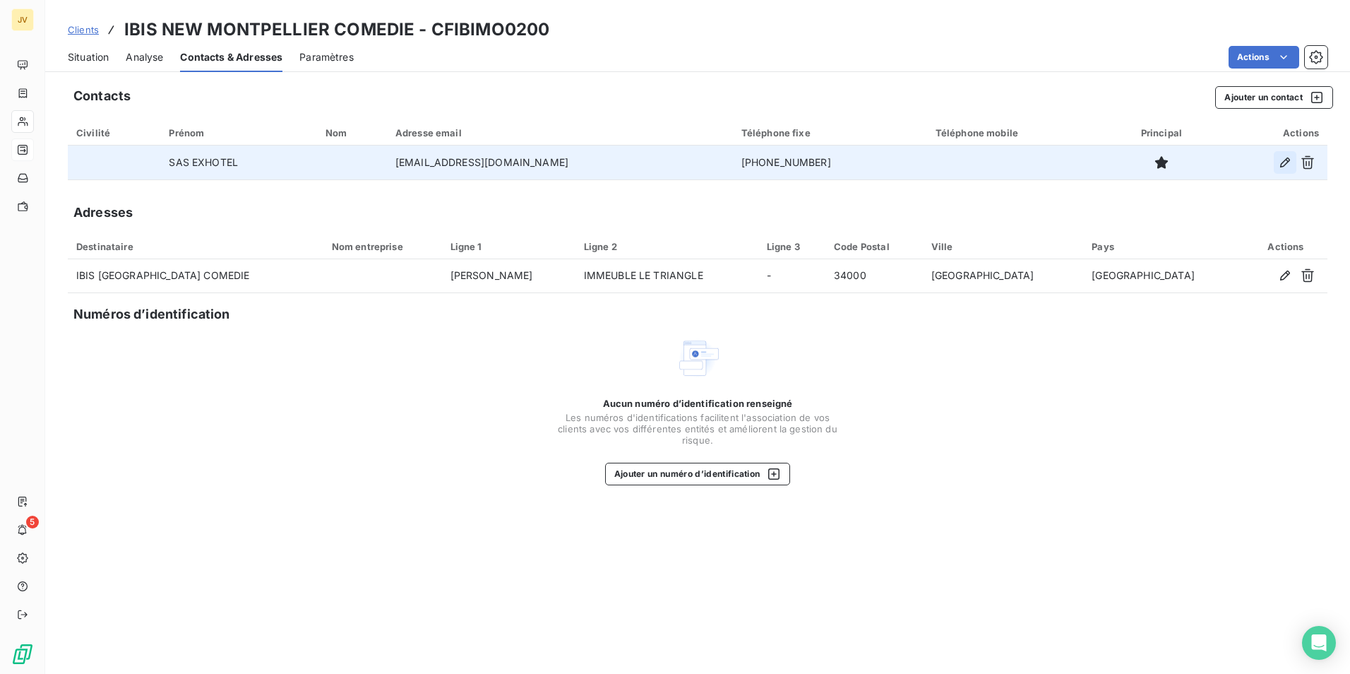
click at [1286, 162] on icon "button" at bounding box center [1285, 162] width 14 height 14
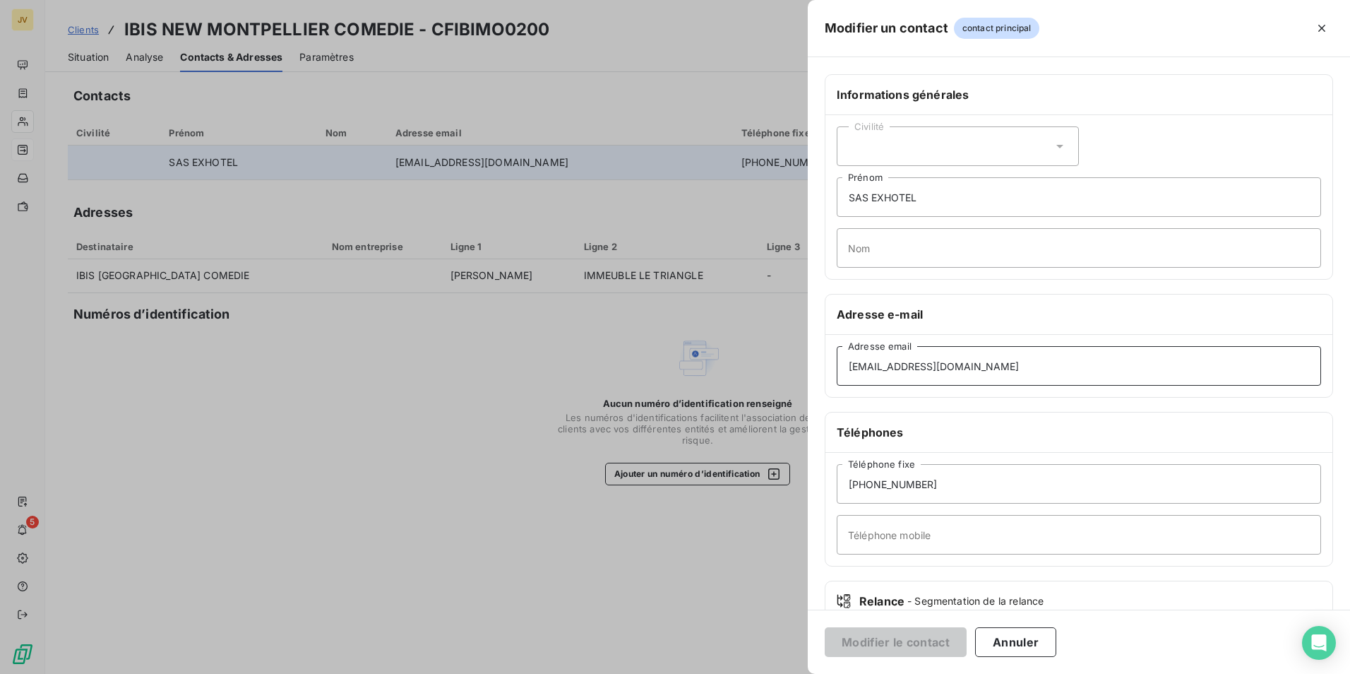
drag, startPoint x: 969, startPoint y: 368, endPoint x: 323, endPoint y: 347, distance: 645.9
click at [324, 673] on div "Modifier un contact contact principal Informations générales Civilité SAS EXHOT…" at bounding box center [675, 674] width 1350 height 0
click at [1011, 636] on button "Annuler" at bounding box center [1015, 642] width 81 height 30
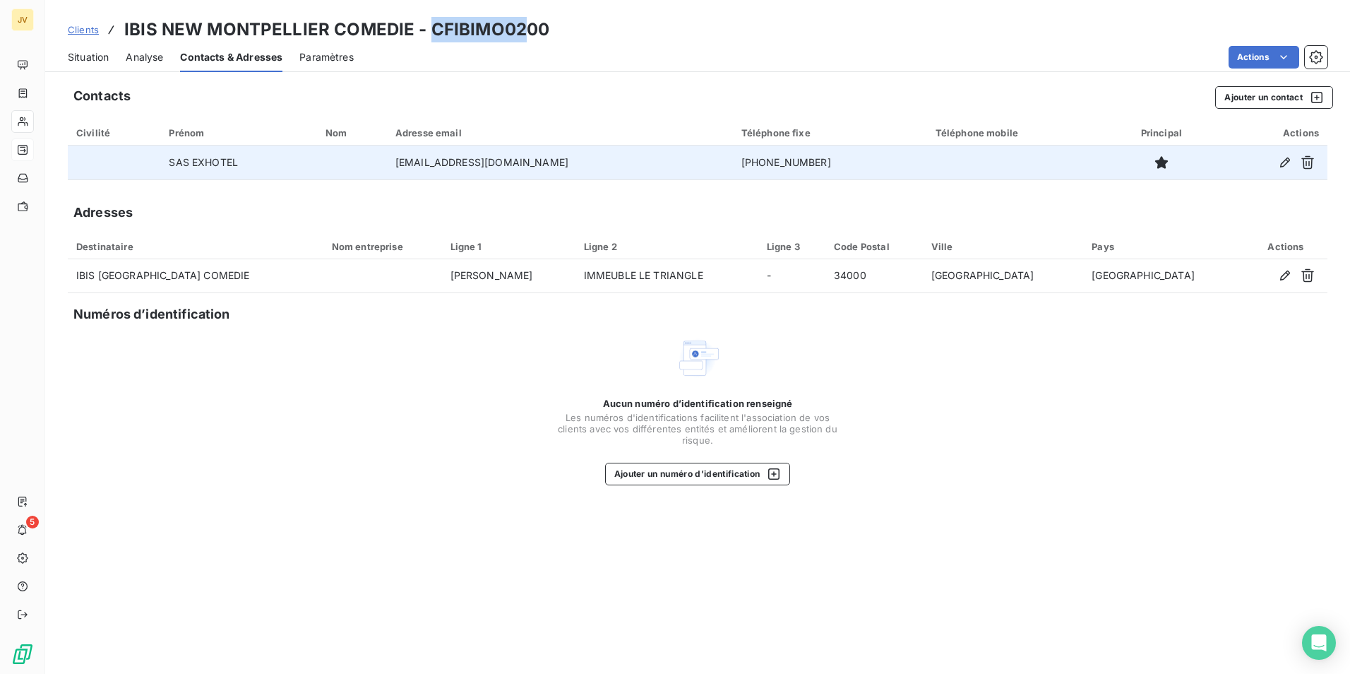
drag, startPoint x: 428, startPoint y: 28, endPoint x: 526, endPoint y: 32, distance: 98.2
click at [526, 32] on h3 "IBIS NEW MONTPELLIER COMEDIE - CFIBIMO0200" at bounding box center [336, 29] width 425 height 25
copy h3 "CFIBIMO02"
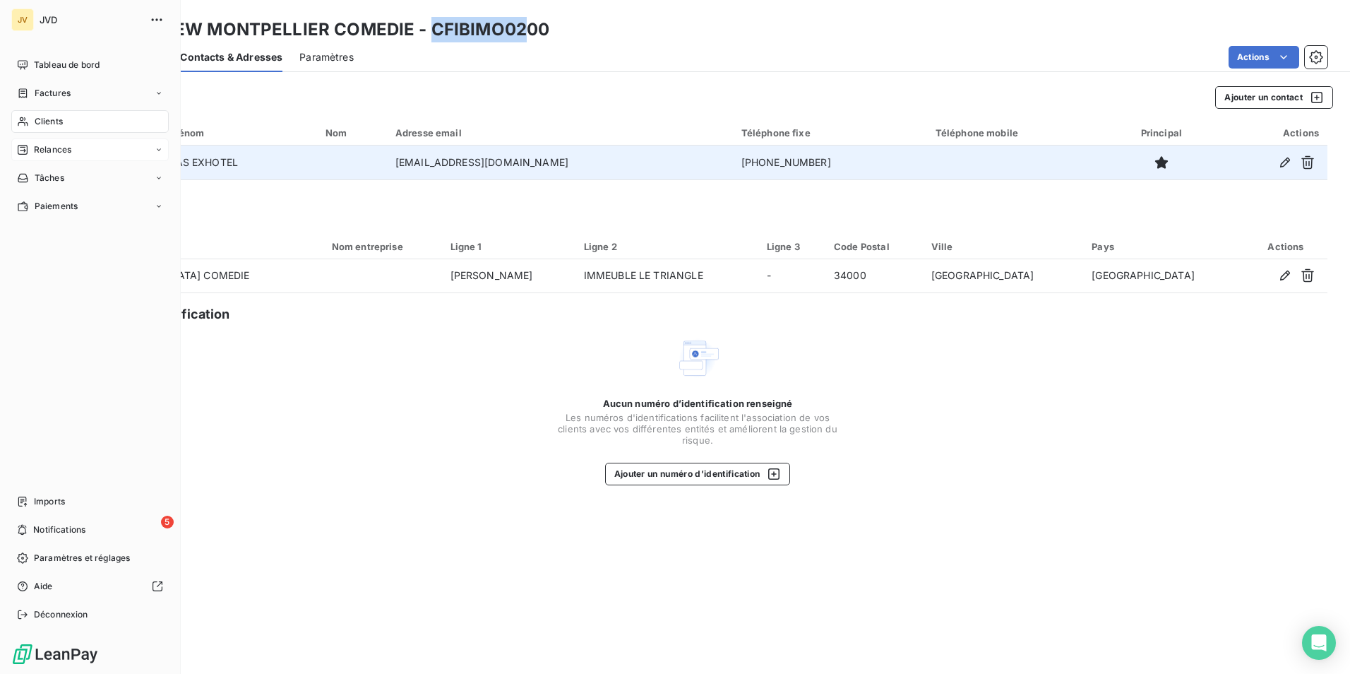
click at [28, 149] on div "Relances" at bounding box center [44, 149] width 54 height 13
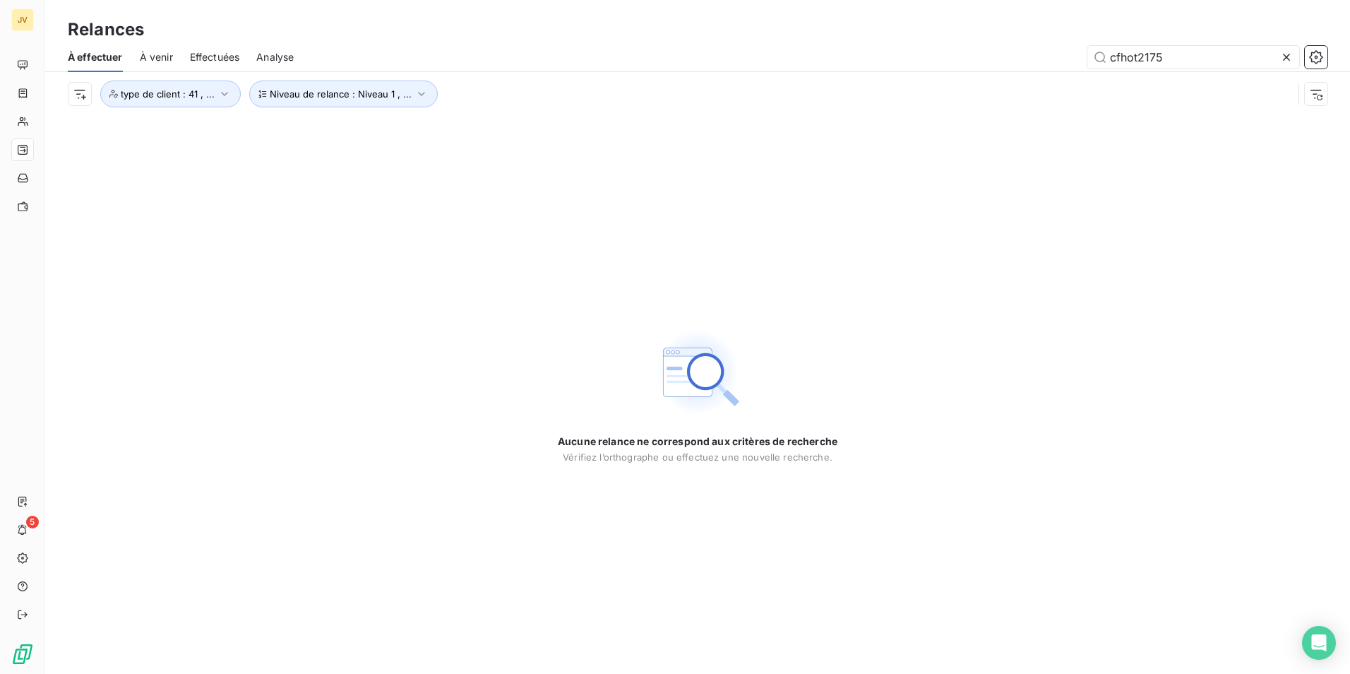
drag, startPoint x: 1185, startPoint y: 58, endPoint x: 725, endPoint y: 45, distance: 460.7
click at [725, 46] on div "cfhot2175" at bounding box center [819, 57] width 1017 height 23
type input "h"
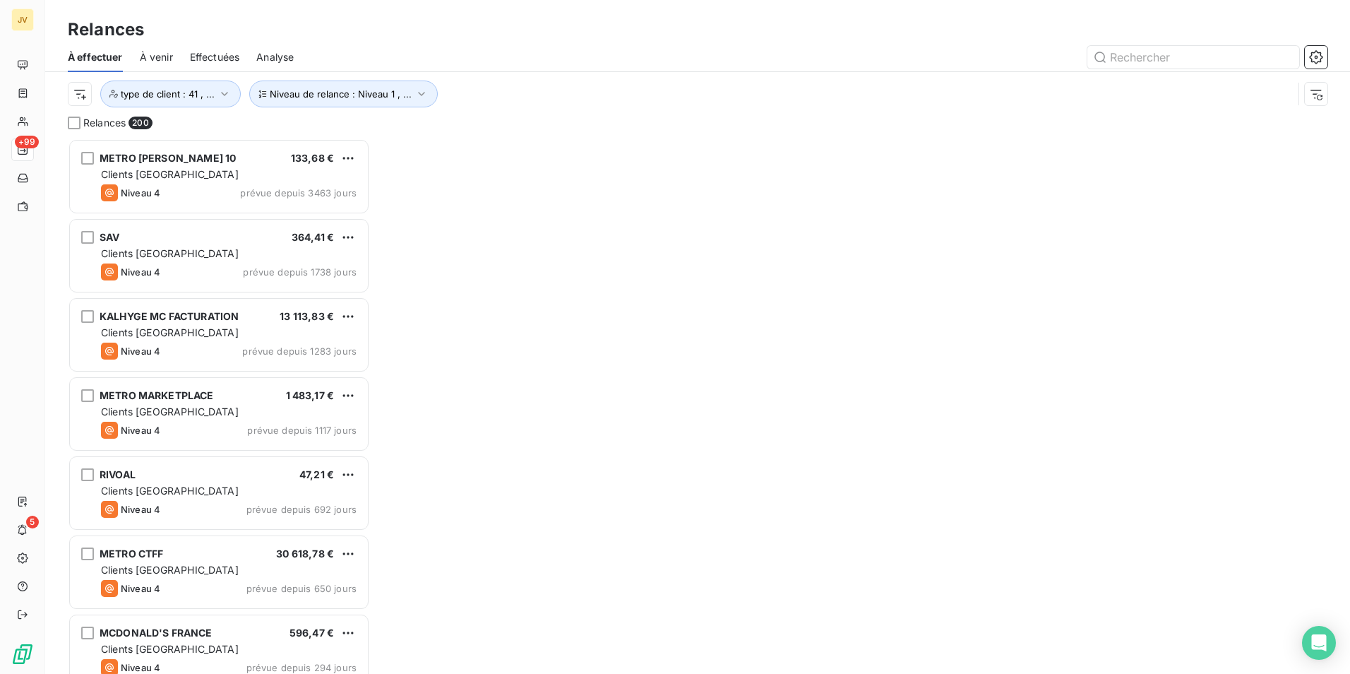
scroll to position [525, 292]
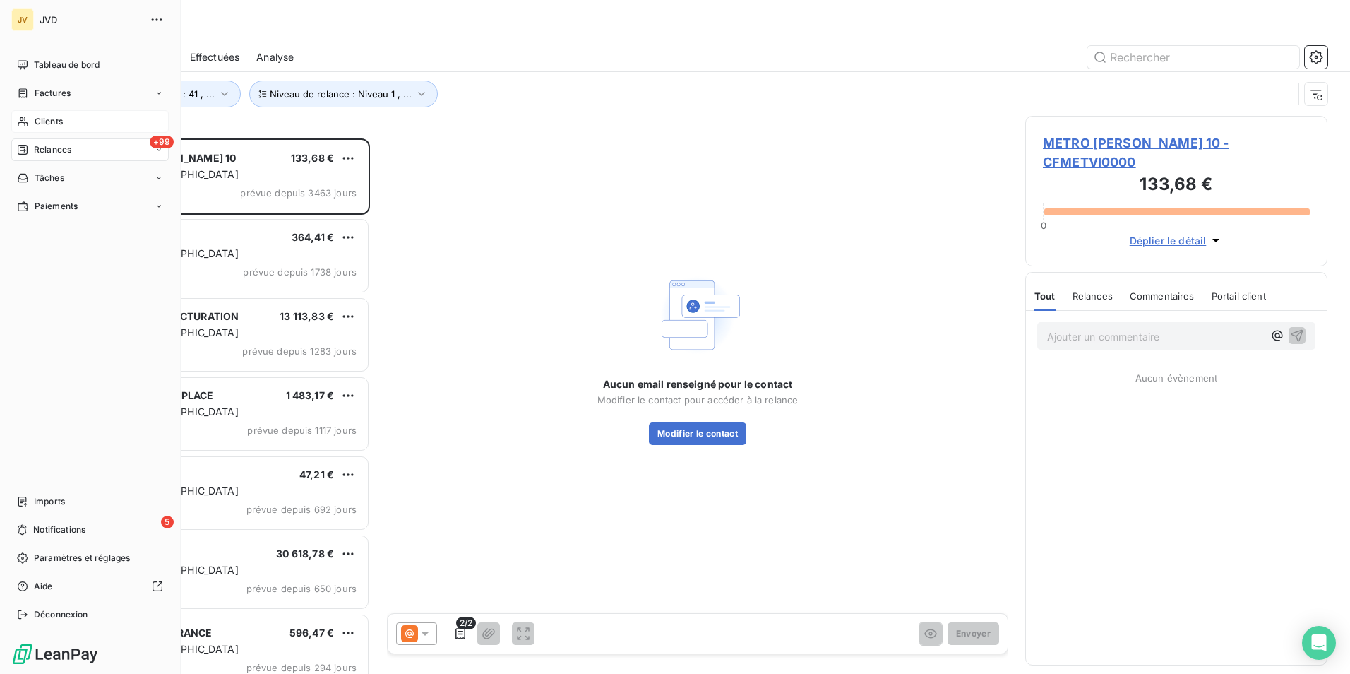
click at [36, 116] on span "Clients" at bounding box center [49, 121] width 28 height 13
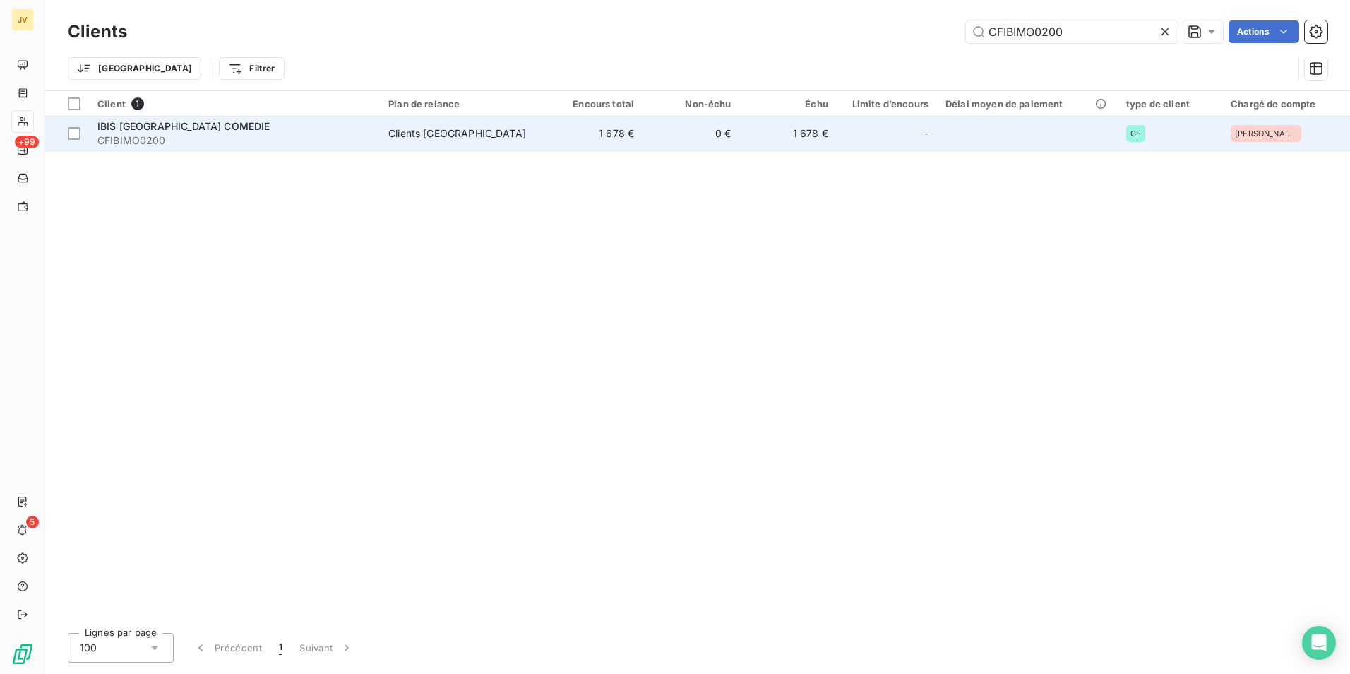
drag, startPoint x: 153, startPoint y: 137, endPoint x: 163, endPoint y: 138, distance: 9.9
click at [153, 136] on span "CFIBIMO0200" at bounding box center [234, 140] width 274 height 14
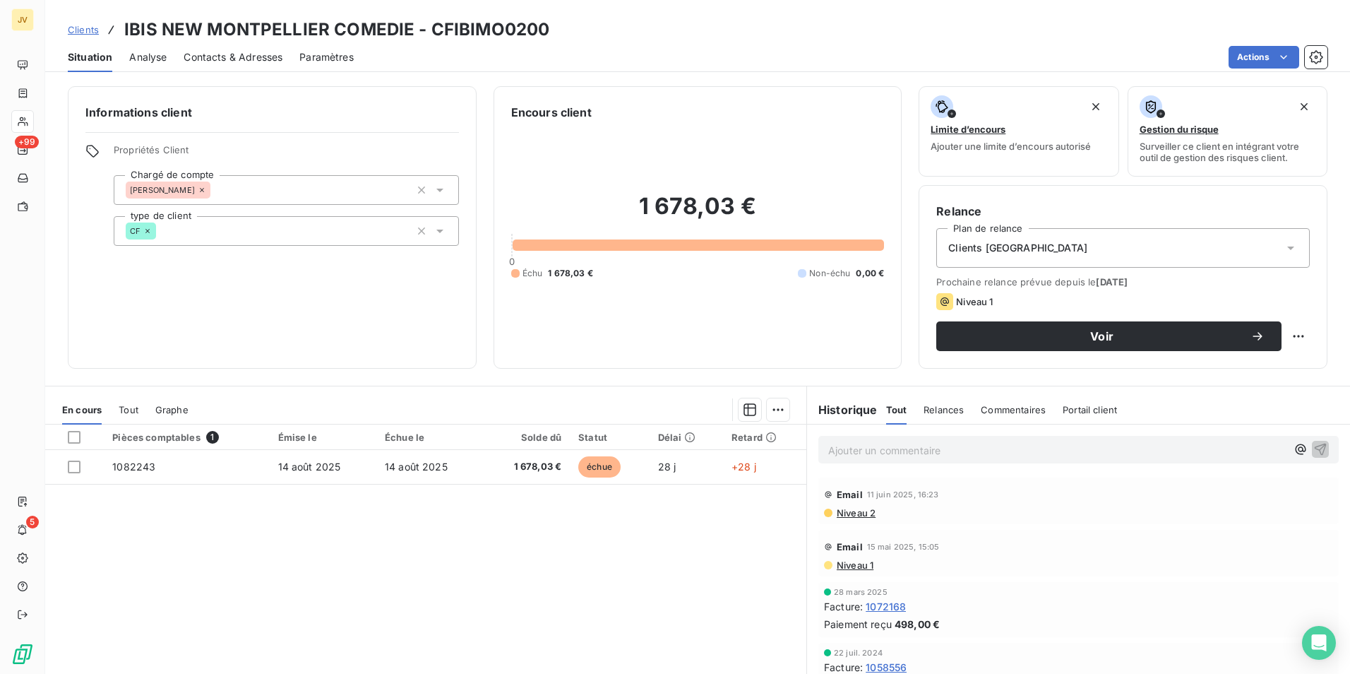
click at [249, 58] on span "Contacts & Adresses" at bounding box center [233, 57] width 99 height 14
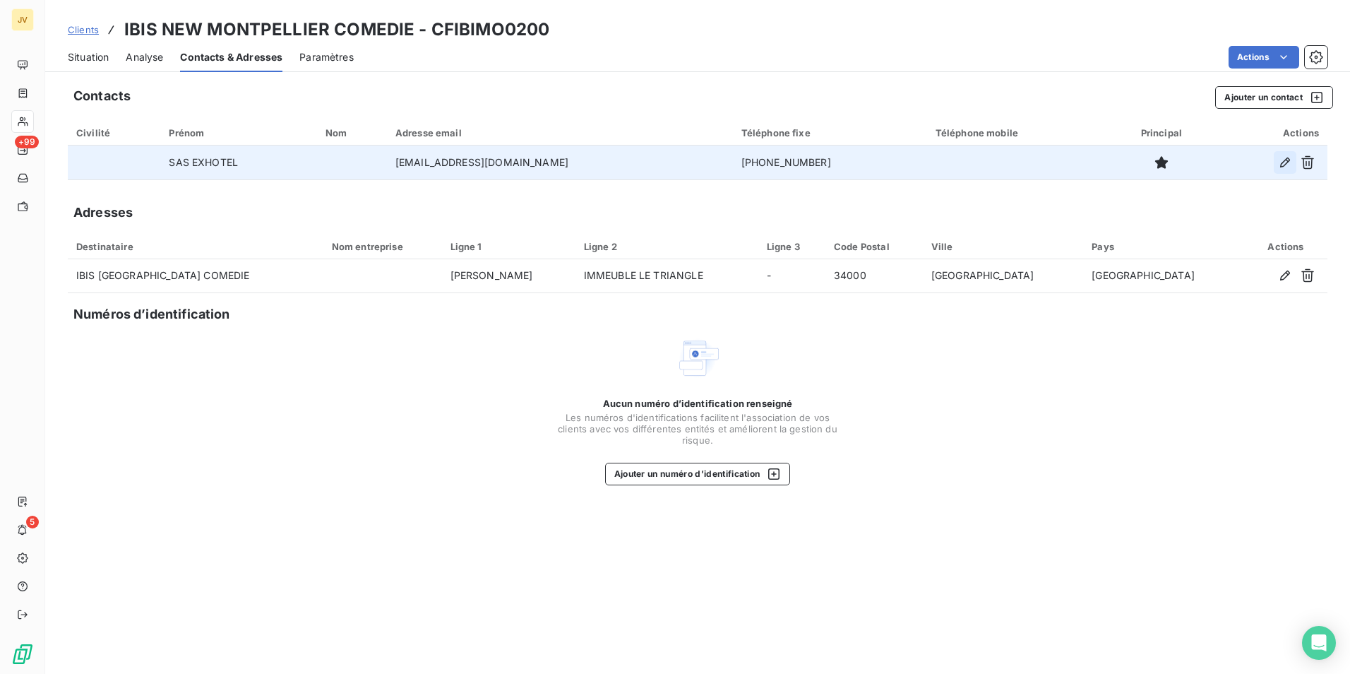
click at [1288, 162] on icon "button" at bounding box center [1285, 162] width 10 height 10
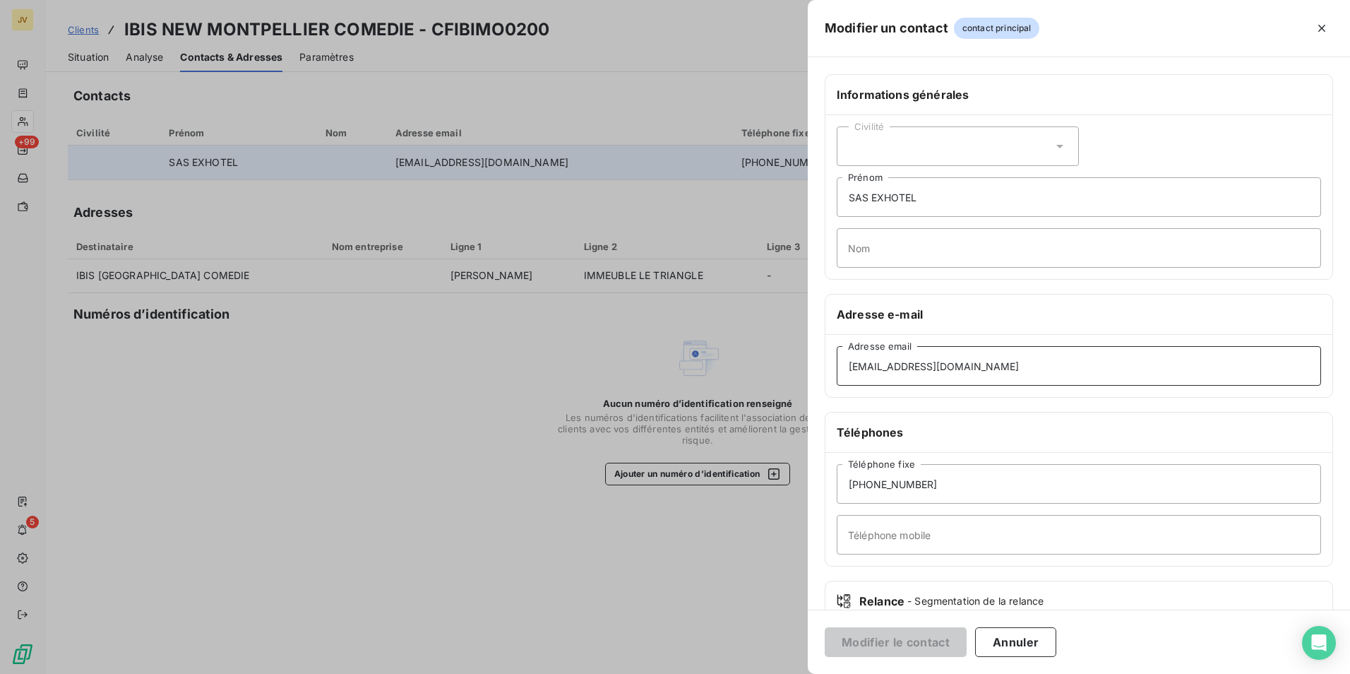
drag, startPoint x: 932, startPoint y: 369, endPoint x: 544, endPoint y: 358, distance: 387.9
click at [554, 673] on div "Modifier un contact contact principal Informations générales Civilité SAS EXHOT…" at bounding box center [675, 674] width 1350 height 0
click at [1005, 649] on button "Annuler" at bounding box center [1015, 642] width 81 height 30
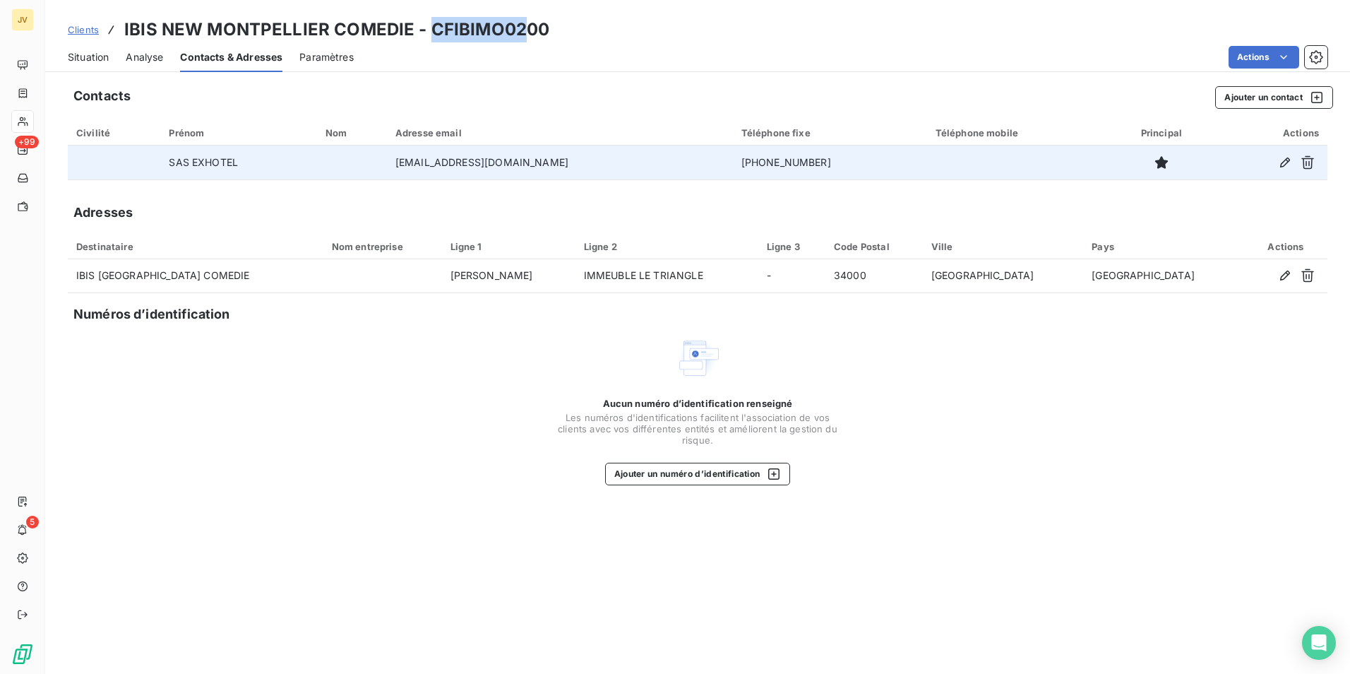
drag, startPoint x: 425, startPoint y: 32, endPoint x: 521, endPoint y: 35, distance: 96.1
click at [521, 35] on h3 "IBIS NEW MONTPELLIER COMEDIE - CFIBIMO0200" at bounding box center [336, 29] width 425 height 25
copy h3 "CFIBIMO02"
